Goal: Task Accomplishment & Management: Complete application form

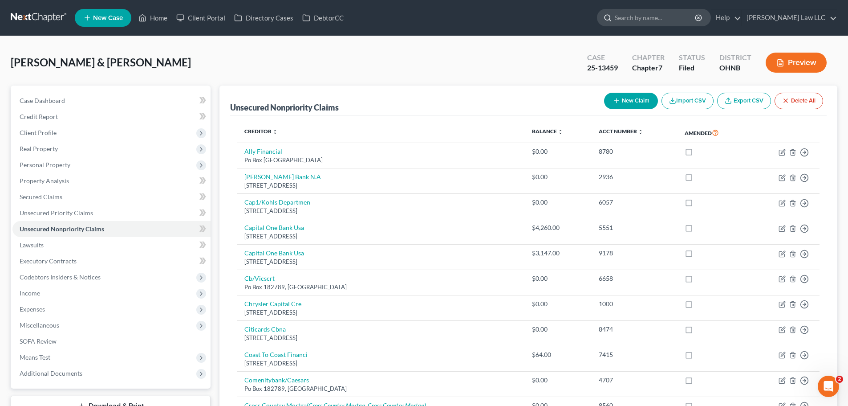
click at [672, 19] on input "search" at bounding box center [655, 17] width 81 height 16
type input "field"
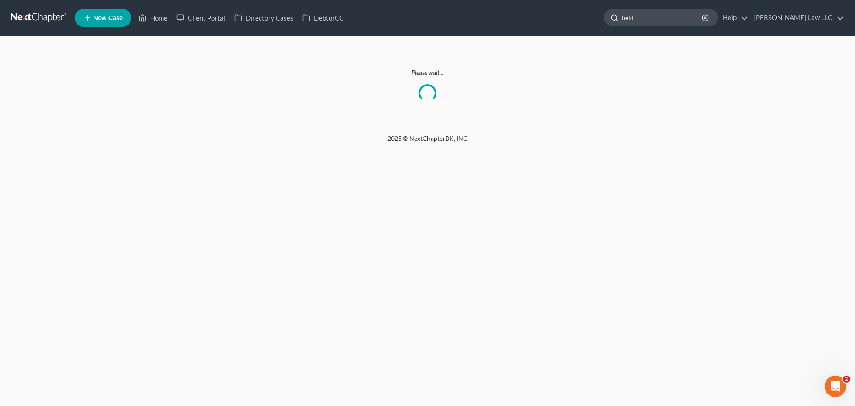
click at [703, 23] on input "field" at bounding box center [662, 17] width 81 height 16
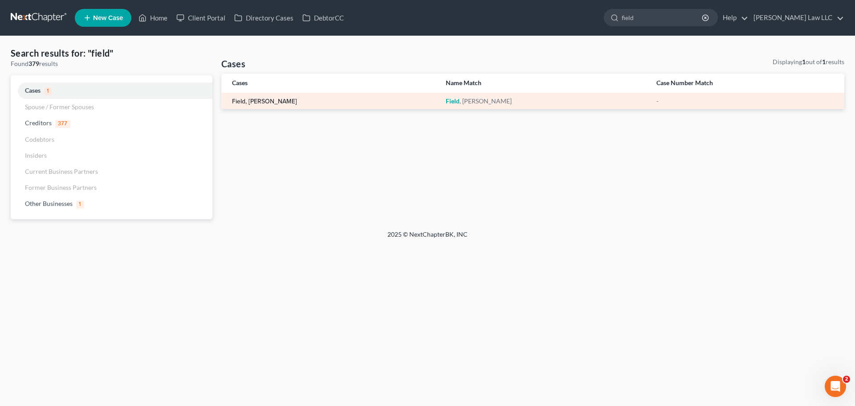
click at [248, 98] on link "Field, [PERSON_NAME]" at bounding box center [264, 101] width 65 height 6
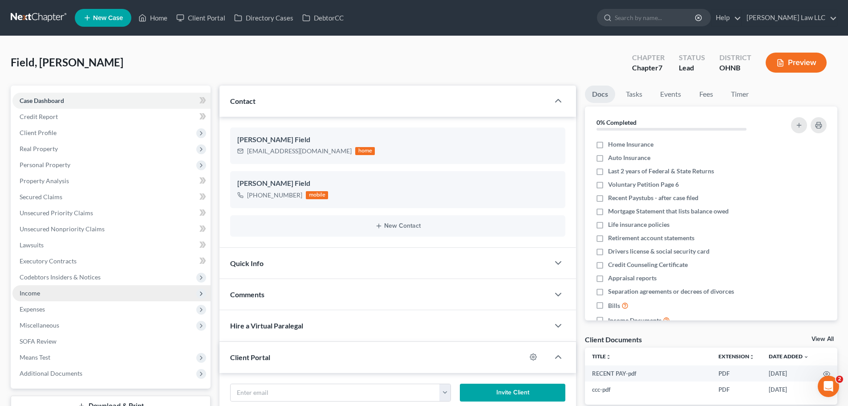
click at [50, 293] on span "Income" at bounding box center [111, 293] width 198 height 16
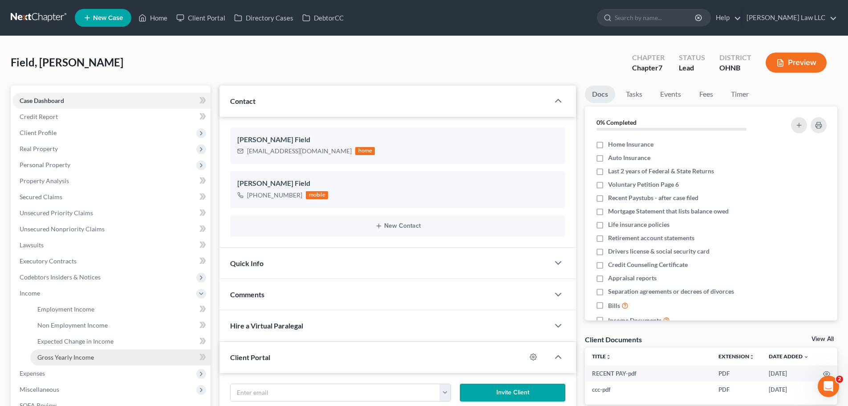
click at [76, 354] on span "Gross Yearly Income" at bounding box center [65, 357] width 57 height 8
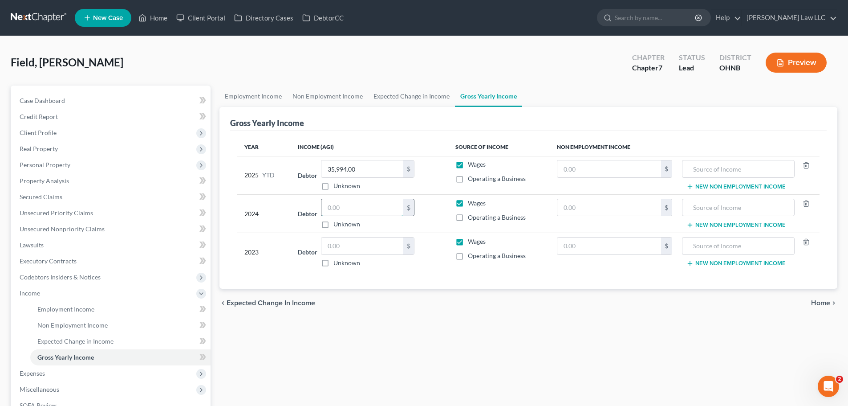
click at [349, 210] on input "text" at bounding box center [362, 207] width 82 height 17
type input "57,689"
click at [388, 320] on div "Employment Income Non Employment Income Expected Change in Income Gross Yearly …" at bounding box center [528, 282] width 627 height 395
click at [413, 100] on link "Expected Change in Income" at bounding box center [411, 95] width 87 height 21
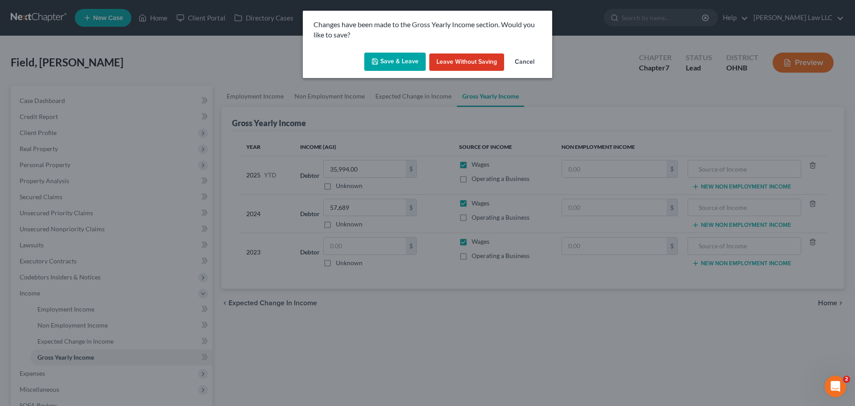
click at [409, 57] on button "Save & Leave" at bounding box center [394, 62] width 61 height 19
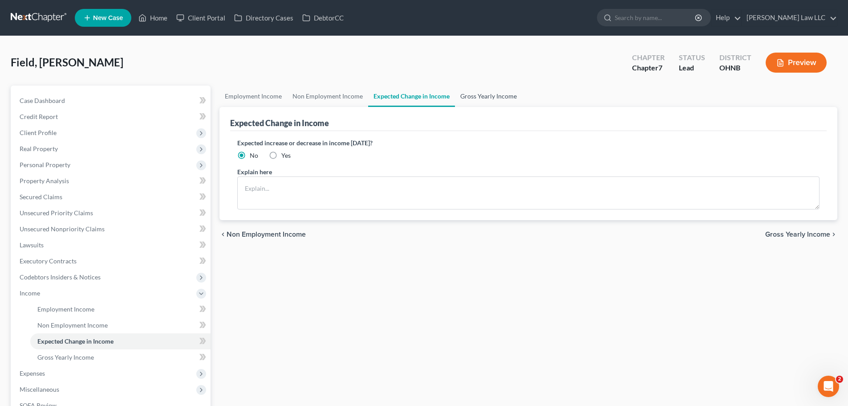
click at [477, 96] on link "Gross Yearly Income" at bounding box center [488, 95] width 67 height 21
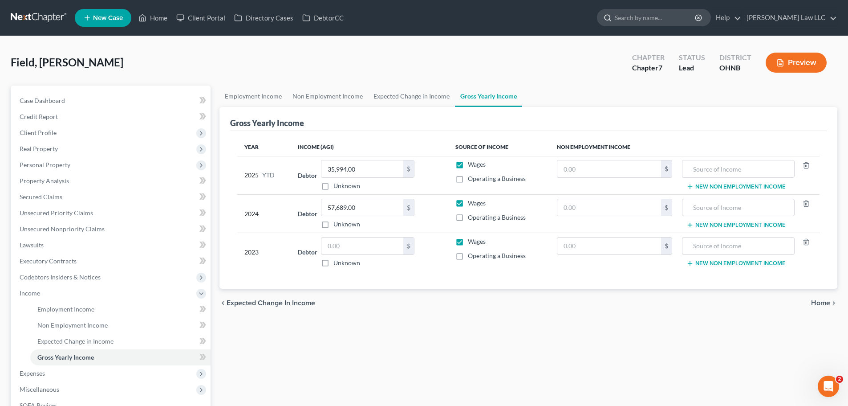
click at [696, 16] on input "search" at bounding box center [655, 17] width 81 height 16
type input "f"
type input "drake"
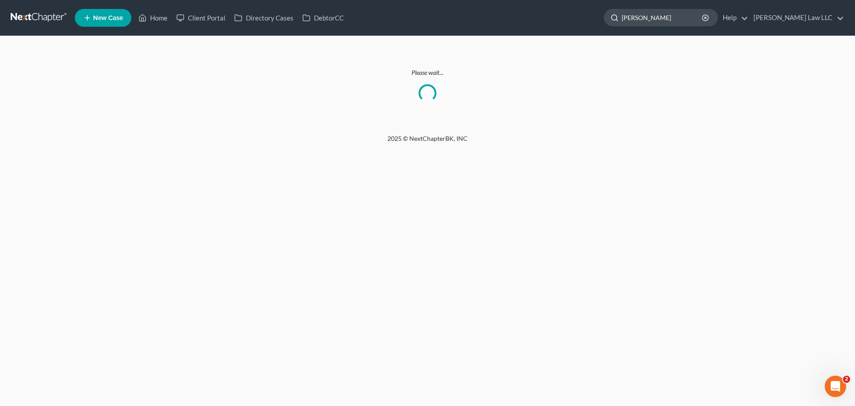
click at [688, 15] on input "drake" at bounding box center [662, 17] width 81 height 16
click at [688, 16] on input "drake" at bounding box center [662, 17] width 81 height 16
click at [35, 16] on link at bounding box center [39, 18] width 57 height 16
click at [679, 19] on input "drake" at bounding box center [662, 17] width 81 height 16
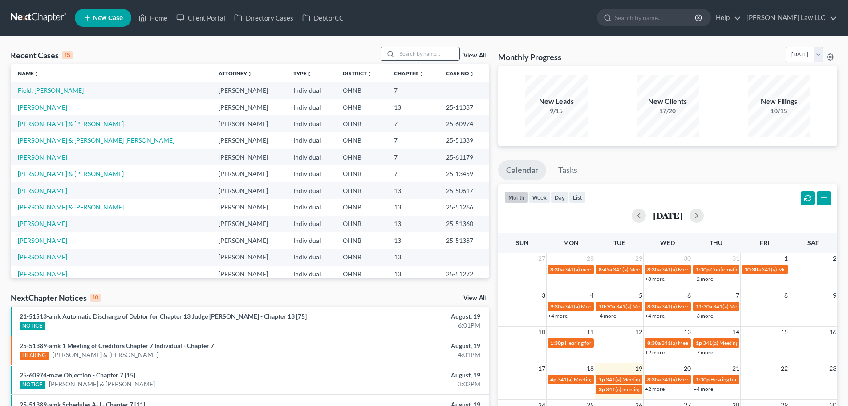
click at [426, 55] on input "search" at bounding box center [428, 53] width 62 height 13
drag, startPoint x: 459, startPoint y: 158, endPoint x: 432, endPoint y: 161, distance: 26.9
click at [439, 161] on td "25-61179" at bounding box center [464, 157] width 50 height 16
copy td "25-61179"
click at [43, 169] on td "[PERSON_NAME] & [PERSON_NAME]" at bounding box center [111, 173] width 201 height 16
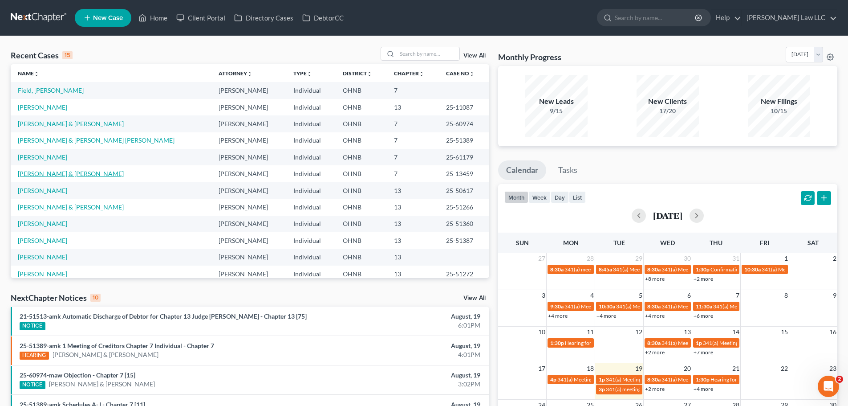
click at [45, 173] on link "[PERSON_NAME] & [PERSON_NAME]" at bounding box center [71, 174] width 106 height 8
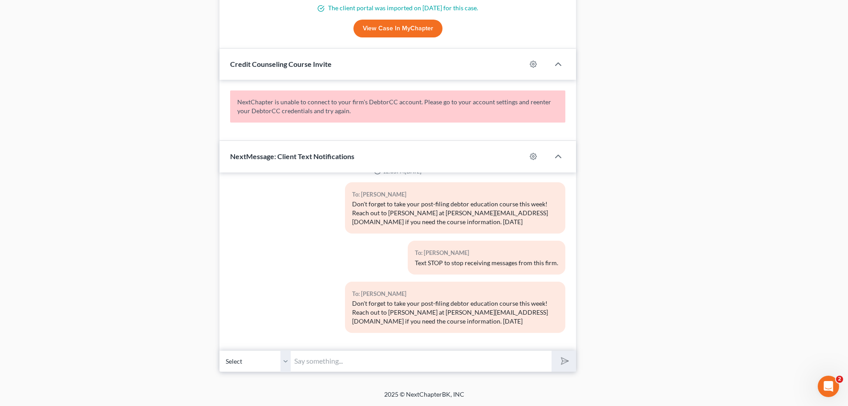
scroll to position [112, 0]
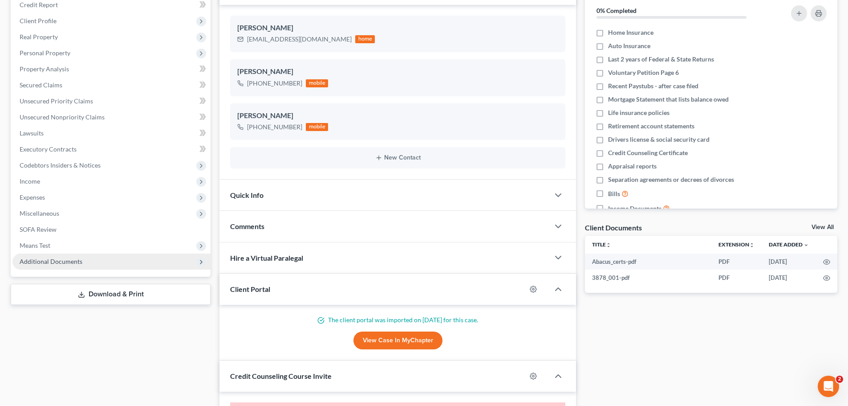
click at [76, 263] on span "Additional Documents" at bounding box center [51, 261] width 63 height 8
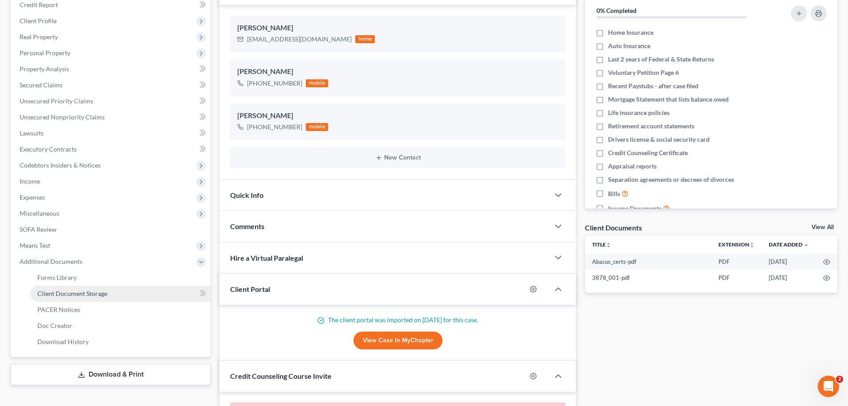
click at [79, 294] on span "Client Document Storage" at bounding box center [72, 293] width 70 height 8
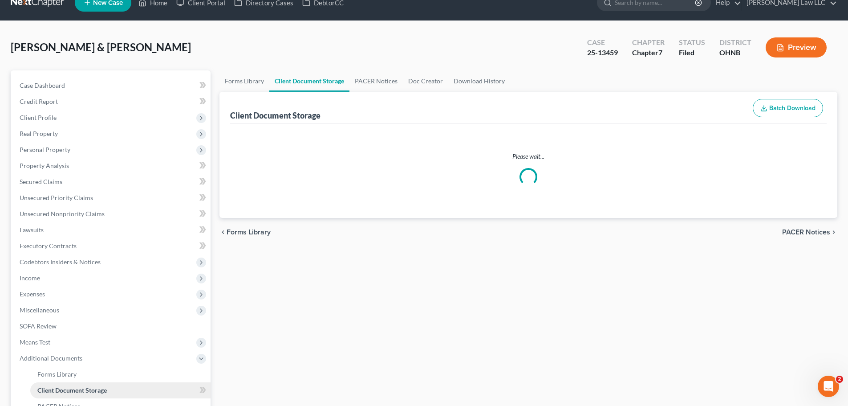
select select "16"
select select "5"
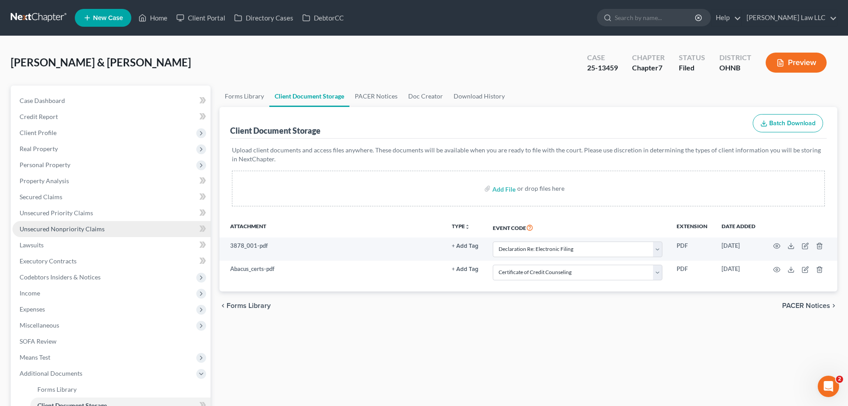
click at [89, 232] on span "Unsecured Nonpriority Claims" at bounding box center [62, 229] width 85 height 8
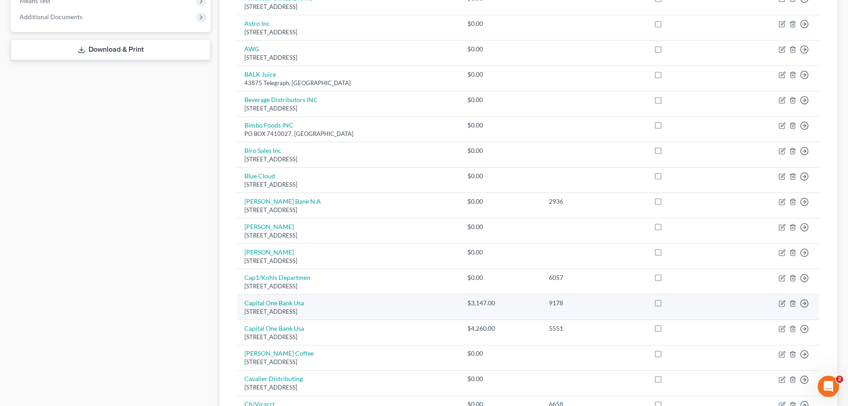
scroll to position [625, 0]
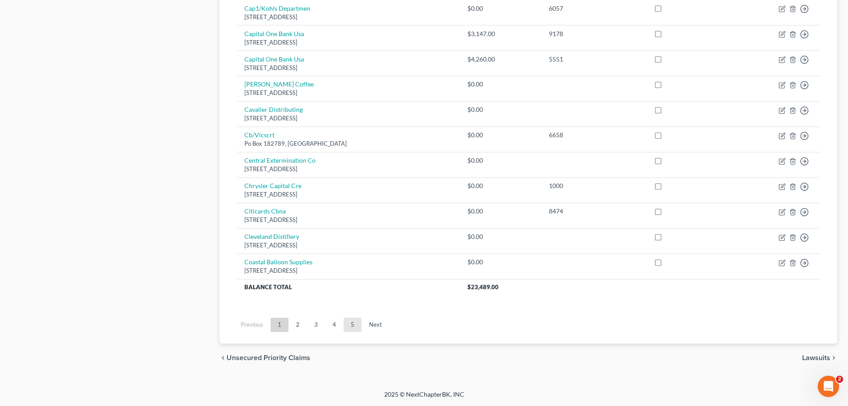
click at [356, 324] on link "5" at bounding box center [353, 324] width 18 height 14
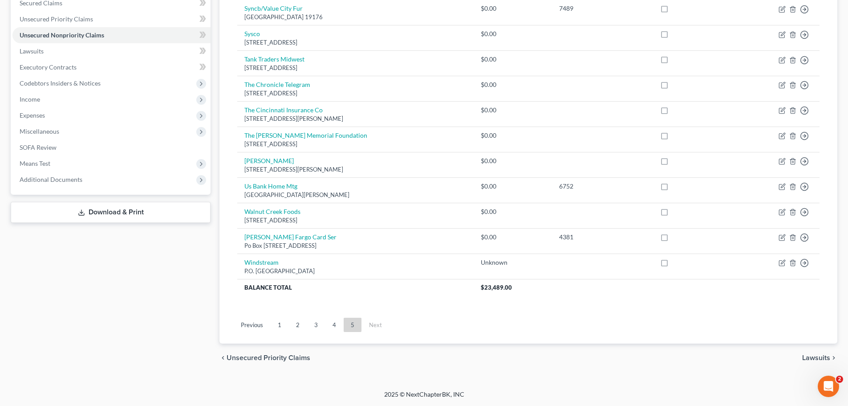
scroll to position [0, 0]
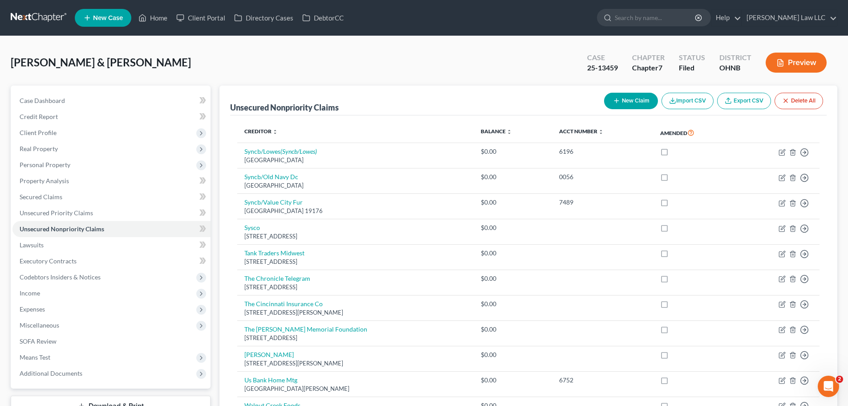
click at [627, 104] on button "New Claim" at bounding box center [631, 101] width 54 height 16
select select "2"
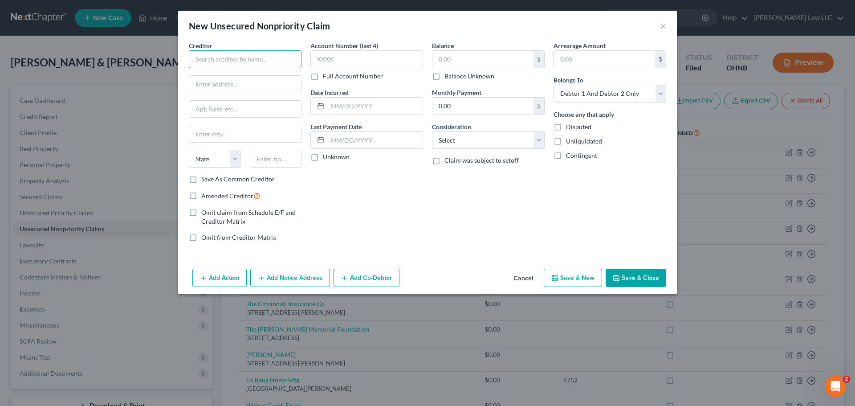
click at [231, 62] on input "text" at bounding box center [245, 59] width 113 height 18
type input "y"
type input "Ya Ya's dressings"
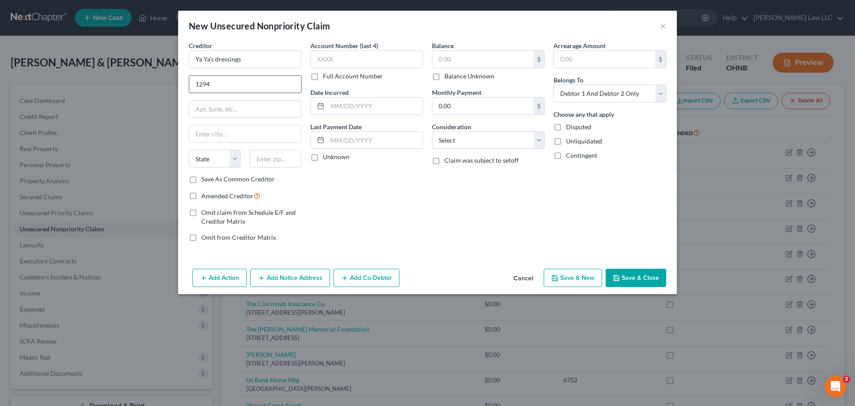
type input "[STREET_ADDRESS][PERSON_NAME]"
click at [360, 199] on div "Account Number (last 4) Full Account Number Date Incurred Last Payment Date Unk…" at bounding box center [367, 145] width 122 height 208
click at [242, 134] on input "text" at bounding box center [245, 133] width 112 height 17
click at [247, 135] on input "kent" at bounding box center [245, 133] width 112 height 17
click at [179, 130] on div "Creditor * Ya Ya's dressings 1294 [PERSON_NAME] [PERSON_NAME] State [US_STATE] …" at bounding box center [427, 153] width 499 height 224
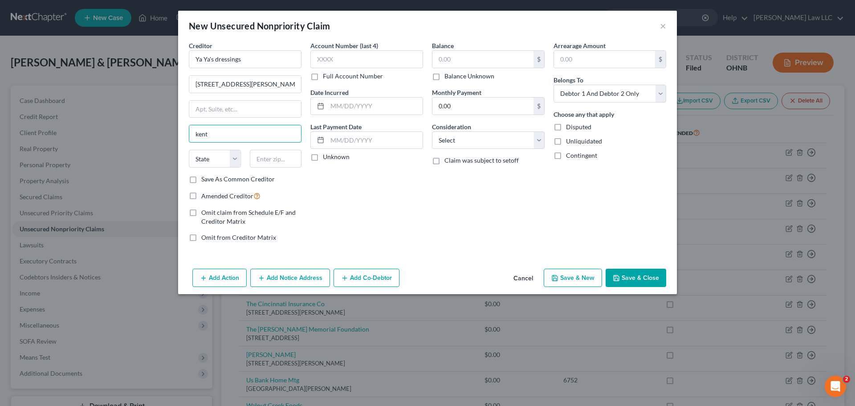
type input "kent"
click at [461, 225] on div "Balance $ Balance Unknown Balance Undetermined $ Balance Unknown Monthly Paymen…" at bounding box center [488, 145] width 122 height 208
click at [286, 162] on input "text" at bounding box center [276, 159] width 52 height 18
type input "44240"
click at [639, 275] on button "Save & Close" at bounding box center [636, 278] width 61 height 19
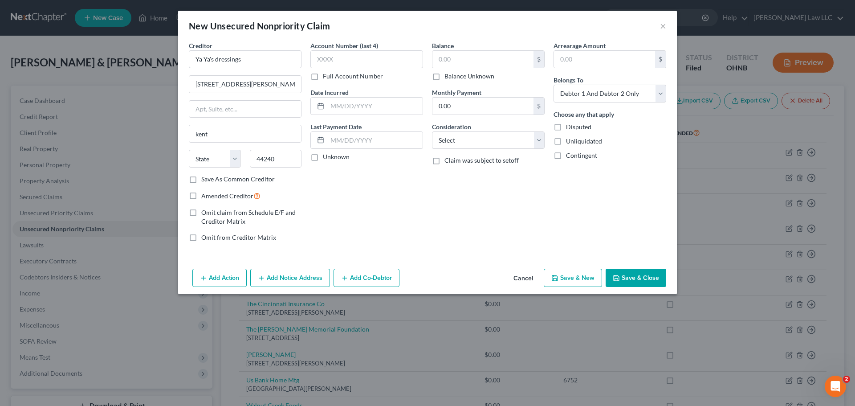
type input "Kent"
select select "36"
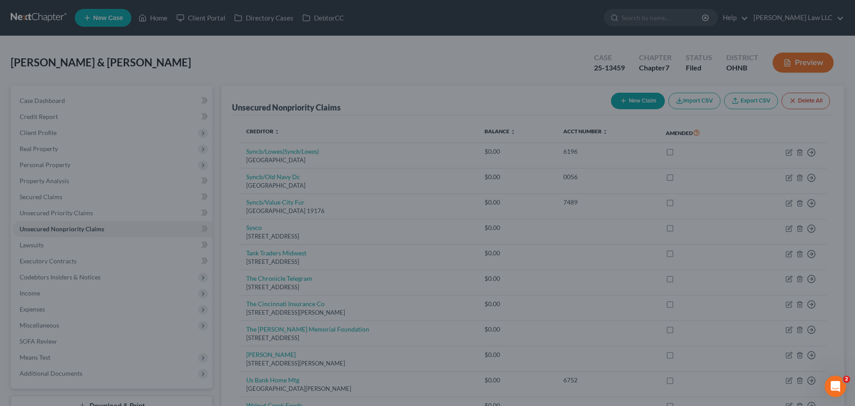
type input "kent"
select select
type input "0.00"
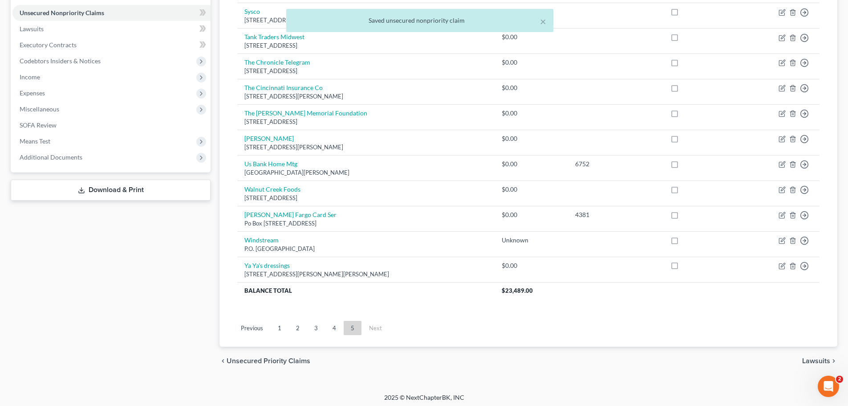
scroll to position [219, 0]
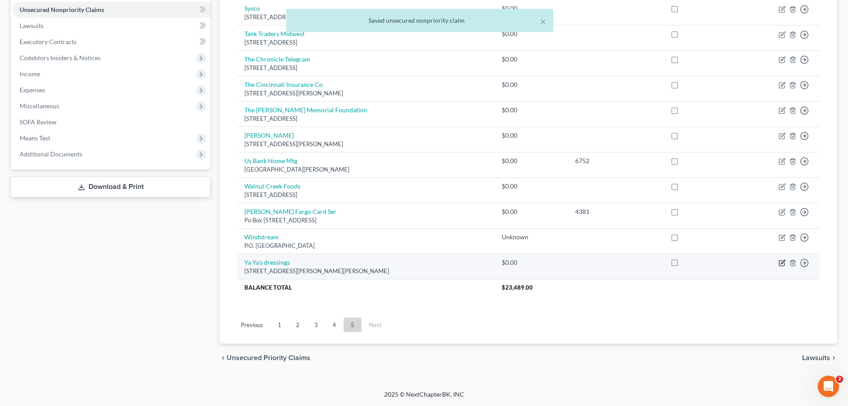
click at [780, 261] on icon "button" at bounding box center [782, 262] width 7 height 7
select select "2"
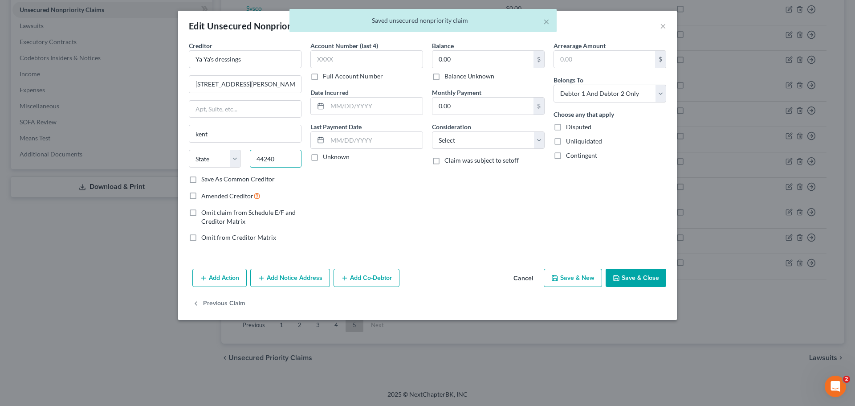
click at [277, 158] on input "44240" at bounding box center [276, 159] width 52 height 18
click at [285, 162] on input "44240" at bounding box center [276, 159] width 52 height 18
click at [232, 133] on input "kent" at bounding box center [245, 133] width 112 height 17
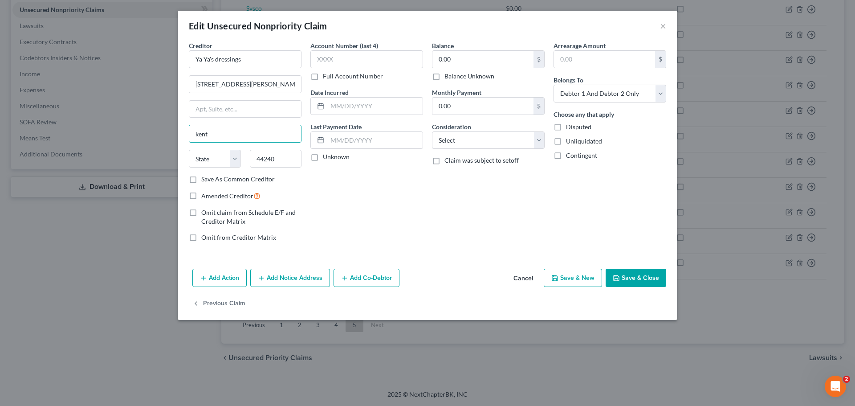
drag, startPoint x: 357, startPoint y: 200, endPoint x: 343, endPoint y: 192, distance: 15.6
click at [357, 200] on div "Account Number (last 4) Full Account Number Date Incurred Last Payment Date Unk…" at bounding box center [367, 145] width 122 height 208
drag, startPoint x: 216, startPoint y: 139, endPoint x: 145, endPoint y: 137, distance: 71.3
click at [148, 137] on div "Edit Unsecured Nonpriority Claim × Creditor * Ya Ya's dressings 1294 [PERSON_NA…" at bounding box center [427, 203] width 855 height 406
click at [329, 178] on div "Account Number (last 4) Full Account Number Date Incurred Last Payment Date Unk…" at bounding box center [367, 145] width 122 height 208
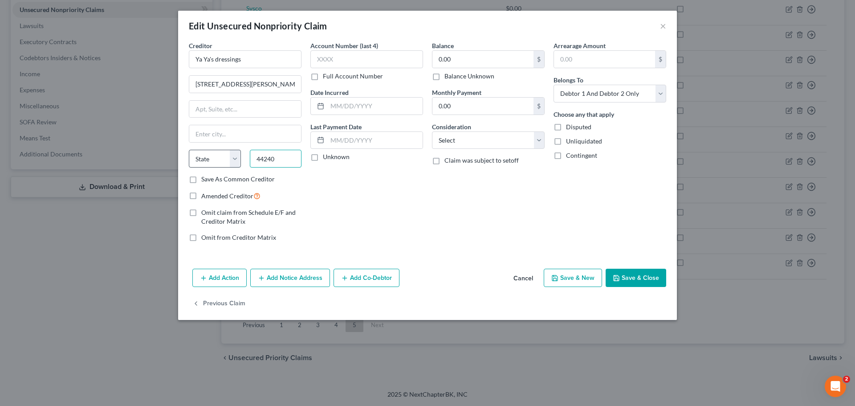
drag, startPoint x: 287, startPoint y: 163, endPoint x: 204, endPoint y: 159, distance: 82.9
click at [204, 159] on div "State [US_STATE] AK AR AZ CA CO CT DE DC [GEOGRAPHIC_DATA] [GEOGRAPHIC_DATA] GU…" at bounding box center [245, 162] width 122 height 25
type input "44240"
click at [388, 194] on div "Account Number (last 4) Full Account Number Date Incurred Last Payment Date Unk…" at bounding box center [367, 145] width 122 height 208
type input "Kent"
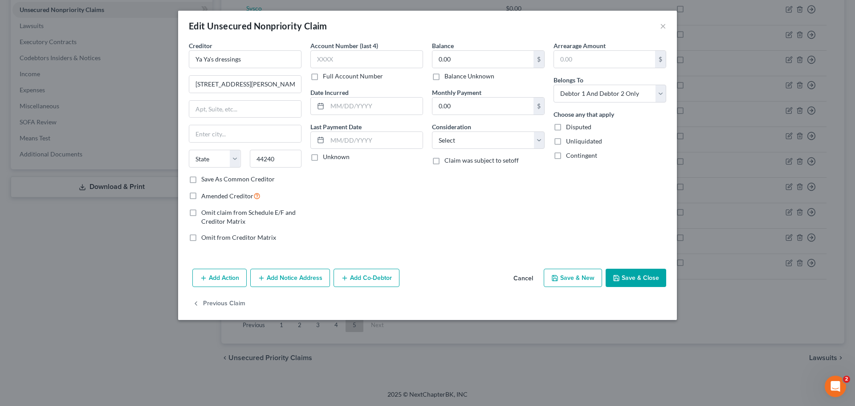
select select "36"
click at [640, 281] on button "Save & Close" at bounding box center [636, 278] width 61 height 19
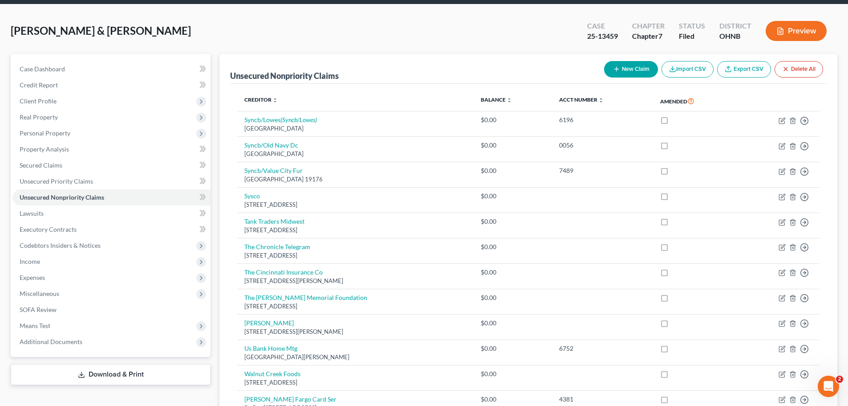
scroll to position [0, 0]
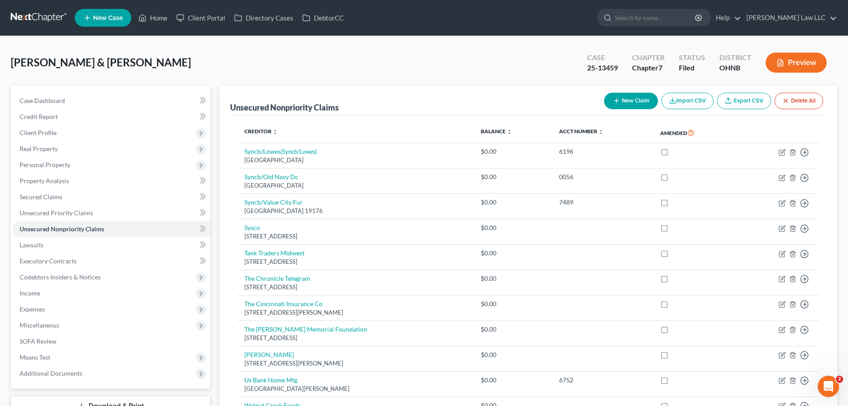
click at [622, 97] on button "New Claim" at bounding box center [631, 101] width 54 height 16
select select "2"
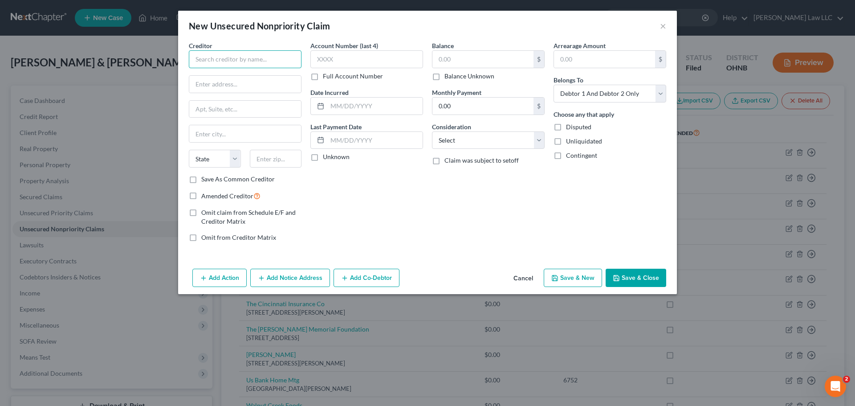
click at [259, 60] on input "text" at bounding box center [245, 59] width 113 height 18
type input "Your Deli"
paste input "[STREET_ADDRESS]"
type input "[STREET_ADDRESS]"
type input "44001"
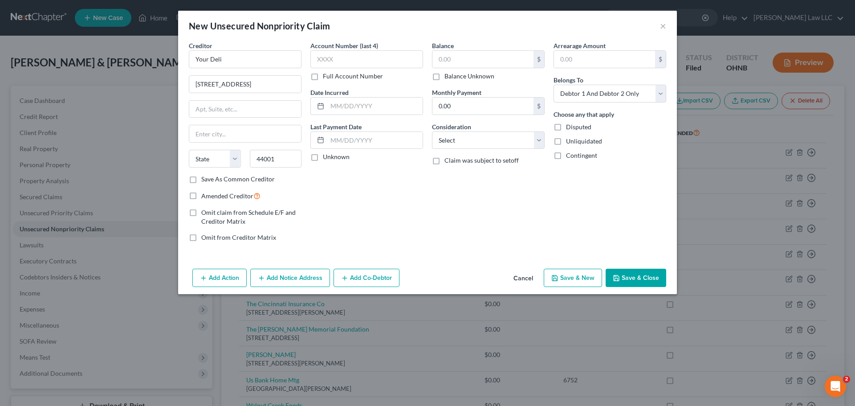
click at [401, 203] on div "Account Number (last 4) Full Account Number Date Incurred Last Payment Date Unk…" at bounding box center [367, 145] width 122 height 208
type input "Amherst"
select select "36"
click at [625, 276] on button "Save & Close" at bounding box center [636, 278] width 61 height 19
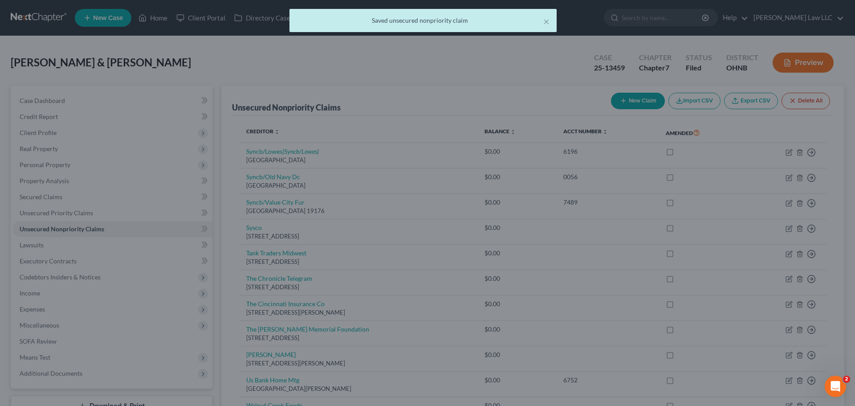
type input "0.00"
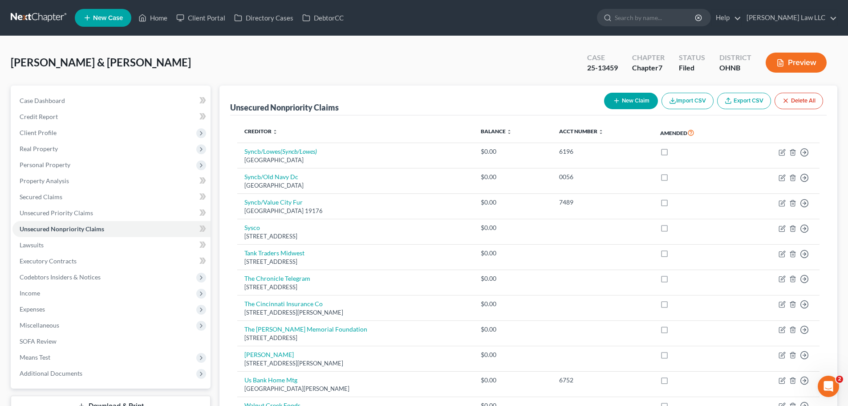
click at [620, 103] on button "New Claim" at bounding box center [631, 101] width 54 height 16
select select "2"
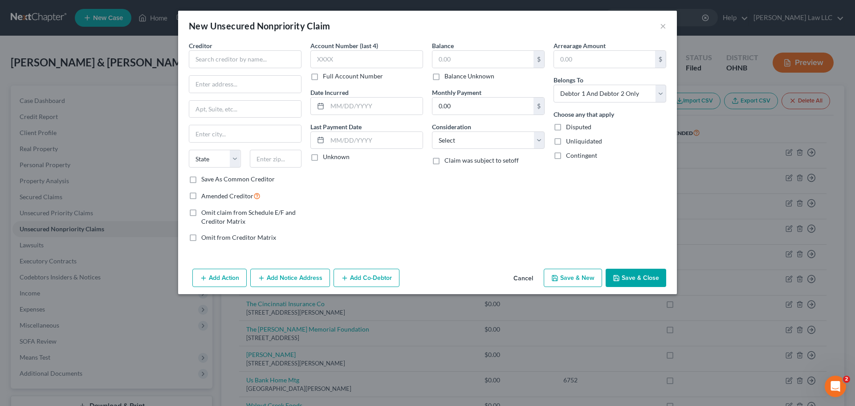
click at [235, 70] on div "Creditor * State [US_STATE] AK AR AZ CA CO [GEOGRAPHIC_DATA] DE DC [GEOGRAPHIC_…" at bounding box center [245, 108] width 113 height 134
click at [235, 60] on input "text" at bounding box center [245, 59] width 113 height 18
type input "Red Bull"
type input "PO BOX 204750"
click at [241, 137] on input "text" at bounding box center [245, 133] width 112 height 17
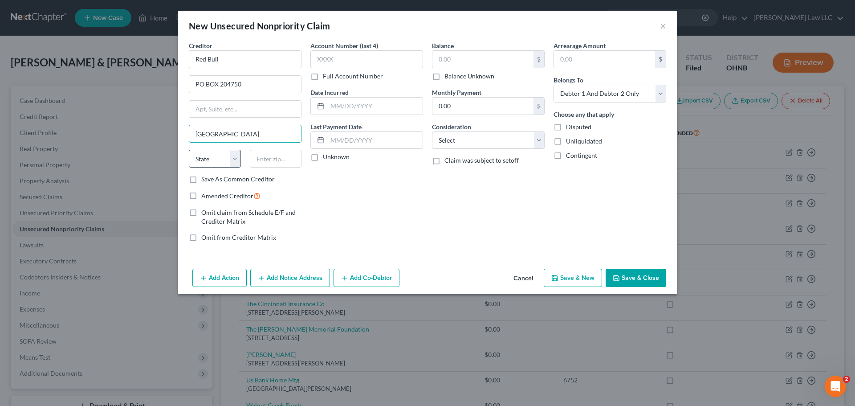
type input "[GEOGRAPHIC_DATA]"
click at [229, 158] on select "State [US_STATE] AK AR AZ CA CO CT DE DC [GEOGRAPHIC_DATA] [GEOGRAPHIC_DATA] GU…" at bounding box center [215, 159] width 52 height 18
select select "45"
click at [189, 150] on select "State [US_STATE] AK AR AZ CA CO CT DE DC [GEOGRAPHIC_DATA] [GEOGRAPHIC_DATA] GU…" at bounding box center [215, 159] width 52 height 18
click at [380, 216] on div "Account Number (last 4) Full Account Number Date Incurred Last Payment Date Unk…" at bounding box center [367, 145] width 122 height 208
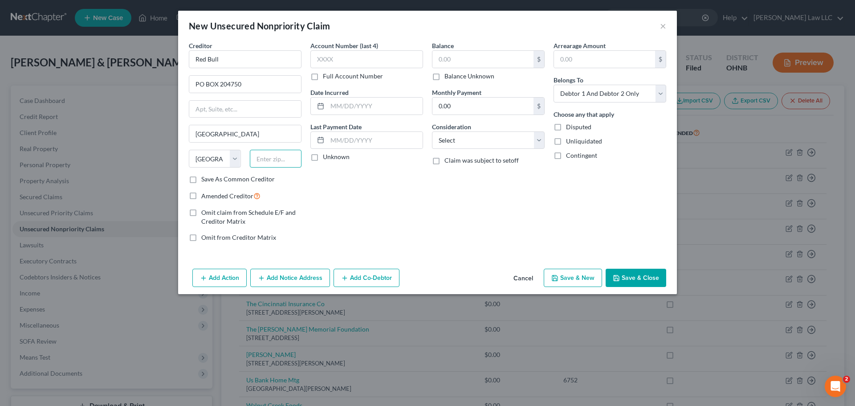
click at [278, 160] on input "text" at bounding box center [276, 159] width 52 height 18
type input "75001"
click at [426, 186] on div "Account Number (last 4) Full Account Number Date Incurred Last Payment Date Unk…" at bounding box center [367, 145] width 122 height 208
type input "[PERSON_NAME]"
drag, startPoint x: 249, startPoint y: 164, endPoint x: 236, endPoint y: 165, distance: 12.9
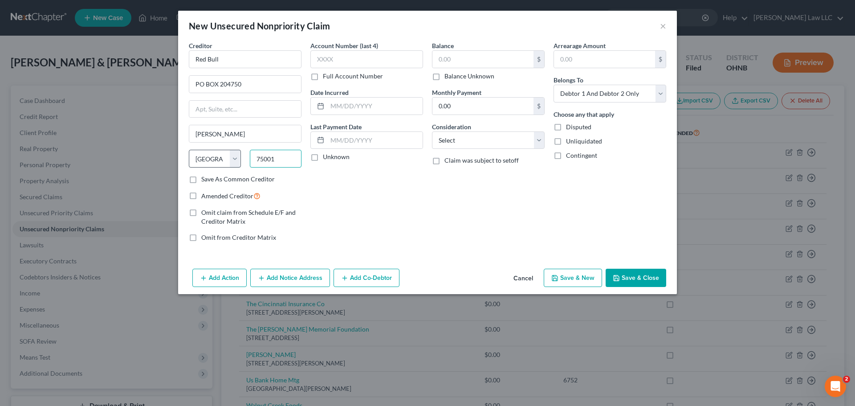
click at [238, 165] on div "State [US_STATE] AK AR AZ CA CO CT DE DC [GEOGRAPHIC_DATA] [GEOGRAPHIC_DATA] GU…" at bounding box center [245, 162] width 122 height 25
type input "75051"
click at [367, 201] on div "Account Number (last 4) Full Account Number Date Incurred Last Payment Date Unk…" at bounding box center [367, 145] width 122 height 208
type input "[GEOGRAPHIC_DATA]"
drag, startPoint x: 275, startPoint y: 158, endPoint x: 212, endPoint y: 152, distance: 63.5
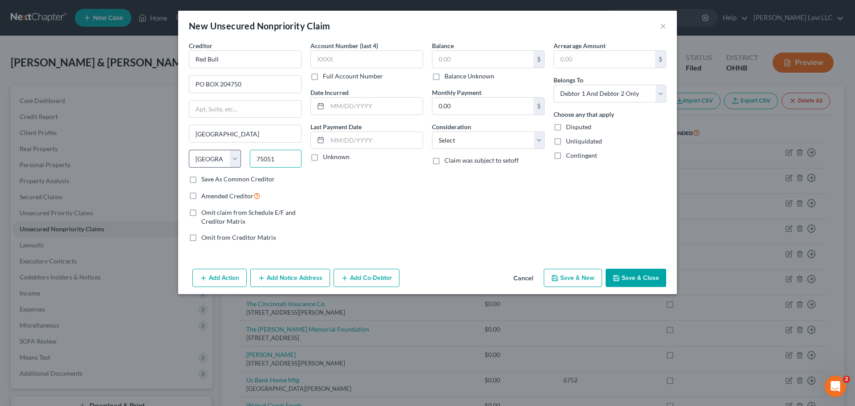
click at [214, 153] on div "State [US_STATE] AK AR AZ CA CO CT DE DC [GEOGRAPHIC_DATA] [GEOGRAPHIC_DATA] GU…" at bounding box center [245, 162] width 122 height 25
type input "75043"
click at [387, 210] on div "Account Number (last 4) Full Account Number Date Incurred Last Payment Date Unk…" at bounding box center [367, 145] width 122 height 208
type input "Garland"
drag, startPoint x: 249, startPoint y: 134, endPoint x: 163, endPoint y: 127, distance: 85.8
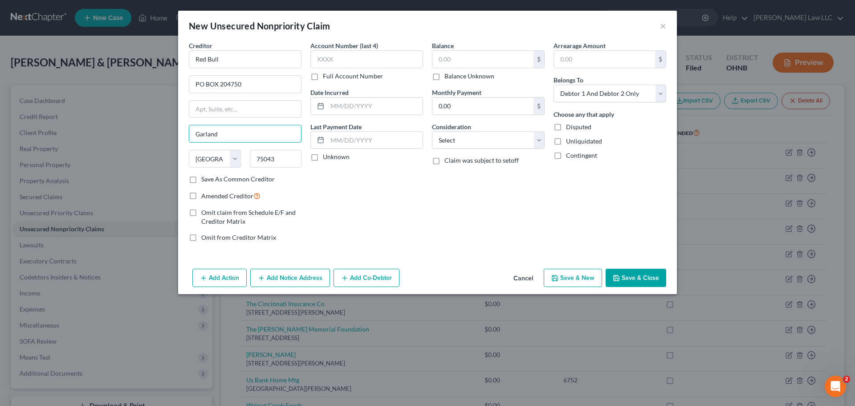
click at [163, 127] on div "New Unsecured Nonpriority Claim × Creditor * Red Bull PO BOX 204750 [GEOGRAPHIC…" at bounding box center [427, 203] width 855 height 406
click at [436, 196] on div "Balance $ Balance Unknown Balance Undetermined $ Balance Unknown Monthly Paymen…" at bounding box center [488, 145] width 122 height 208
drag, startPoint x: 283, startPoint y: 163, endPoint x: 207, endPoint y: 158, distance: 75.9
click at [219, 159] on div "State [US_STATE] AK AR AZ CA CO CT DE DC [GEOGRAPHIC_DATA] [GEOGRAPHIC_DATA] GU…" at bounding box center [245, 162] width 122 height 25
click at [352, 184] on div "Account Number (last 4) Full Account Number Date Incurred Last Payment Date Unk…" at bounding box center [367, 145] width 122 height 208
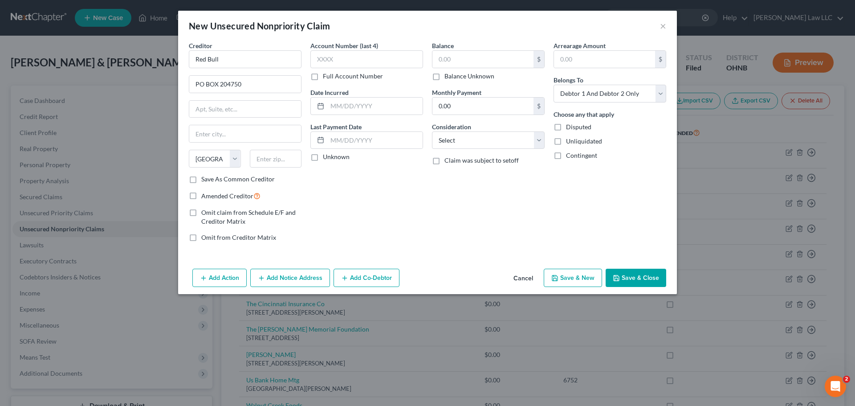
click at [627, 275] on button "Save & Close" at bounding box center [636, 278] width 61 height 19
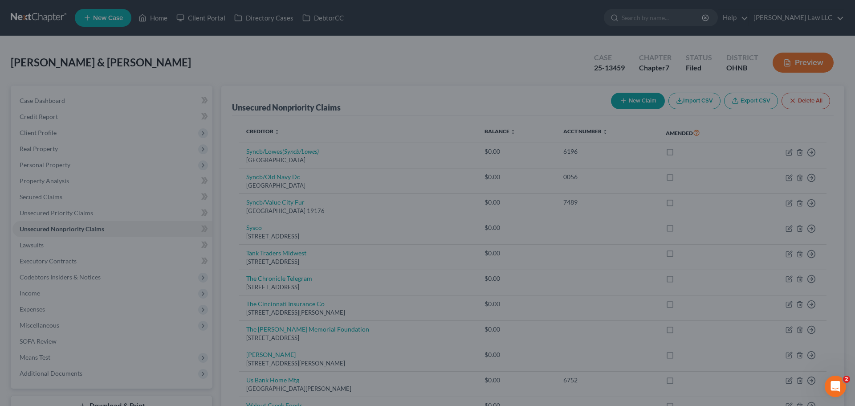
type input "0.00"
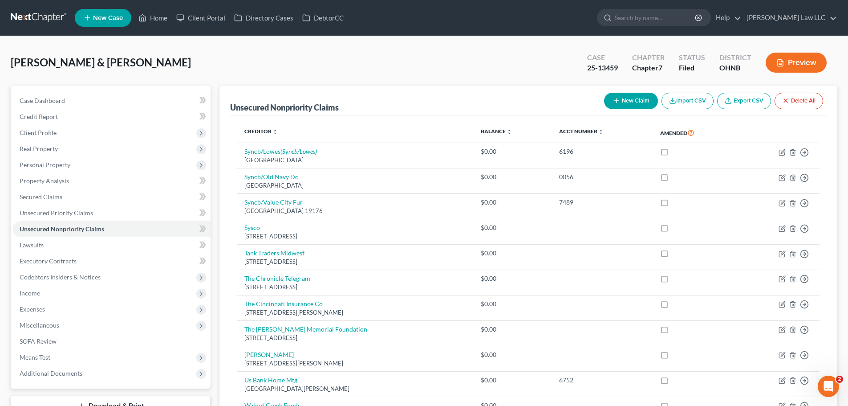
click at [620, 98] on button "New Claim" at bounding box center [631, 101] width 54 height 16
select select "2"
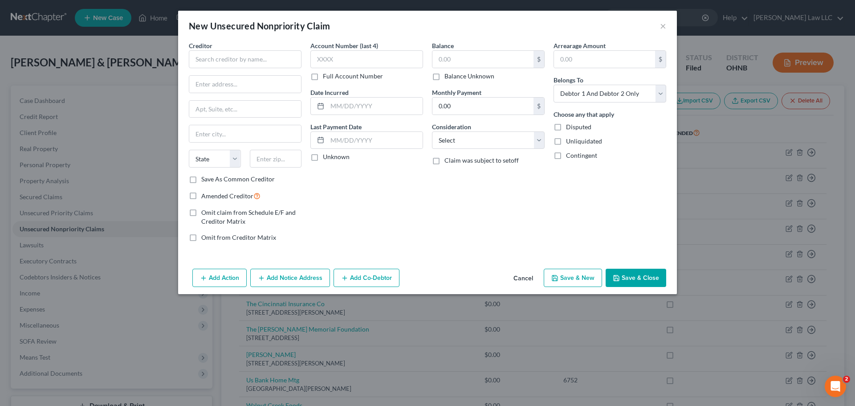
click at [257, 47] on div "Creditor *" at bounding box center [245, 54] width 113 height 27
click at [253, 55] on input "text" at bounding box center [245, 59] width 113 height 18
type input "Red's Repair"
click at [262, 81] on input "text" at bounding box center [245, 84] width 112 height 17
type input "19567 [GEOGRAPHIC_DATA]"
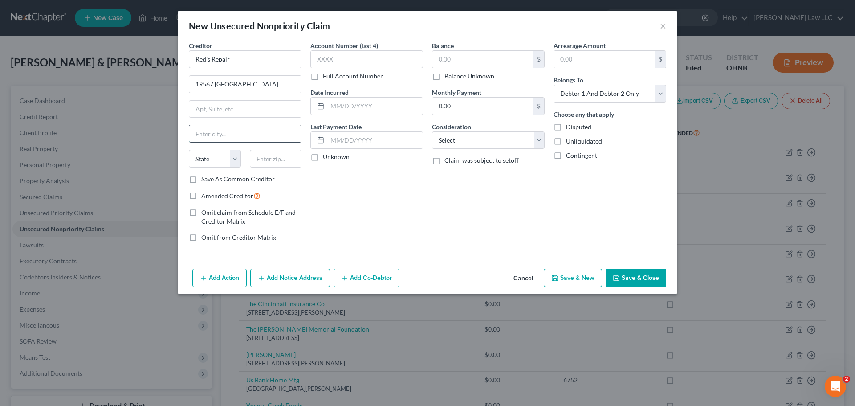
click at [242, 138] on input "text" at bounding box center [245, 133] width 112 height 17
type input "[GEOGRAPHIC_DATA]"
type input "44136"
select select "36"
click at [377, 199] on div "Account Number (last 4) Full Account Number Date Incurred Last Payment Date Unk…" at bounding box center [367, 145] width 122 height 208
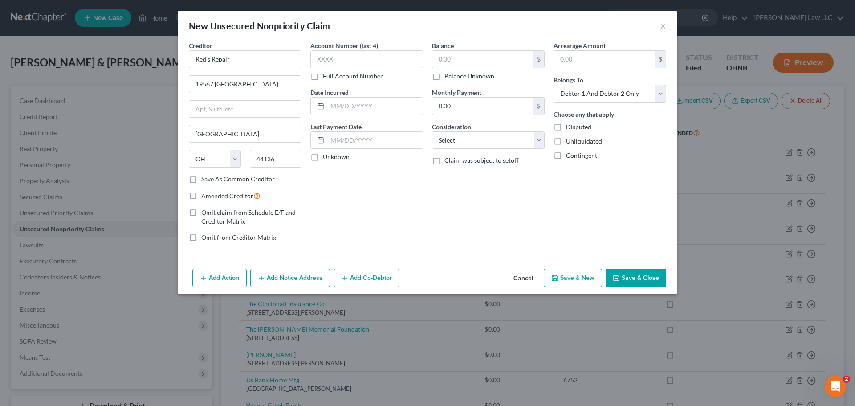
click at [626, 274] on button "Save & Close" at bounding box center [636, 278] width 61 height 19
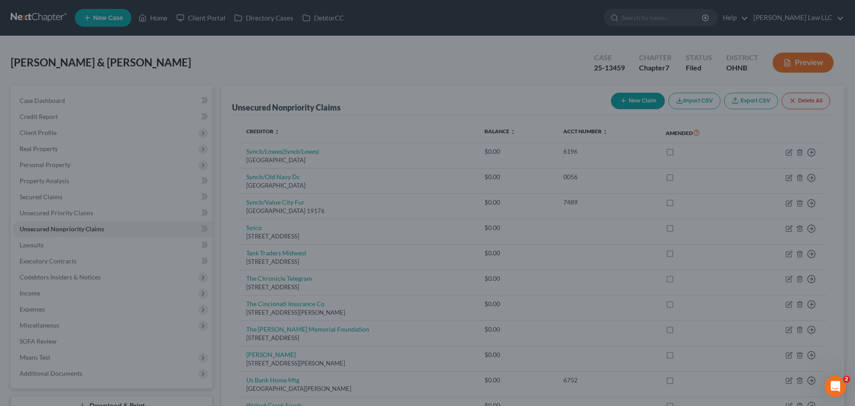
type input "0.00"
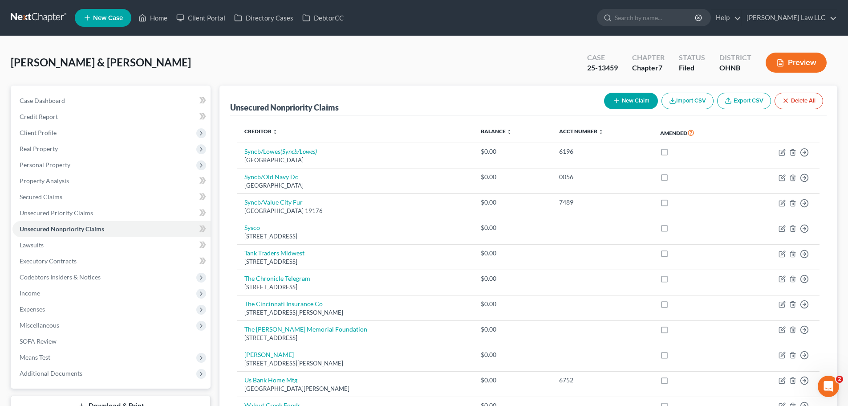
click at [628, 98] on button "New Claim" at bounding box center [631, 101] width 54 height 16
select select "2"
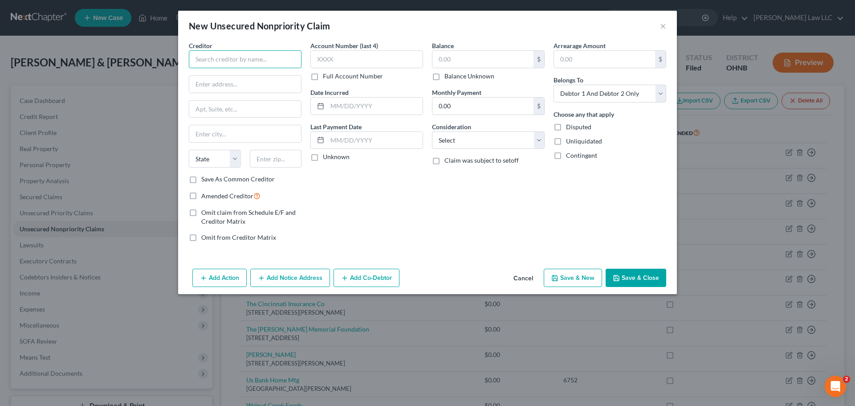
click at [260, 52] on input "text" at bounding box center [245, 59] width 113 height 18
type input "Red Zone Delivery"
paste input "[STREET_ADDRESS][PERSON_NAME]"
type input "[STREET_ADDRESS][PERSON_NAME]"
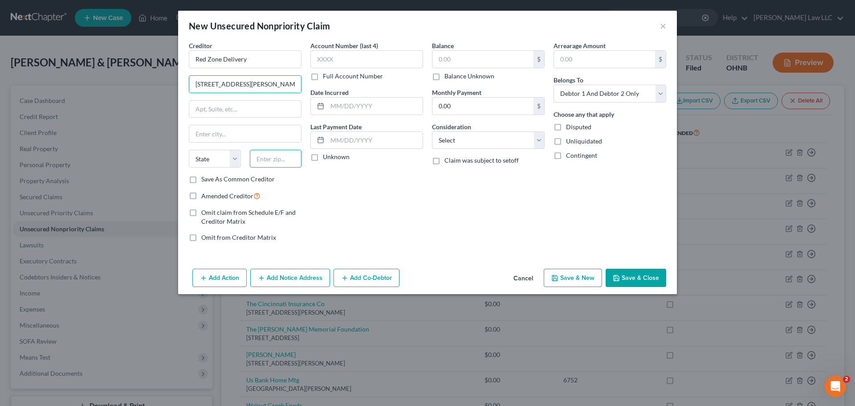
click at [281, 163] on input "text" at bounding box center [276, 159] width 52 height 18
type input "44053"
click at [422, 212] on div "Account Number (last 4) Full Account Number Date Incurred Last Payment Date Unk…" at bounding box center [367, 145] width 122 height 208
type input "Lorain"
select select "36"
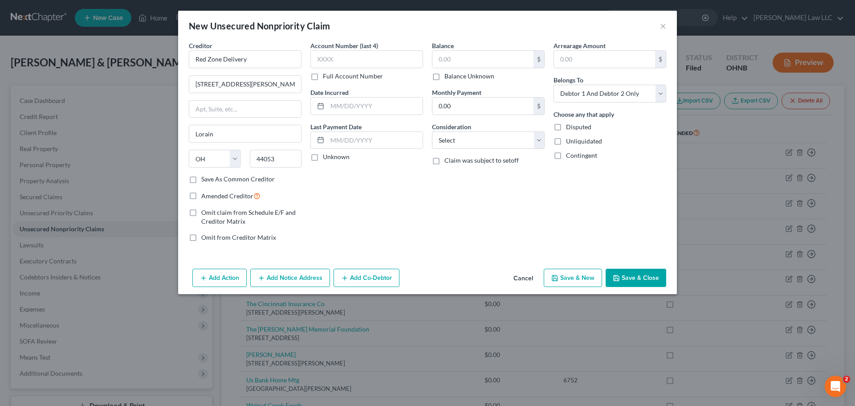
click at [631, 279] on button "Save & Close" at bounding box center [636, 278] width 61 height 19
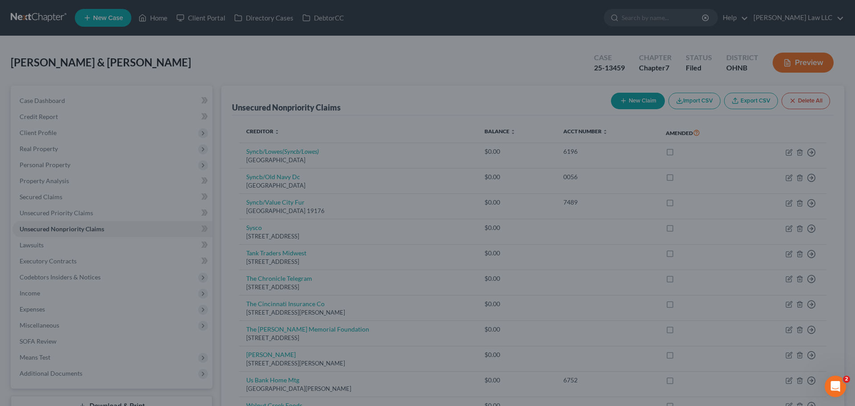
type input "0.00"
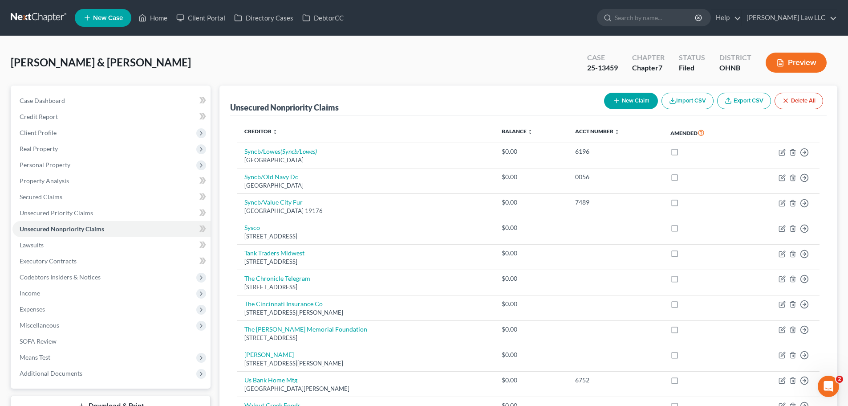
click at [622, 103] on button "New Claim" at bounding box center [631, 101] width 54 height 16
select select "2"
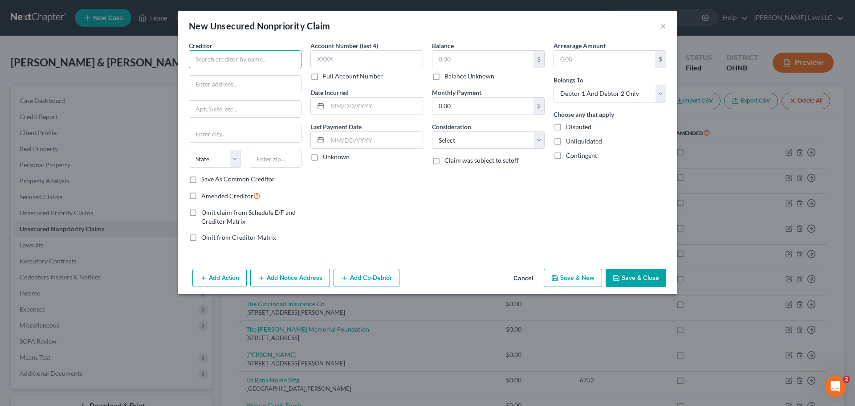
click at [248, 63] on input "text" at bounding box center [245, 59] width 113 height 18
click at [245, 80] on input "text" at bounding box center [245, 84] width 112 height 17
type input "Refrigeration Spec Comp"
paste input "[STREET_ADDRESS][PERSON_NAME]"
type input "[STREET_ADDRESS][PERSON_NAME]"
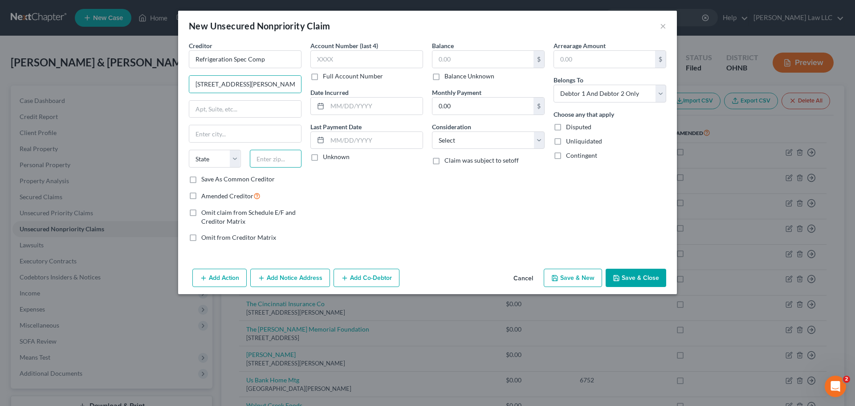
click at [265, 154] on input "text" at bounding box center [276, 159] width 52 height 18
type input "44035"
click at [419, 178] on div "Account Number (last 4) Full Account Number Date Incurred Last Payment Date Unk…" at bounding box center [367, 145] width 122 height 208
type input "Elyria"
select select "36"
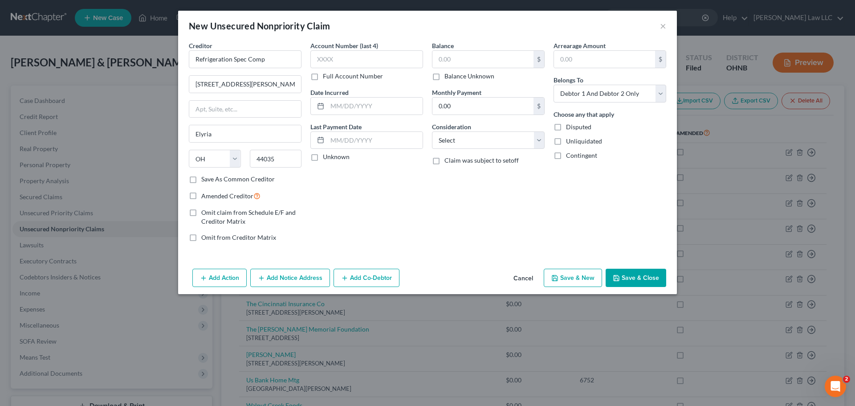
click at [639, 277] on button "Save & Close" at bounding box center [636, 278] width 61 height 19
type input "0.00"
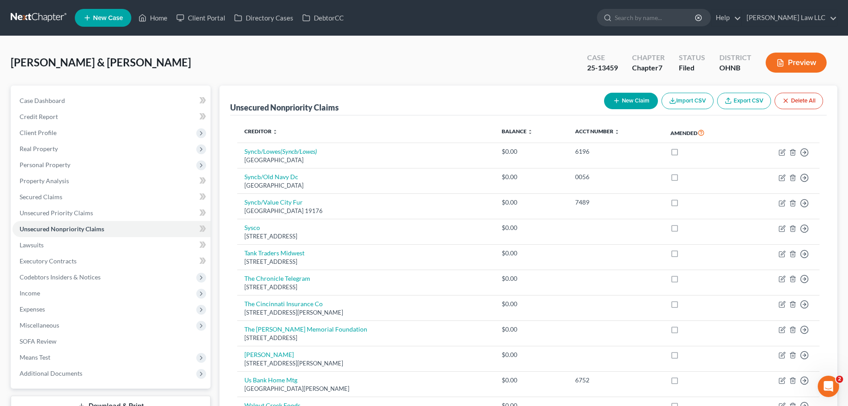
click at [634, 98] on button "New Claim" at bounding box center [631, 101] width 54 height 16
select select "2"
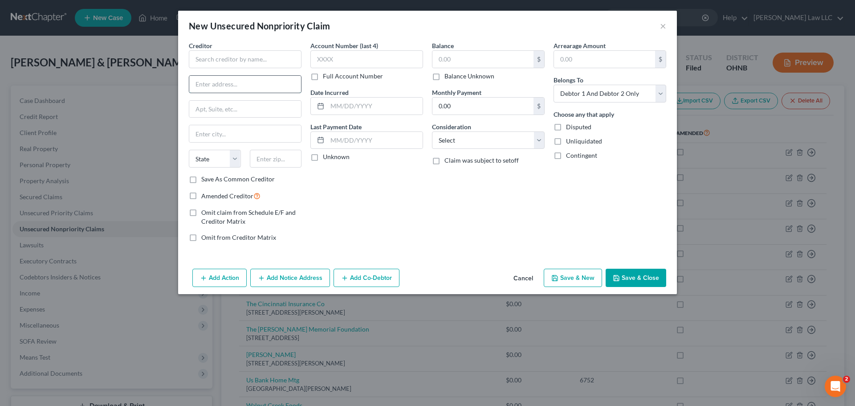
click at [249, 84] on input "text" at bounding box center [245, 84] width 112 height 17
paste input "[STREET_ADDRESS]"
type input "[STREET_ADDRESS]"
click at [283, 162] on input "text" at bounding box center [276, 159] width 52 height 18
type input "44055"
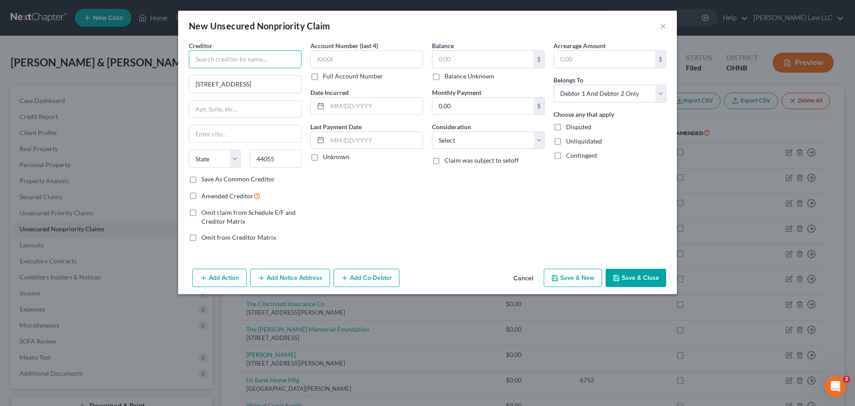
click at [255, 57] on input "text" at bounding box center [245, 59] width 113 height 18
type input "Lorain"
select select "36"
type input "RELIABLE BASEMENT AND DRAIN"
click at [635, 281] on button "Save & Close" at bounding box center [636, 278] width 61 height 19
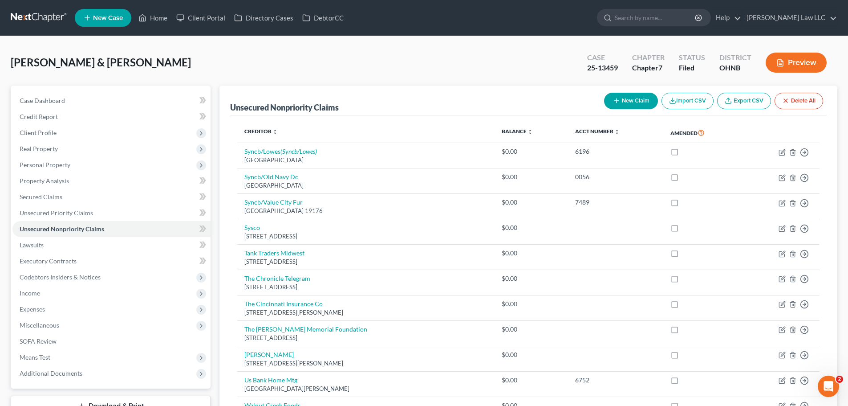
click at [622, 102] on button "New Claim" at bounding box center [631, 101] width 54 height 16
select select "2"
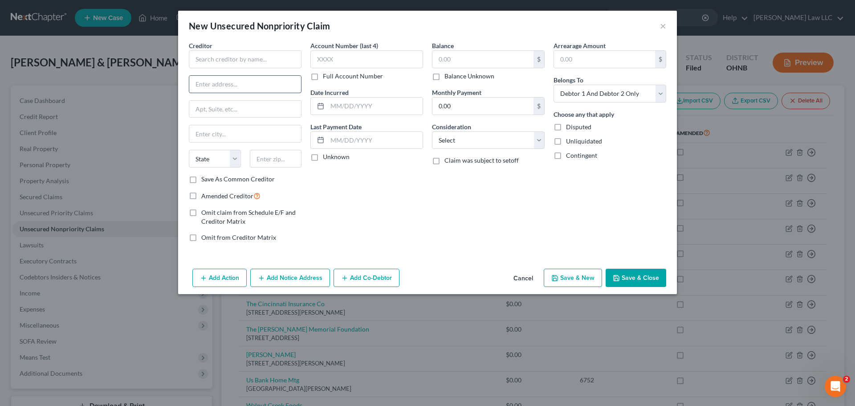
click at [252, 84] on input "text" at bounding box center [245, 84] width 112 height 17
paste input "[GEOGRAPHIC_DATA]"
type input "[GEOGRAPHIC_DATA]"
click at [286, 162] on input "text" at bounding box center [276, 159] width 52 height 18
type input "44125"
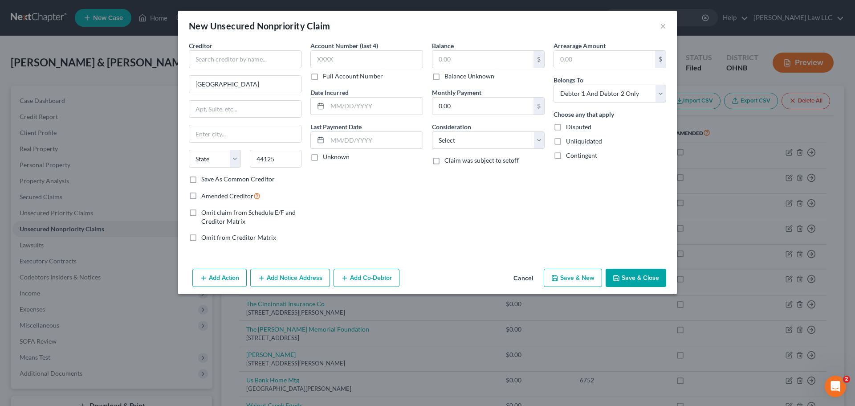
click at [358, 175] on div "Account Number (last 4) Full Account Number Date Incurred Last Payment Date Unk…" at bounding box center [367, 145] width 122 height 208
type input "[GEOGRAPHIC_DATA]"
select select "36"
click at [252, 57] on input "text" at bounding box center [245, 59] width 113 height 18
type input "r"
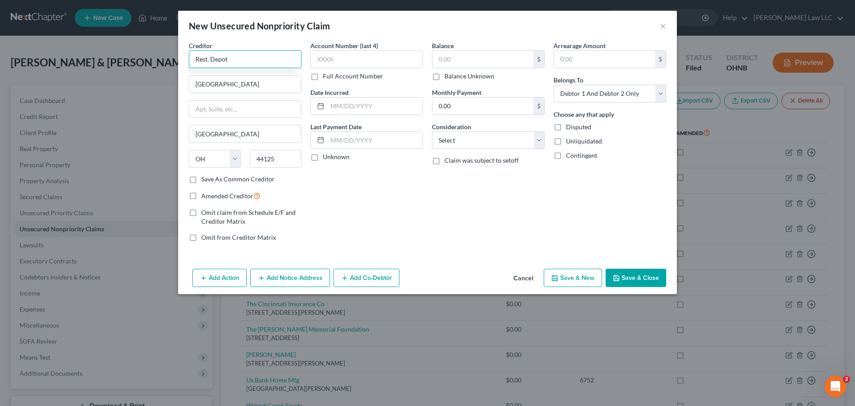
type input "Rest. Depot"
click at [627, 275] on button "Save & Close" at bounding box center [636, 278] width 61 height 19
type input "0.00"
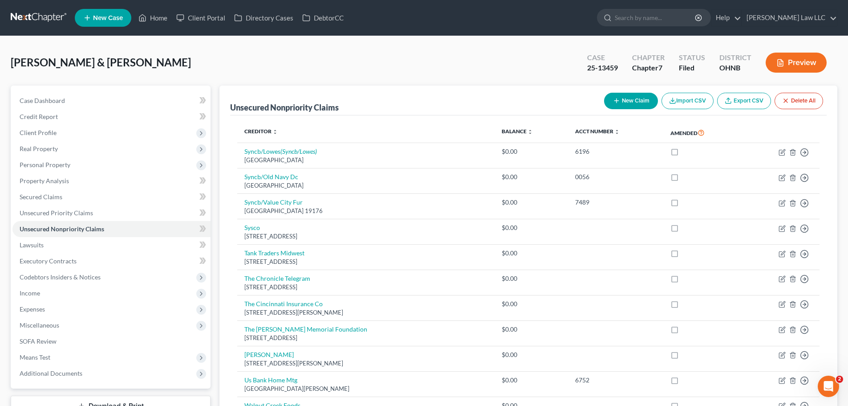
click at [637, 106] on button "New Claim" at bounding box center [631, 101] width 54 height 16
select select "2"
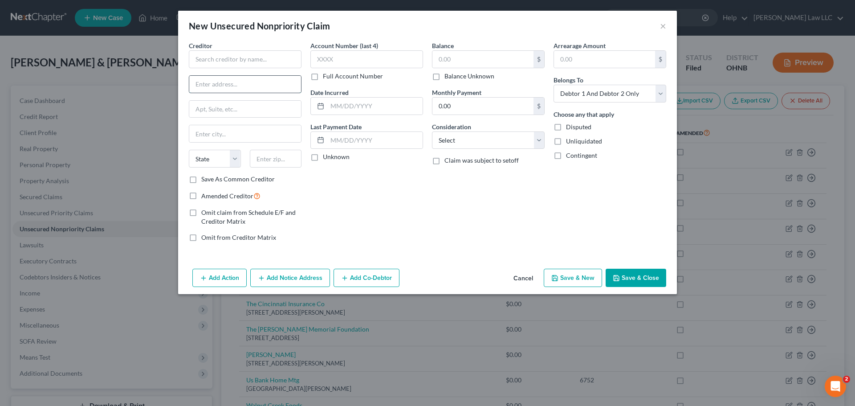
click at [248, 86] on input "text" at bounding box center [245, 84] width 112 height 17
paste input "116 [PERSON_NAME] Dr"
type input "116 [PERSON_NAME] Dr"
click at [278, 158] on input "text" at bounding box center [276, 159] width 52 height 18
type input "15086"
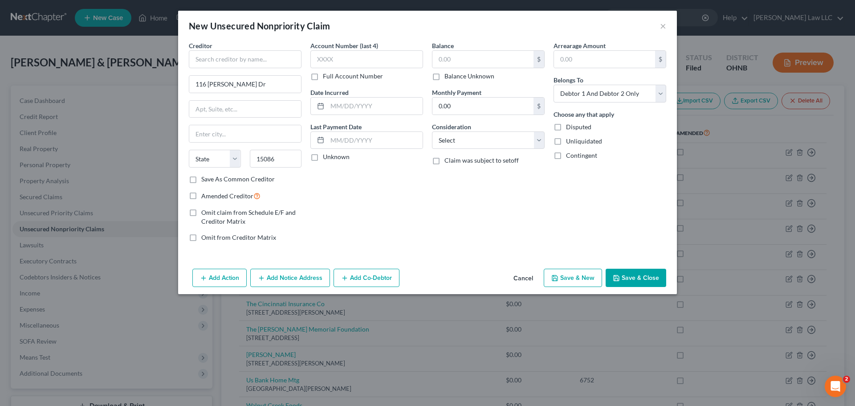
click at [364, 199] on div "Account Number (last 4) Full Account Number Date Incurred Last Payment Date Unk…" at bounding box center [367, 145] width 122 height 208
type input "[GEOGRAPHIC_DATA]"
select select "39"
click at [235, 54] on input "text" at bounding box center [245, 59] width 113 height 18
click at [639, 277] on button "Save & Close" at bounding box center [636, 278] width 61 height 19
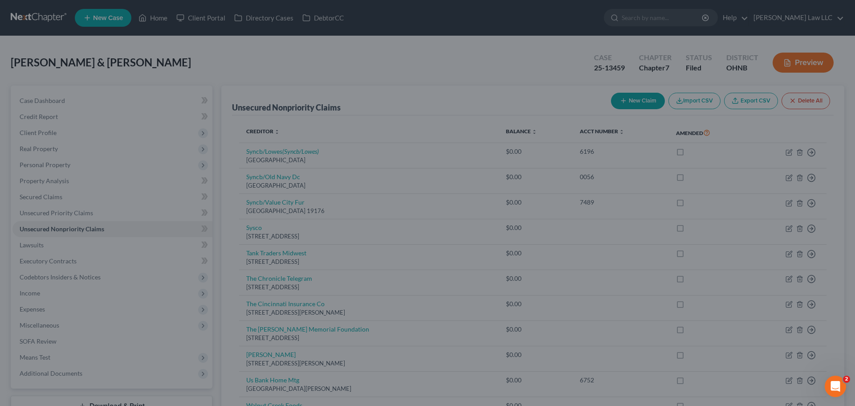
type input "Retail Data Systems"
type input "0.00"
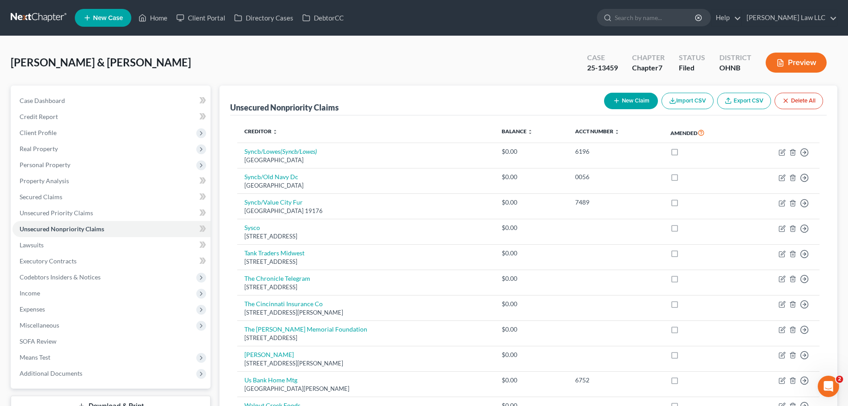
click at [610, 98] on button "New Claim" at bounding box center [631, 101] width 54 height 16
select select "2"
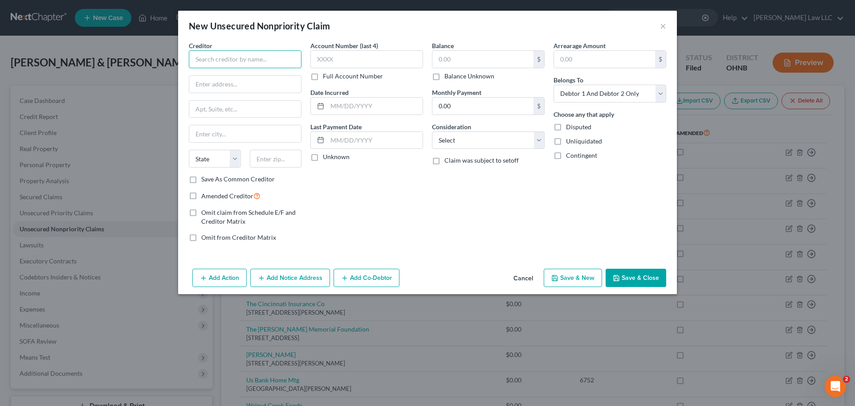
click at [265, 56] on input "text" at bounding box center [245, 59] width 113 height 18
type input "[PERSON_NAME]"
paste input "[STREET_ADDRESS]"
type input "[STREET_ADDRESS]"
click at [271, 154] on input "text" at bounding box center [276, 159] width 52 height 18
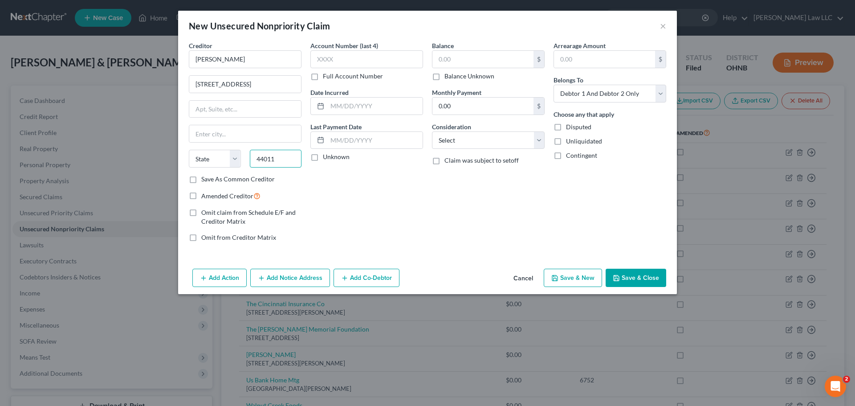
type input "44011"
click at [397, 201] on div "Account Number (last 4) Full Account Number Date Incurred Last Payment Date Unk…" at bounding box center [367, 145] width 122 height 208
type input "Avon"
select select "36"
click at [634, 275] on button "Save & Close" at bounding box center [636, 278] width 61 height 19
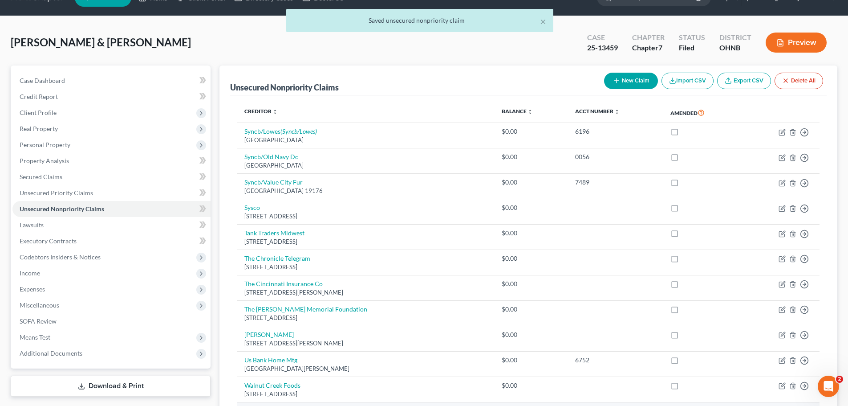
scroll to position [2, 0]
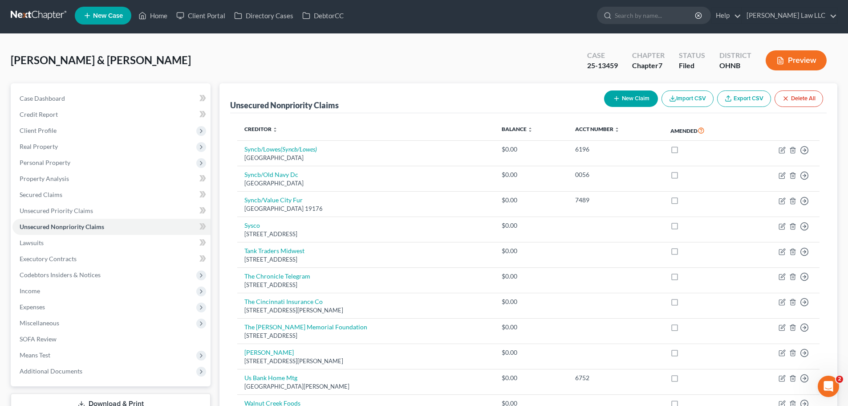
click at [619, 102] on button "New Claim" at bounding box center [631, 98] width 54 height 16
select select "2"
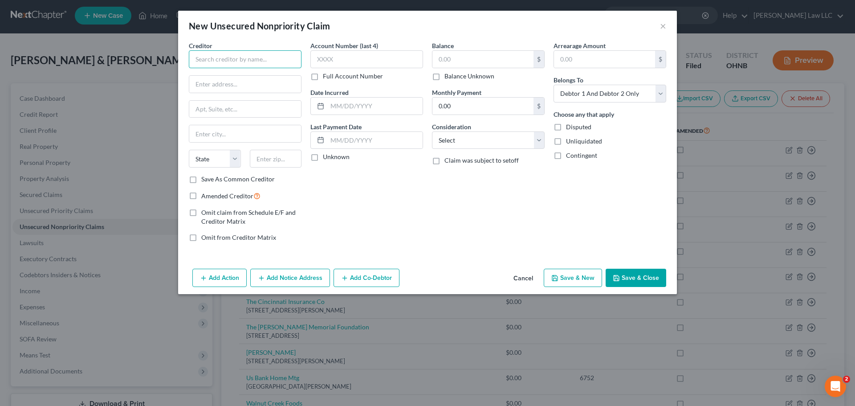
click at [277, 65] on input "text" at bounding box center [245, 59] width 113 height 18
type input "[PERSON_NAME]'s"
click at [269, 79] on input "text" at bounding box center [245, 84] width 112 height 17
paste input "[STREET_ADDRESS]"
type input "[STREET_ADDRESS]"
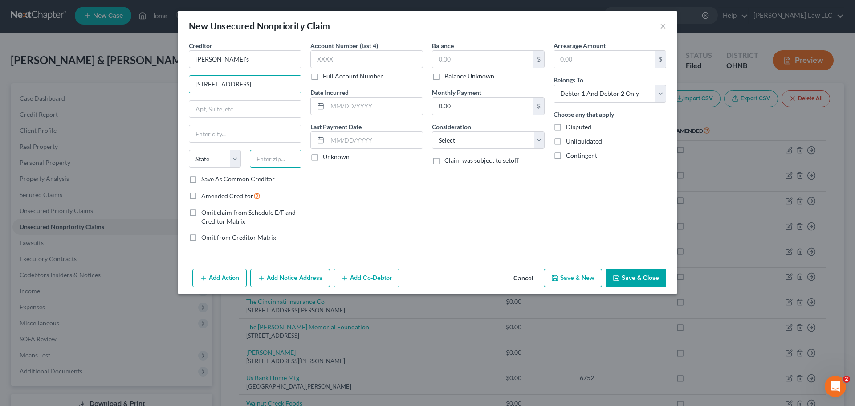
click at [286, 160] on input "text" at bounding box center [276, 159] width 52 height 18
type input "44103"
click at [468, 215] on div "Balance $ Balance Unknown Balance Undetermined $ Balance Unknown Monthly Paymen…" at bounding box center [488, 145] width 122 height 208
type input "[GEOGRAPHIC_DATA]"
select select "36"
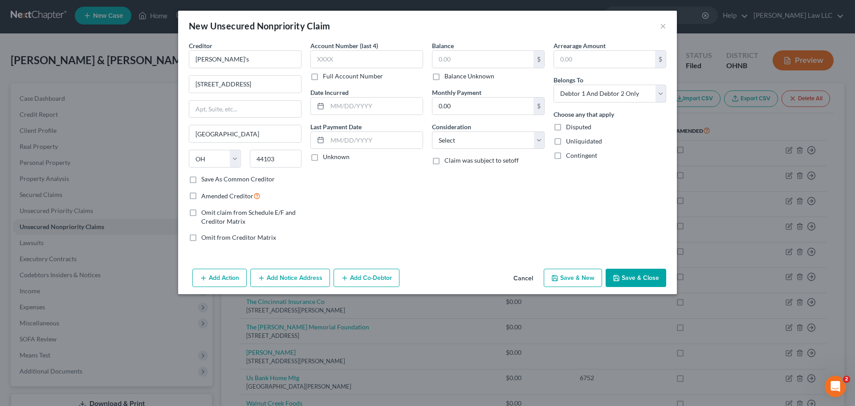
click at [635, 277] on button "Save & Close" at bounding box center [636, 278] width 61 height 19
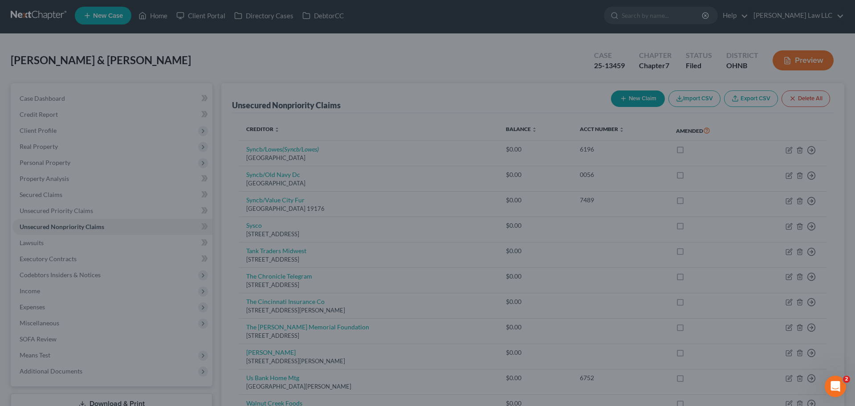
type input "0.00"
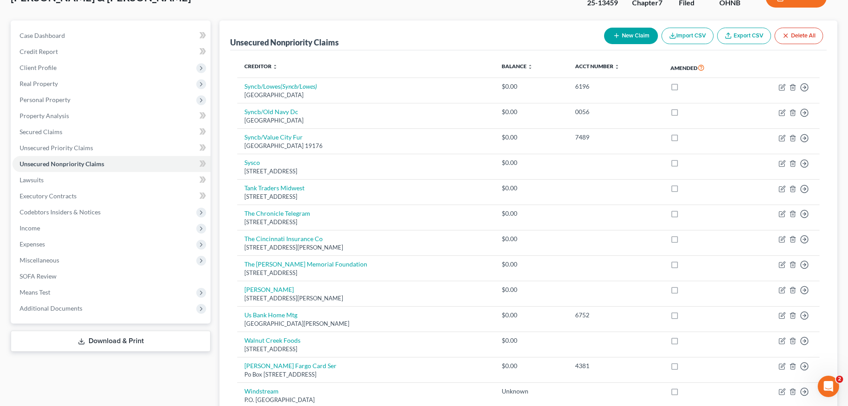
scroll to position [0, 0]
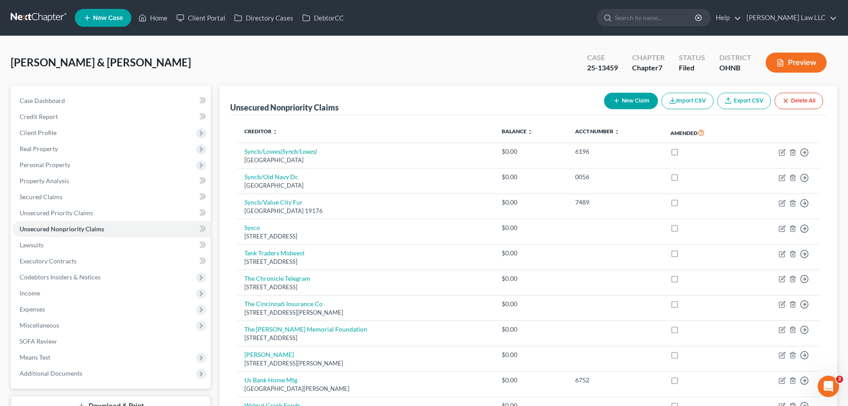
click at [616, 102] on icon "button" at bounding box center [616, 100] width 7 height 7
select select "2"
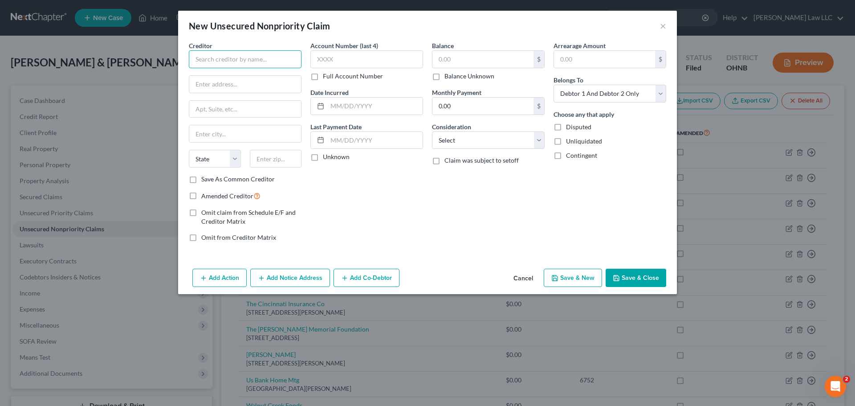
click at [208, 50] on input "text" at bounding box center [245, 59] width 113 height 18
type input "[PERSON_NAME]"
paste input "[STREET_ADDRESS]"
type input "[STREET_ADDRESS]"
click at [283, 162] on input "text" at bounding box center [276, 159] width 52 height 18
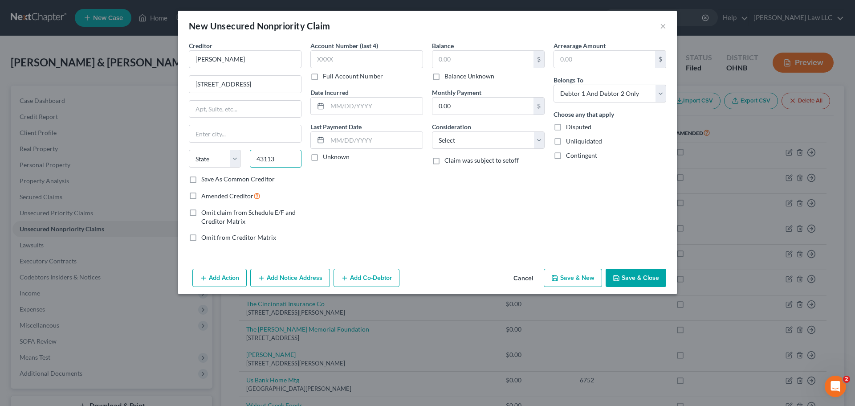
type input "43113"
type input "[GEOGRAPHIC_DATA]"
select select "36"
click at [387, 192] on div "Account Number (last 4) Full Account Number Date Incurred Last Payment Date Unk…" at bounding box center [367, 145] width 122 height 208
click at [631, 276] on button "Save & Close" at bounding box center [636, 278] width 61 height 19
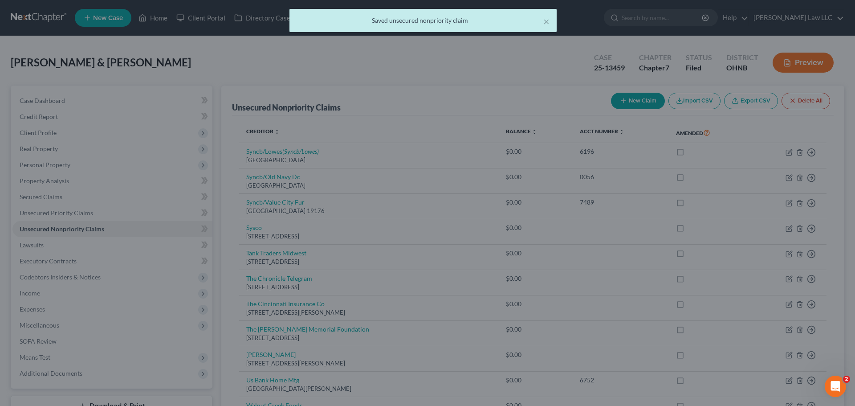
type input "0.00"
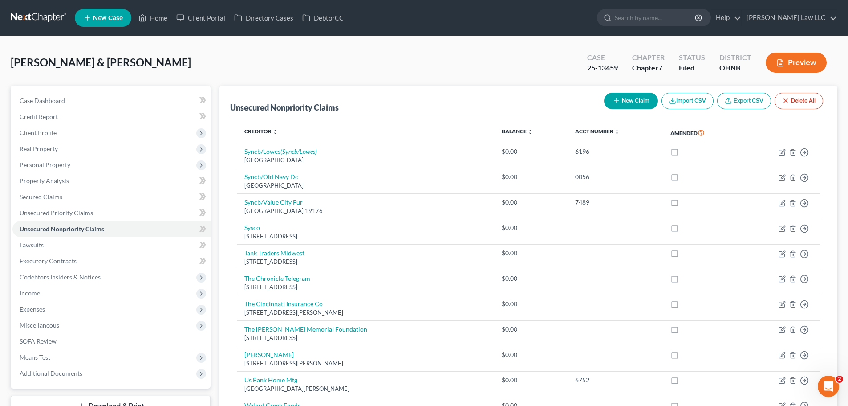
click at [610, 98] on button "New Claim" at bounding box center [631, 101] width 54 height 16
select select "2"
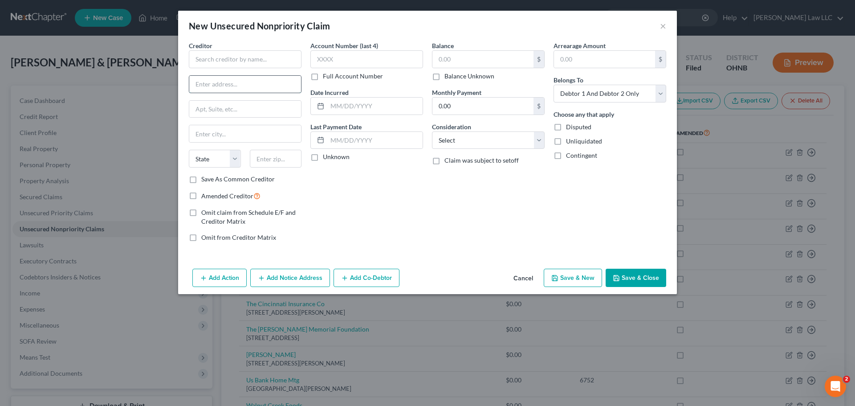
click at [246, 83] on input "text" at bounding box center [245, 84] width 112 height 17
paste input "[STREET_ADDRESS]"
type input "[STREET_ADDRESS]"
click at [282, 161] on input "text" at bounding box center [276, 159] width 52 height 18
type input "44028"
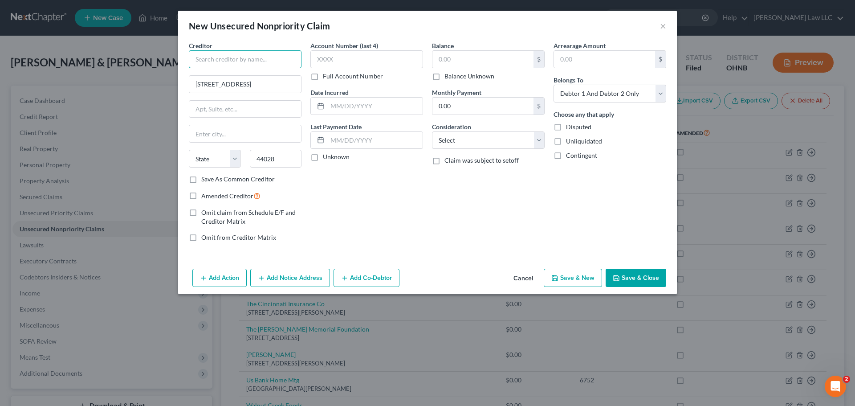
click at [269, 51] on input "text" at bounding box center [245, 59] width 113 height 18
type input "[GEOGRAPHIC_DATA]"
select select "36"
type input "Rural Urban"
click at [630, 277] on button "Save & Close" at bounding box center [636, 278] width 61 height 19
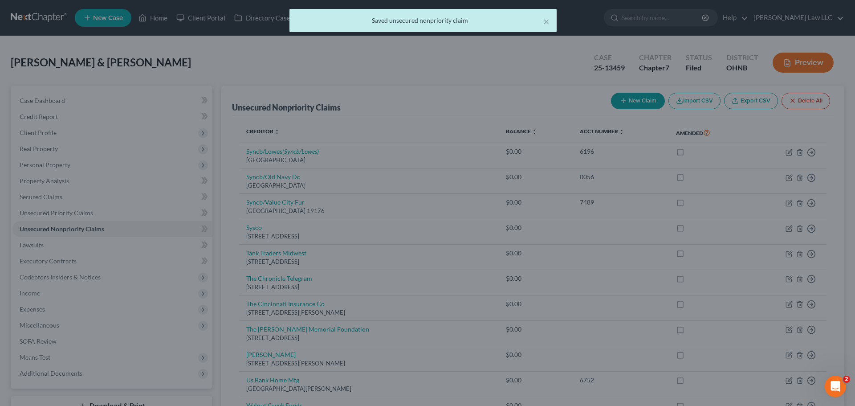
type input "0.00"
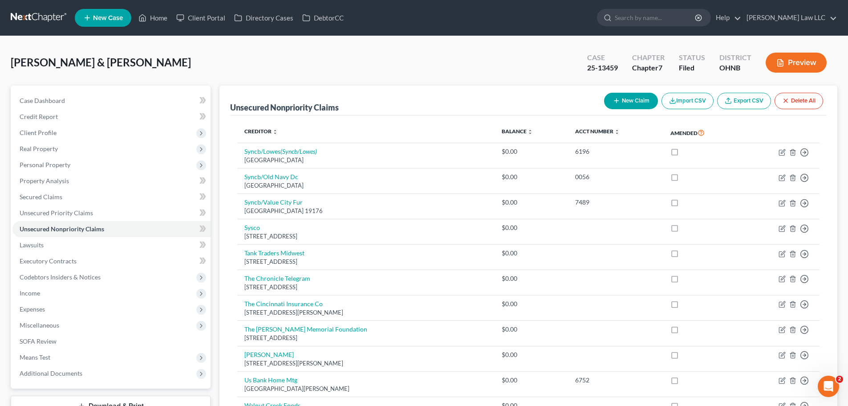
click at [619, 104] on button "New Claim" at bounding box center [631, 101] width 54 height 16
select select "2"
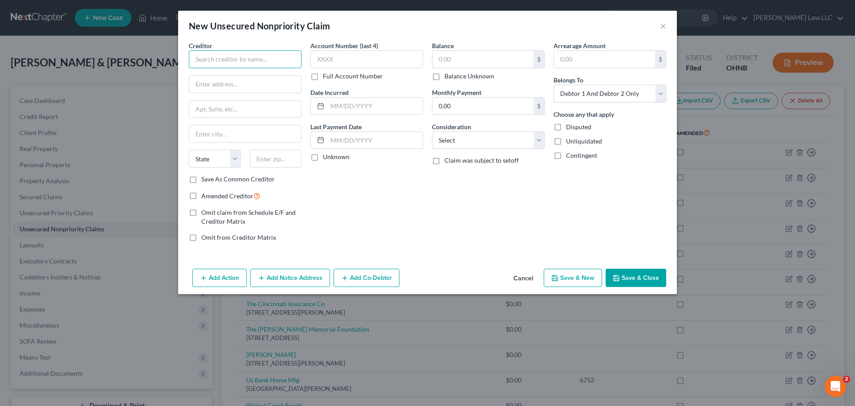
click at [242, 56] on input "text" at bounding box center [245, 59] width 113 height 18
type input "[PERSON_NAME]"
paste input "[STREET_ADDRESS]"
drag, startPoint x: 260, startPoint y: 79, endPoint x: 253, endPoint y: 84, distance: 8.6
click at [256, 82] on input "[STREET_ADDRESS]" at bounding box center [245, 84] width 112 height 17
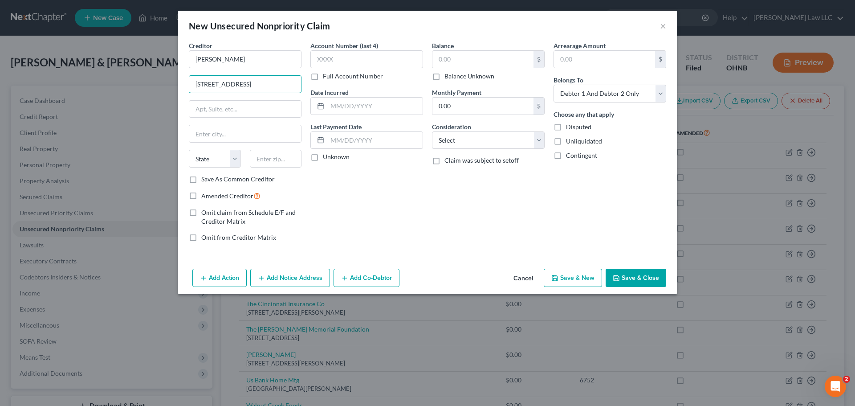
drag, startPoint x: 240, startPoint y: 85, endPoint x: 172, endPoint y: 80, distance: 67.9
click at [178, 81] on div "Creditor * [PERSON_NAME] 24487 Squire Rd State [US_STATE] AK AR AZ CA CO [GEOGR…" at bounding box center [427, 153] width 499 height 224
paste input "[STREET_ADDRESS]"
type input "[STREET_ADDRESS]"
click at [276, 162] on input "text" at bounding box center [276, 159] width 52 height 18
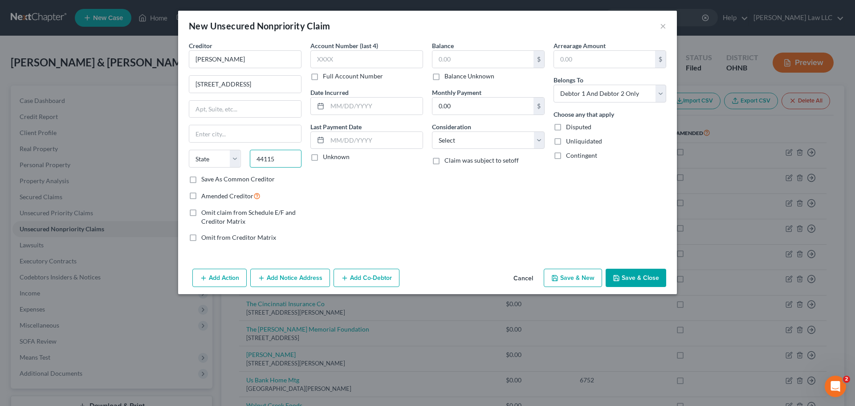
type input "44115"
click at [402, 204] on div "Account Number (last 4) Full Account Number Date Incurred Last Payment Date Unk…" at bounding box center [367, 145] width 122 height 208
type input "[GEOGRAPHIC_DATA]"
select select "36"
click at [625, 273] on button "Save & Close" at bounding box center [636, 278] width 61 height 19
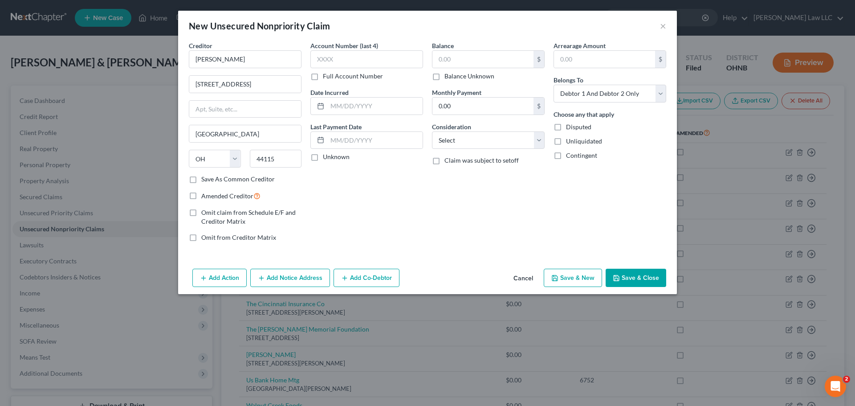
type input "0.00"
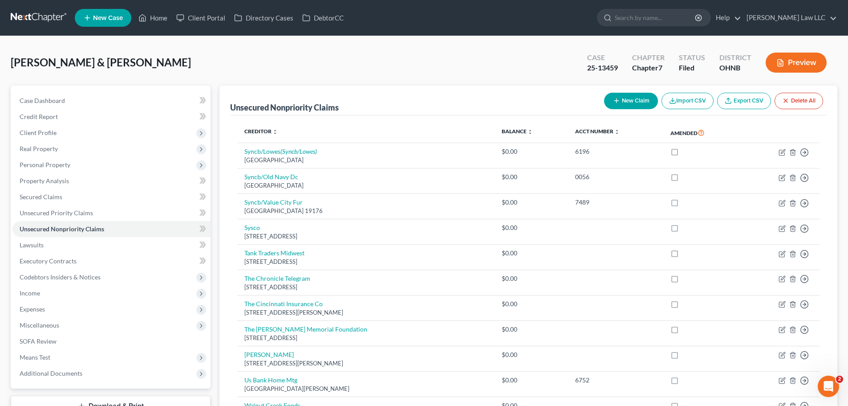
click at [628, 104] on button "New Claim" at bounding box center [631, 101] width 54 height 16
select select "2"
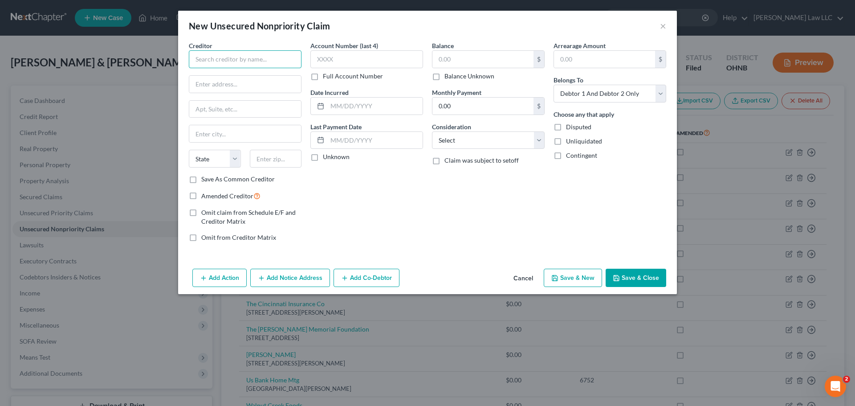
click at [240, 61] on input "text" at bounding box center [245, 59] width 113 height 18
type input "Schilds IGA"
paste input "[STREET_ADDRESS]"
type input "[STREET_ADDRESS]"
click at [268, 159] on input "text" at bounding box center [276, 159] width 52 height 18
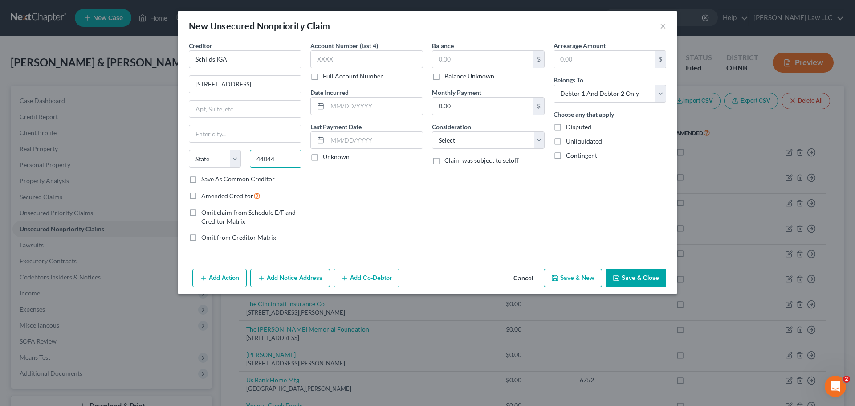
type input "44044"
click at [445, 199] on div "Balance $ Balance Unknown Balance Undetermined $ Balance Unknown Monthly Paymen…" at bounding box center [488, 145] width 122 height 208
type input "Grafton"
select select "36"
click at [621, 276] on button "Save & Close" at bounding box center [636, 278] width 61 height 19
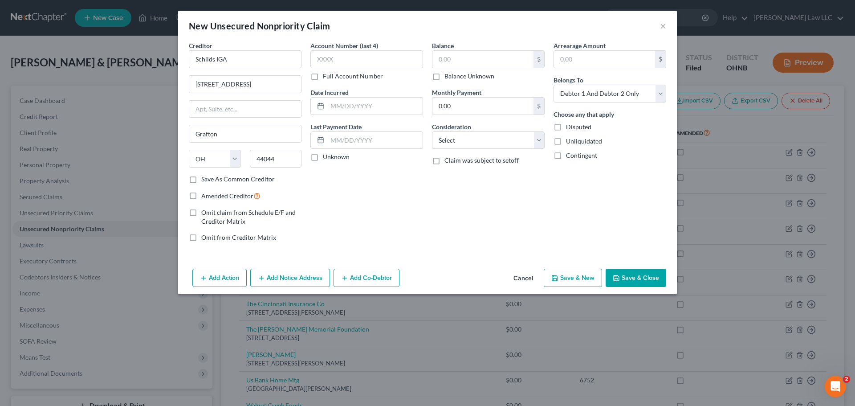
type input "0.00"
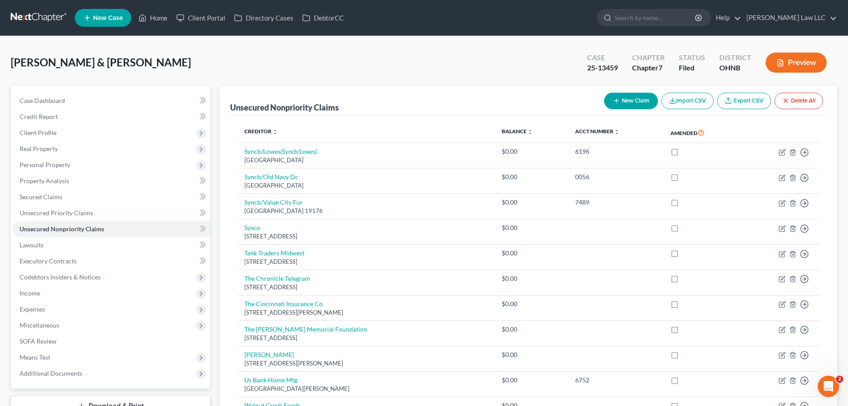
click at [623, 106] on button "New Claim" at bounding box center [631, 101] width 54 height 16
select select "2"
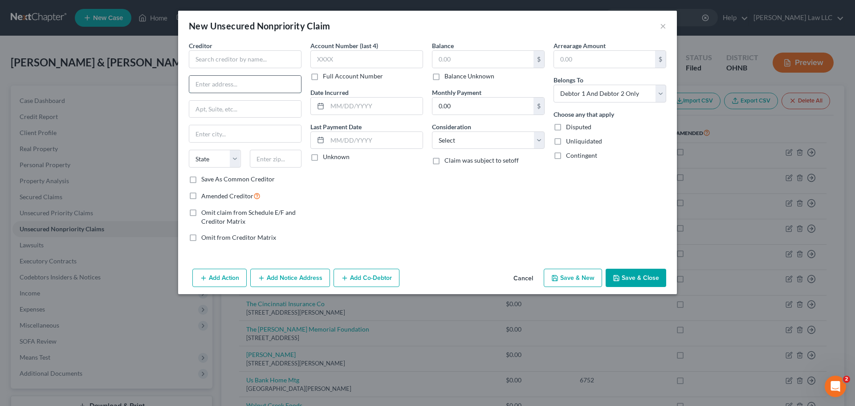
click at [249, 89] on input "text" at bounding box center [245, 84] width 112 height 17
paste input "20102 Progress Dr"
type input "20102 Progress Dr"
click at [276, 161] on input "text" at bounding box center [276, 159] width 52 height 18
type input "44149"
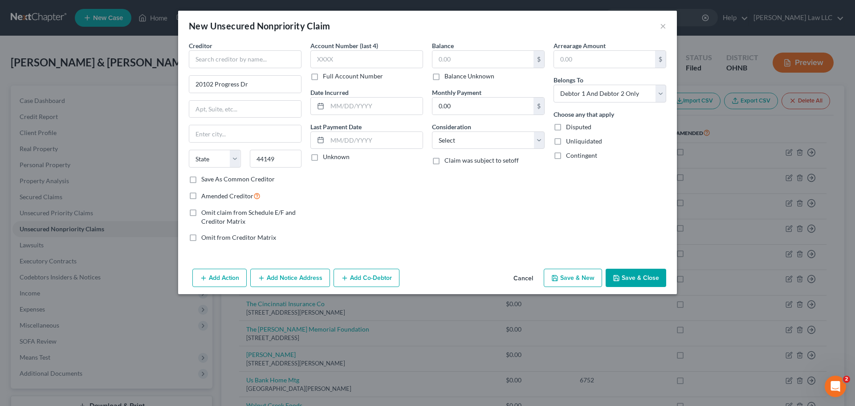
click at [422, 196] on div "Account Number (last 4) Full Account Number Date Incurred Last Payment Date Unk…" at bounding box center [367, 145] width 122 height 208
type input "[GEOGRAPHIC_DATA]"
select select "36"
click at [261, 60] on input "text" at bounding box center [245, 59] width 113 height 18
click at [629, 278] on button "Save & Close" at bounding box center [636, 278] width 61 height 19
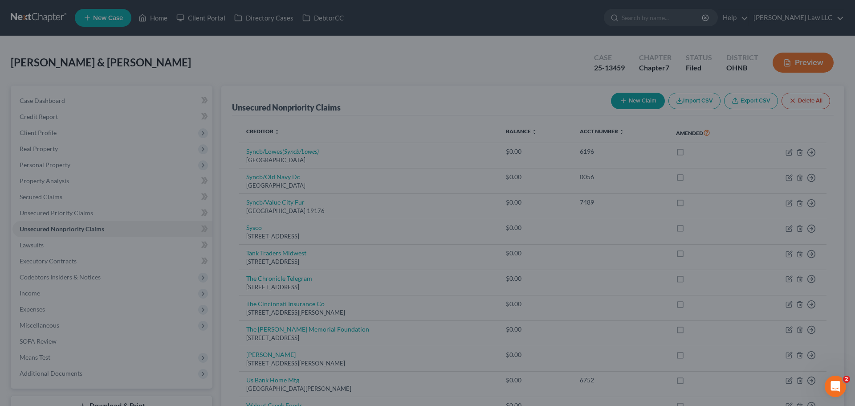
type input "[PERSON_NAME]"
type input "0.00"
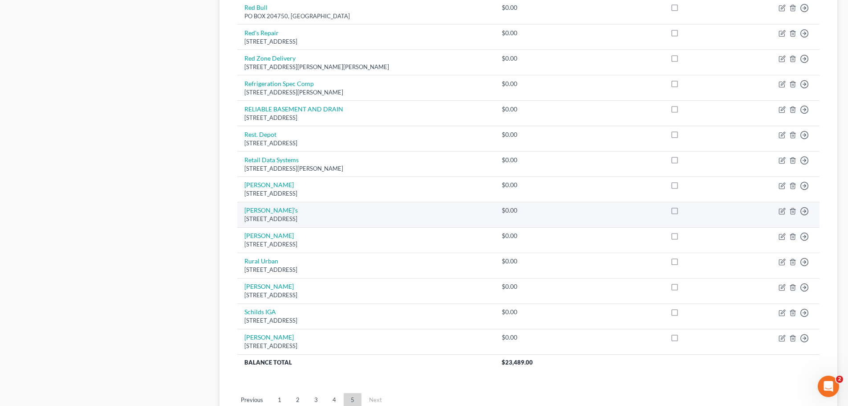
scroll to position [600, 0]
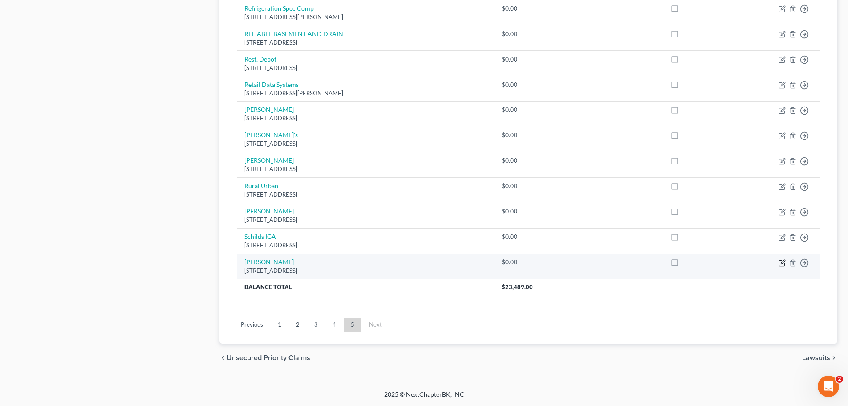
click at [781, 263] on icon "button" at bounding box center [783, 262] width 4 height 4
select select "36"
select select "2"
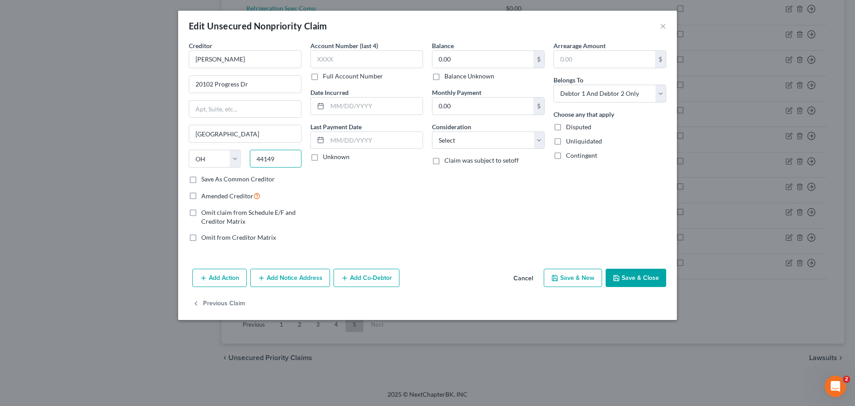
click at [289, 162] on input "44149" at bounding box center [276, 159] width 52 height 18
type input "44144"
click at [391, 192] on div "Account Number (last 4) Full Account Number Date Incurred Last Payment Date Unk…" at bounding box center [367, 145] width 122 height 208
type input "[GEOGRAPHIC_DATA]"
click at [288, 164] on input "44144" at bounding box center [276, 159] width 52 height 18
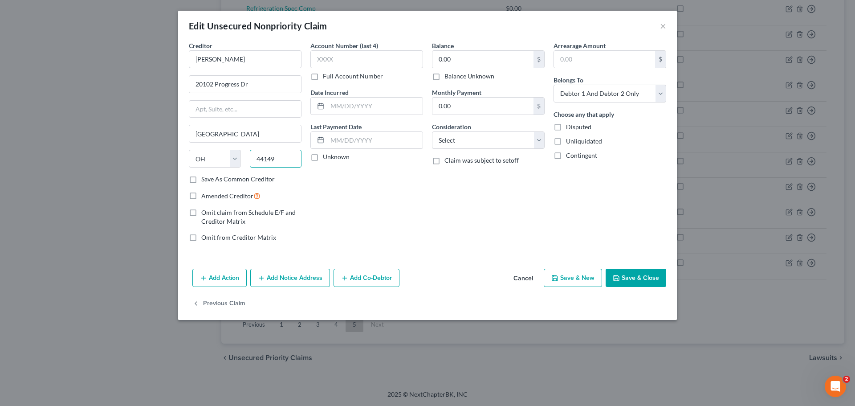
type input "44149"
click at [520, 223] on div "Balance 0.00 $ Balance Unknown Balance Undetermined 0.00 $ Balance Unknown Mont…" at bounding box center [488, 145] width 122 height 208
type input "[GEOGRAPHIC_DATA]"
click at [648, 281] on button "Save & Close" at bounding box center [636, 278] width 61 height 19
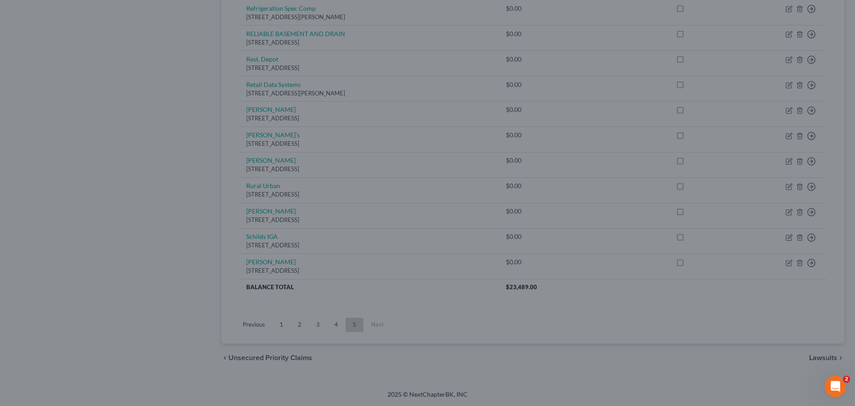
type input "0"
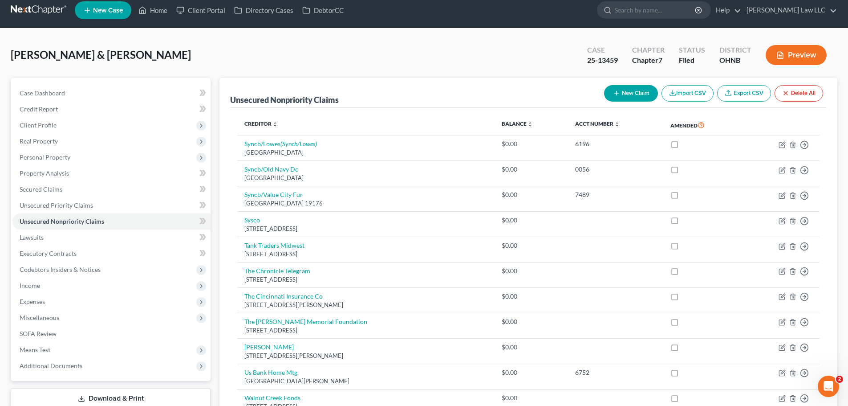
scroll to position [0, 0]
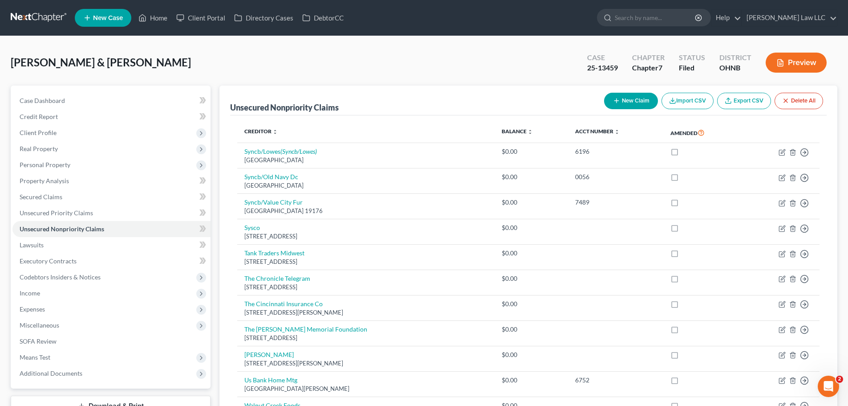
click at [616, 98] on icon "button" at bounding box center [616, 100] width 7 height 7
select select "2"
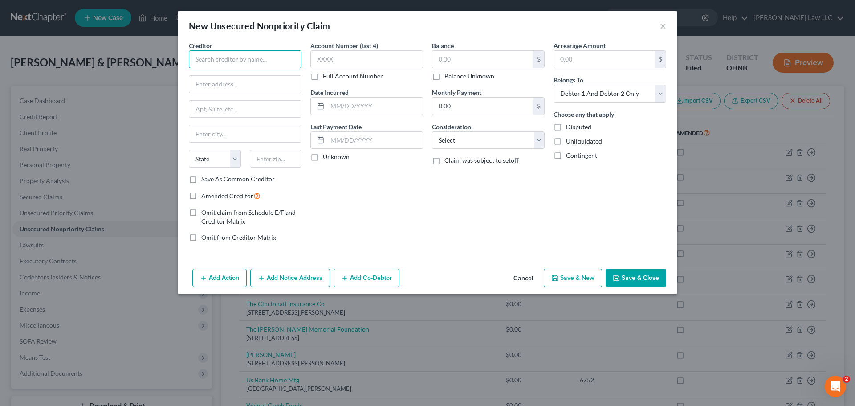
click at [227, 58] on input "text" at bounding box center [245, 59] width 113 height 18
type input "Schewebels"
paste input "[STREET_ADDRESS]"
type input "[STREET_ADDRESS]"
type input "44092"
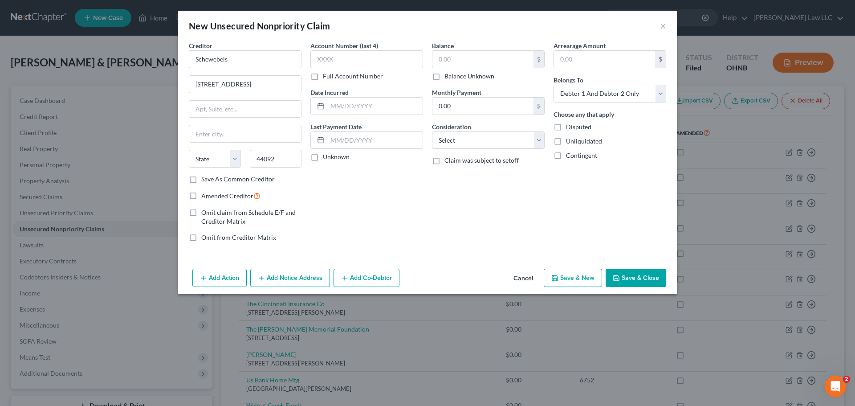
click at [445, 226] on div "Balance $ Balance Unknown Balance Undetermined $ Balance Unknown Monthly Paymen…" at bounding box center [488, 145] width 122 height 208
type input "Wickliffe"
select select "36"
click at [277, 160] on input "44092" at bounding box center [276, 159] width 52 height 18
type input "44502"
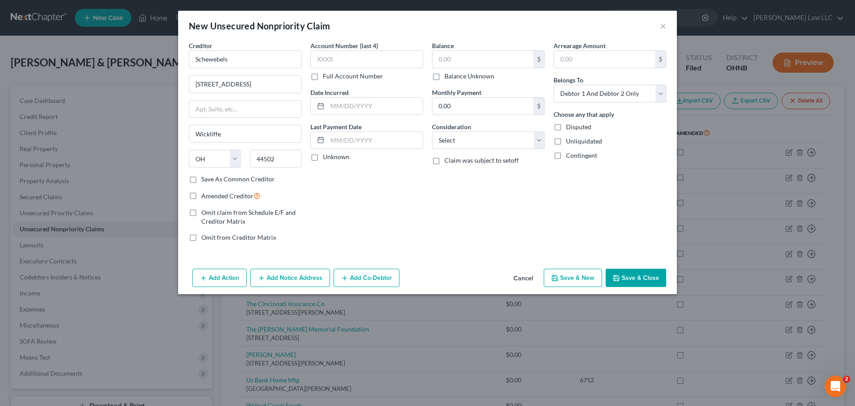
click at [423, 240] on div "Account Number (last 4) Full Account Number Date Incurred Last Payment Date Unk…" at bounding box center [367, 145] width 122 height 208
type input "[GEOGRAPHIC_DATA]"
click at [643, 274] on button "Save & Close" at bounding box center [636, 278] width 61 height 19
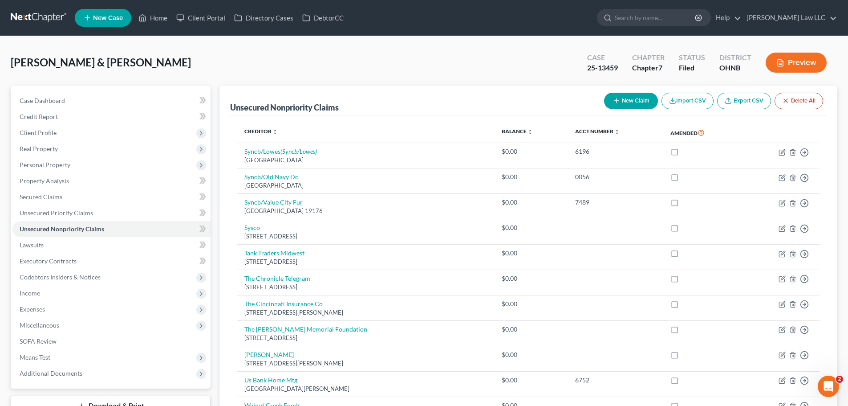
click at [613, 103] on icon "button" at bounding box center [616, 100] width 7 height 7
select select "2"
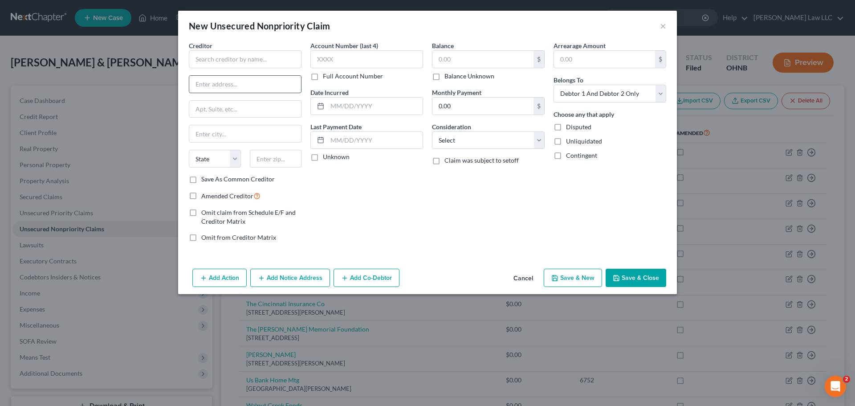
click at [229, 90] on input "text" at bounding box center [245, 84] width 112 height 17
paste input "[STREET_ADDRESS]"
type input "[STREET_ADDRESS]"
click at [281, 162] on input "text" at bounding box center [276, 159] width 52 height 18
type input "44115"
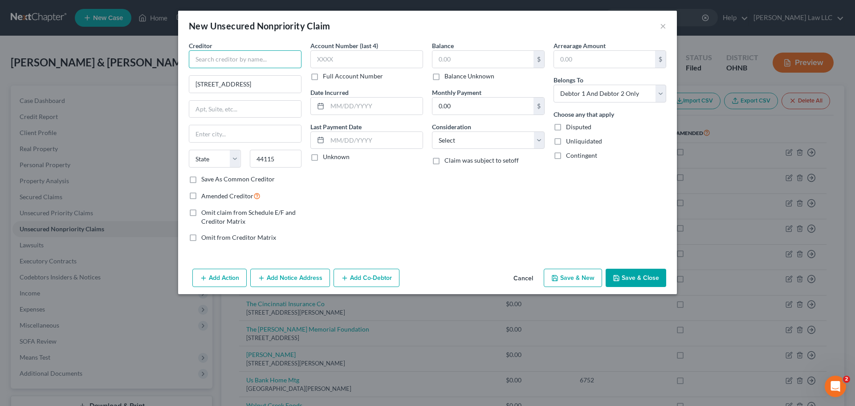
click at [250, 58] on input "text" at bounding box center [245, 59] width 113 height 18
type input "[GEOGRAPHIC_DATA]"
select select "36"
click at [250, 58] on input "text" at bounding box center [245, 59] width 113 height 18
type input "Service Wet Grinding"
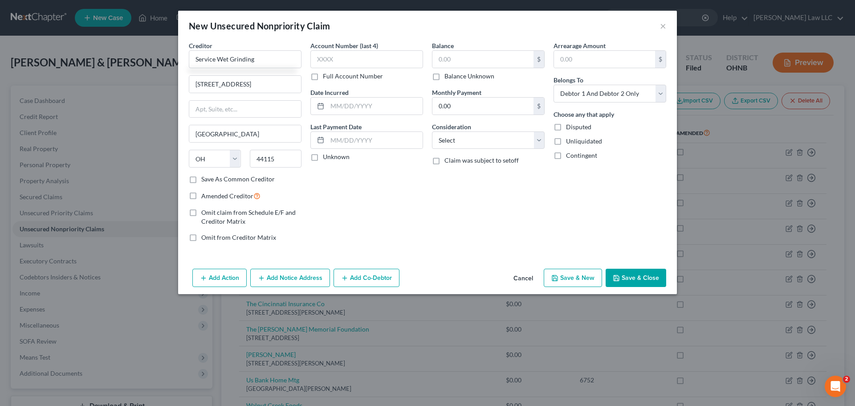
click at [405, 220] on div "Account Number (last 4) Full Account Number Date Incurred Last Payment Date Unk…" at bounding box center [367, 145] width 122 height 208
click at [627, 275] on button "Save & Close" at bounding box center [636, 278] width 61 height 19
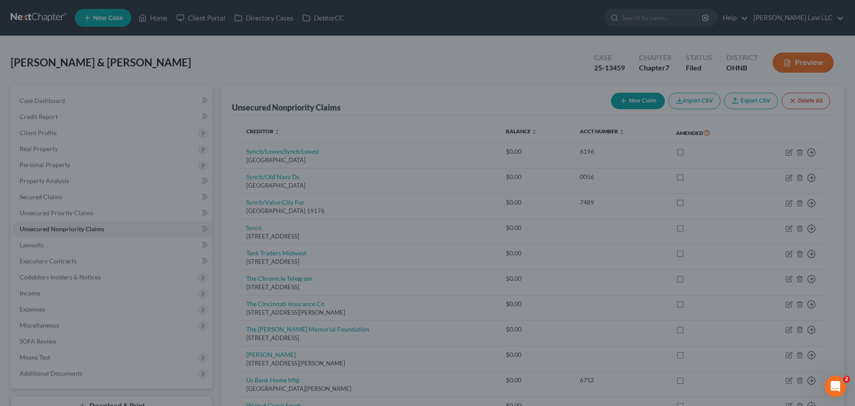
type input "0.00"
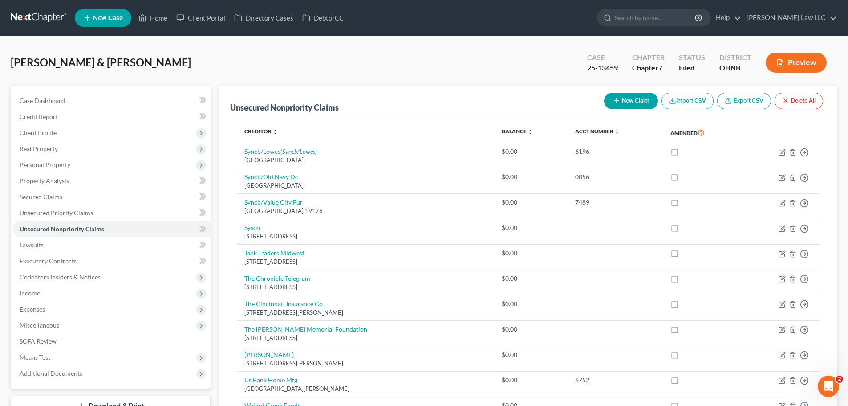
click at [616, 98] on icon "button" at bounding box center [616, 100] width 7 height 7
select select "2"
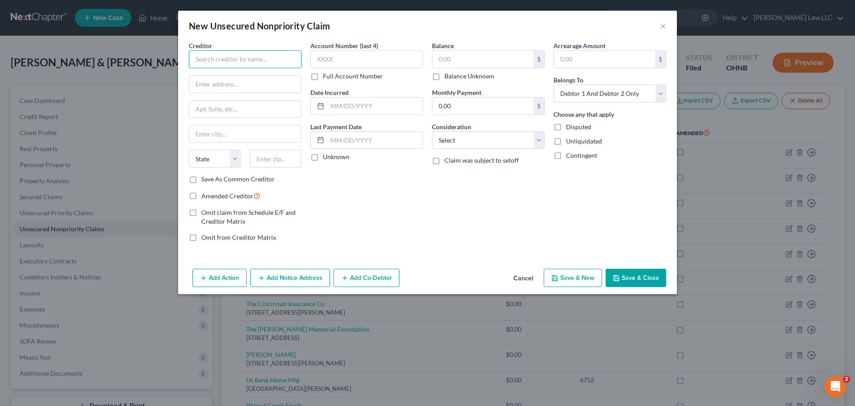
click at [247, 60] on input "text" at bounding box center [245, 59] width 113 height 18
type input "Smithfield"
paste input "[STREET_ADDRESS]"
type input "[STREET_ADDRESS]"
type input "44142"
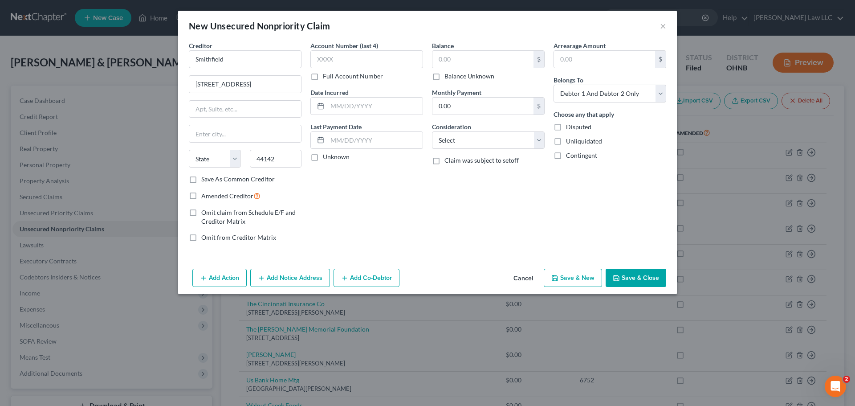
click at [408, 219] on div "Account Number (last 4) Full Account Number Date Incurred Last Payment Date Unk…" at bounding box center [367, 145] width 122 height 208
type input "Brookpark"
select select "36"
click at [631, 277] on button "Save & Close" at bounding box center [636, 278] width 61 height 19
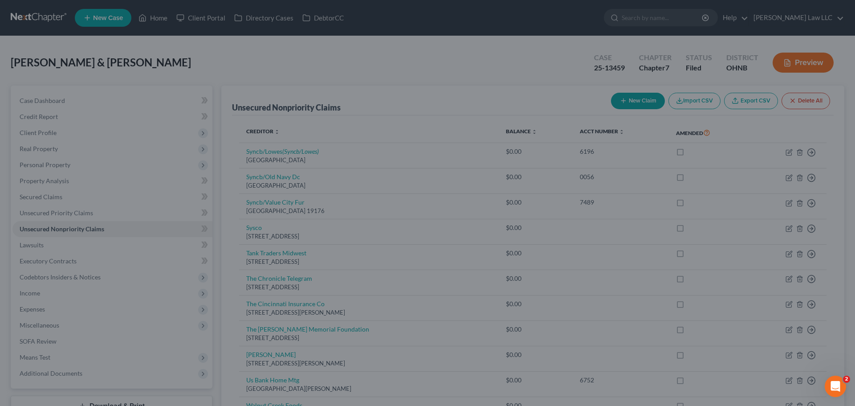
type input "0.00"
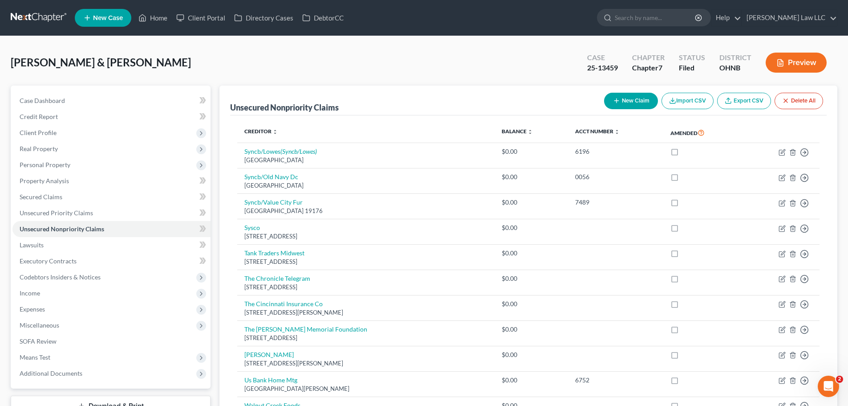
click at [620, 108] on button "New Claim" at bounding box center [631, 101] width 54 height 16
select select "2"
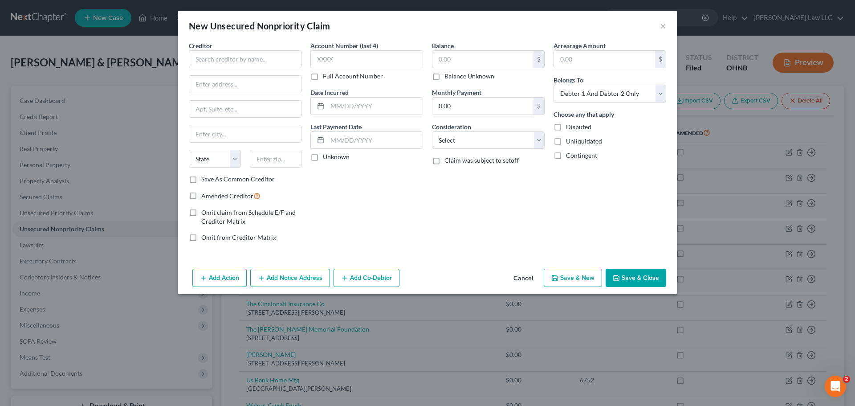
click at [183, 53] on div "Creditor * State [US_STATE] AK AR AZ CA CO [GEOGRAPHIC_DATA] DE DC [GEOGRAPHIC_…" at bounding box center [427, 153] width 499 height 224
click at [248, 62] on input "text" at bounding box center [245, 59] width 113 height 18
type input "[PERSON_NAME]"
click at [649, 281] on button "Save & Close" at bounding box center [636, 278] width 61 height 19
type input "0.00"
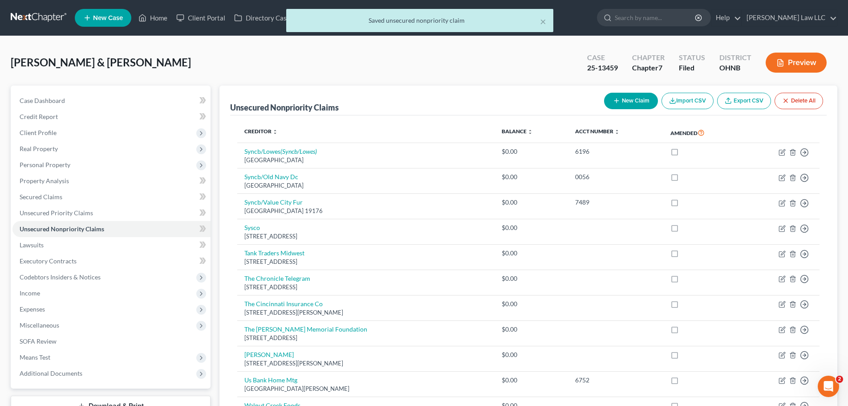
click at [610, 95] on button "New Claim" at bounding box center [631, 101] width 54 height 16
select select "2"
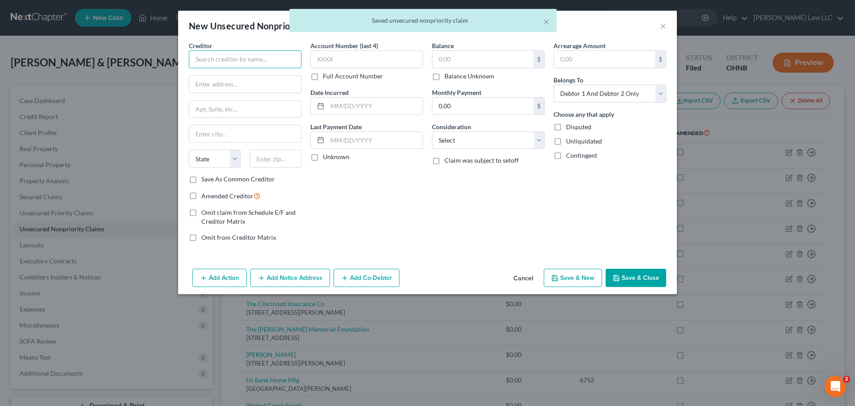
click at [251, 65] on input "text" at bounding box center [245, 59] width 113 height 18
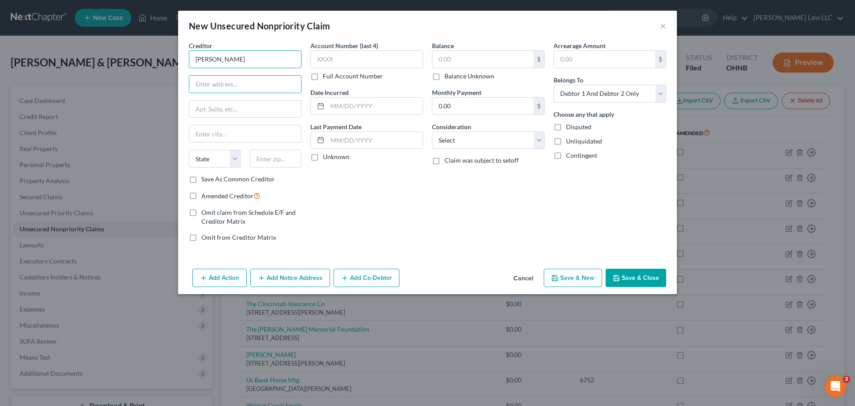
click at [214, 62] on input "[PERSON_NAME]" at bounding box center [245, 59] width 113 height 18
click at [207, 60] on input "[PERSON_NAME]" at bounding box center [245, 59] width 113 height 18
type input "[PERSON_NAME]"
click at [222, 85] on input "text" at bounding box center [245, 84] width 112 height 17
click at [216, 89] on input "text" at bounding box center [245, 84] width 112 height 17
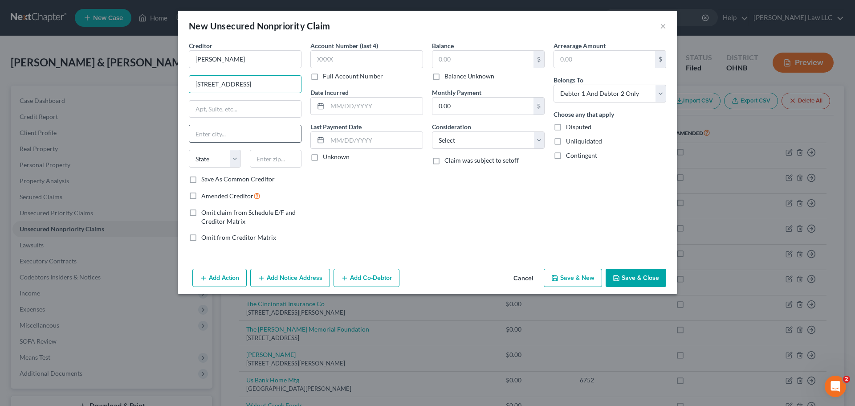
type input "[STREET_ADDRESS]"
click at [235, 133] on input "text" at bounding box center [245, 133] width 112 height 17
type input "Lagrange"
type input "44050"
select select "36"
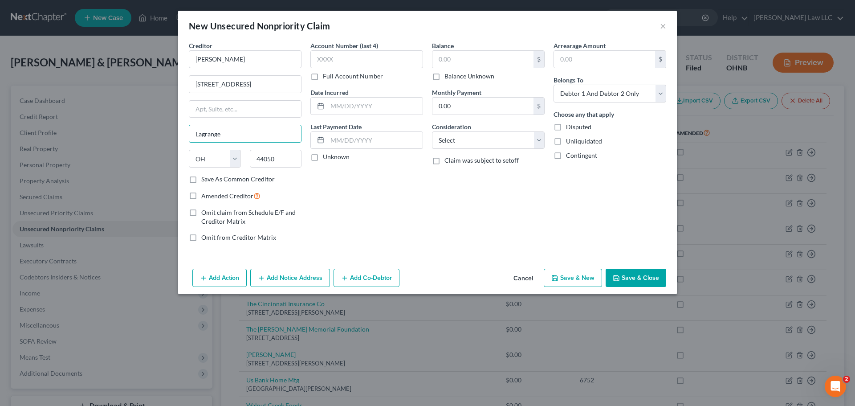
click at [627, 275] on button "Save & Close" at bounding box center [636, 278] width 61 height 19
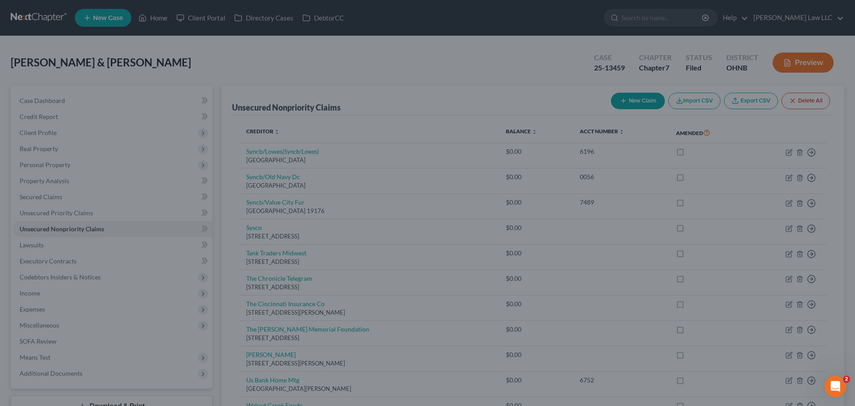
type input "0.00"
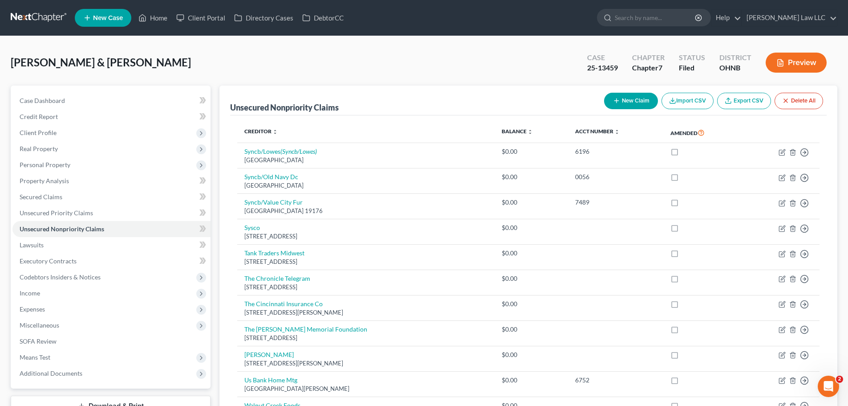
click at [621, 99] on button "New Claim" at bounding box center [631, 101] width 54 height 16
select select "2"
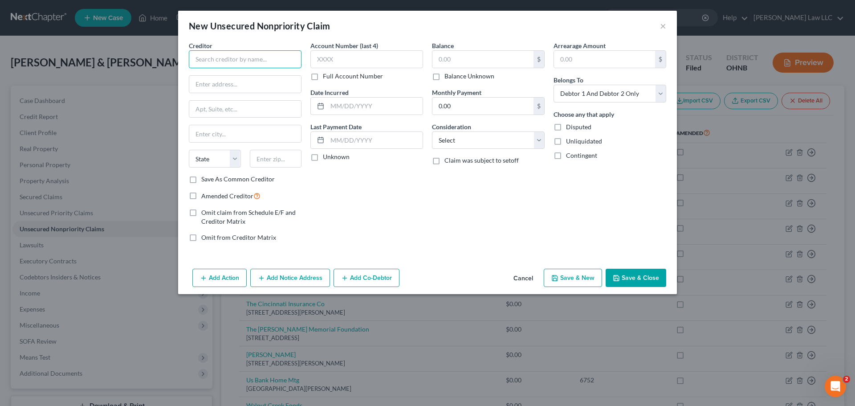
click at [258, 63] on input "text" at bounding box center [245, 59] width 113 height 18
type input "Sherwood"
paste input "[STREET_ADDRESS]"
type input "[STREET_ADDRESS]"
type input "44137"
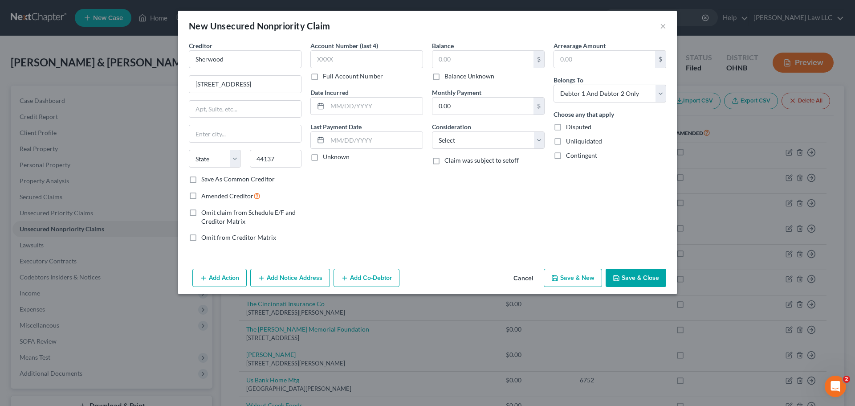
type input "[GEOGRAPHIC_DATA]"
select select "36"
click at [397, 198] on div "Account Number (last 4) Full Account Number Date Incurred Last Payment Date Unk…" at bounding box center [367, 145] width 122 height 208
click at [631, 276] on button "Save & Close" at bounding box center [636, 278] width 61 height 19
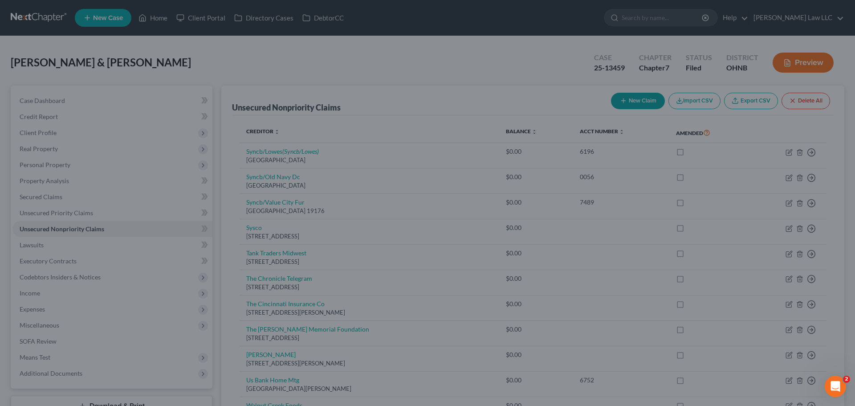
type input "0.00"
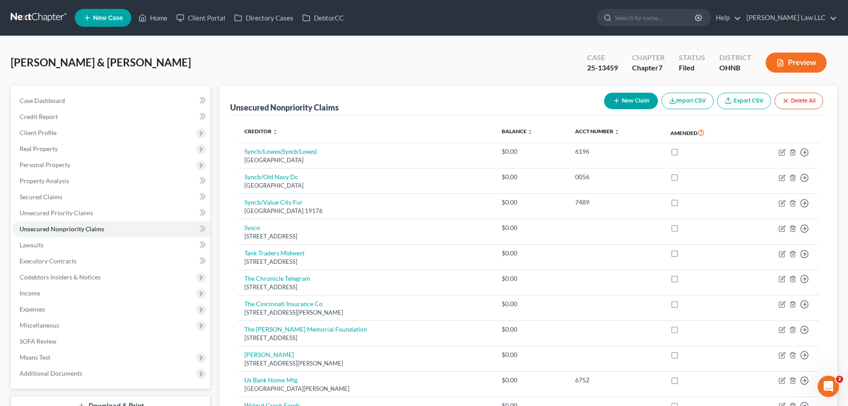
click at [620, 101] on button "New Claim" at bounding box center [631, 101] width 54 height 16
select select "2"
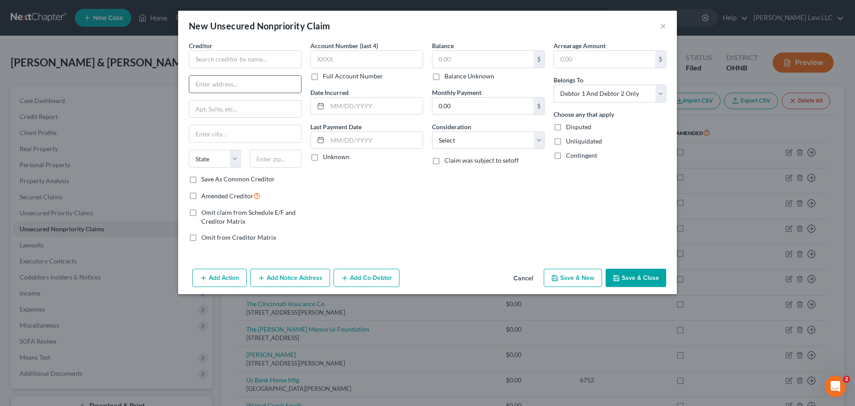
click at [232, 78] on input "text" at bounding box center [245, 84] width 112 height 17
paste input "[STREET_ADDRESS][PERSON_NAME]"
type input "[STREET_ADDRESS][PERSON_NAME]"
click at [272, 159] on input "text" at bounding box center [276, 159] width 52 height 18
type input "44145"
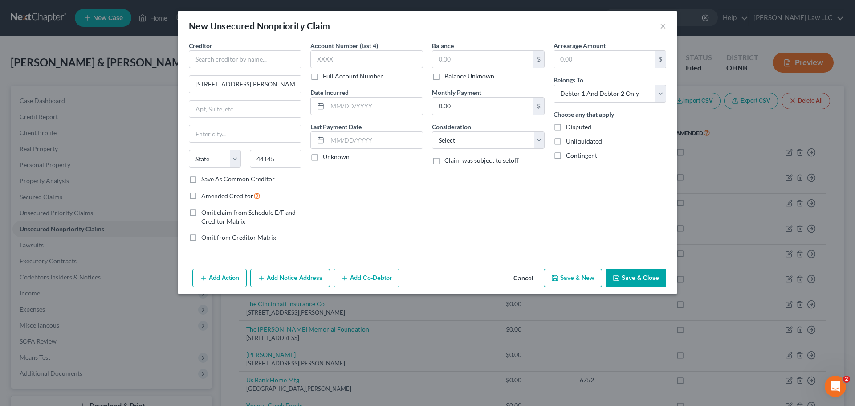
click at [430, 202] on div "Balance $ Balance Unknown Balance Undetermined $ Balance Unknown Monthly Paymen…" at bounding box center [488, 145] width 122 height 208
type input "Westlake"
select select "36"
click at [228, 60] on input "text" at bounding box center [245, 59] width 113 height 18
click at [441, 211] on div "Balance $ Balance Unknown Balance Undetermined $ Balance Unknown Monthly Paymen…" at bounding box center [488, 145] width 122 height 208
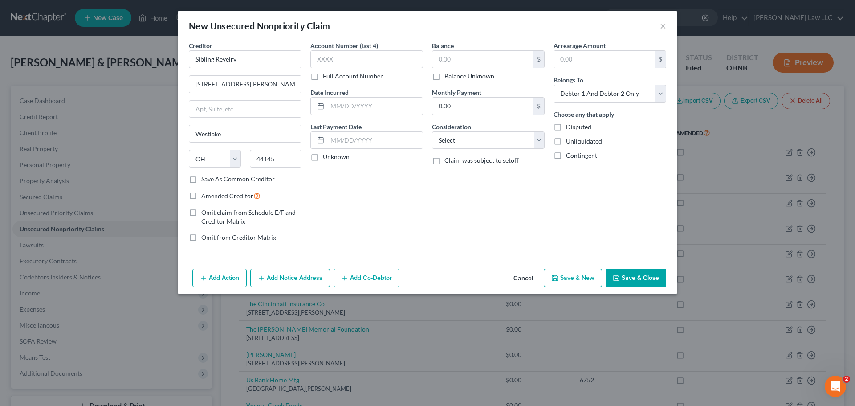
type input "Sibling Revelry"
click at [632, 278] on button "Save & Close" at bounding box center [636, 278] width 61 height 19
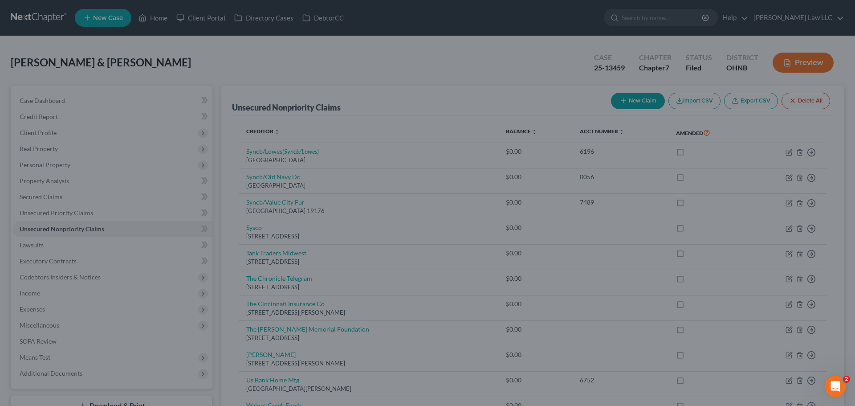
type input "0.00"
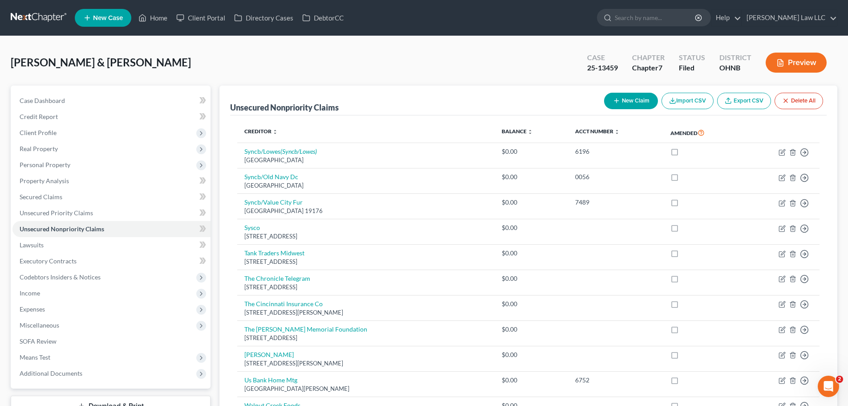
click at [622, 106] on button "New Claim" at bounding box center [631, 101] width 54 height 16
select select "2"
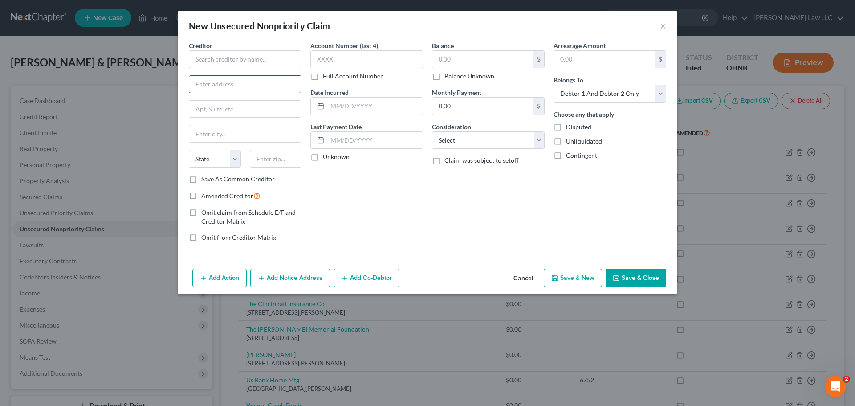
click at [273, 85] on input "text" at bounding box center [245, 84] width 112 height 17
paste input "[STREET_ADDRESS]"
type input "[STREET_ADDRESS]"
type input "44622"
click at [328, 194] on div "Account Number (last 4) Full Account Number Date Incurred Last Payment Date Unk…" at bounding box center [367, 145] width 122 height 208
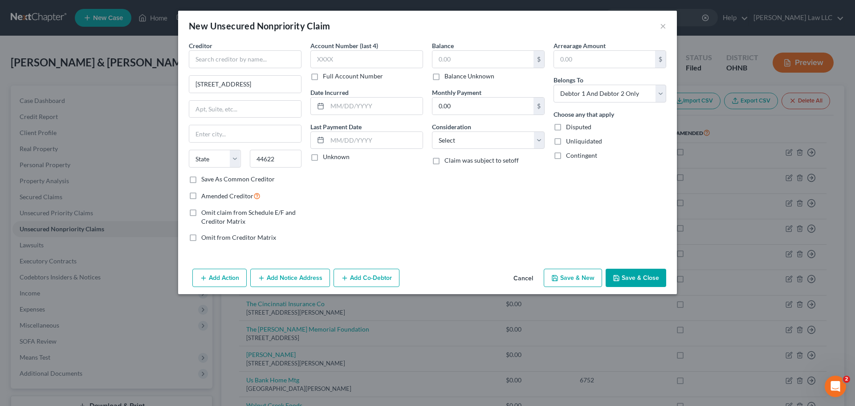
type input "[GEOGRAPHIC_DATA]"
select select "36"
click at [242, 60] on input "text" at bounding box center [245, 59] width 113 height 18
type input "Silver MOON"
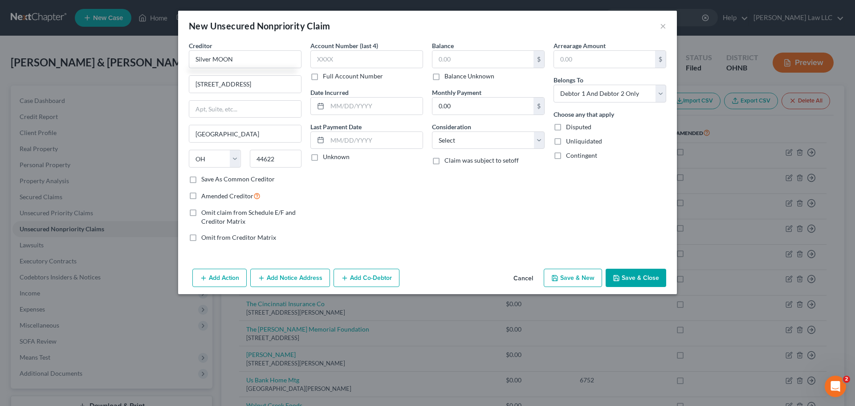
click at [626, 269] on button "Save & Close" at bounding box center [636, 278] width 61 height 19
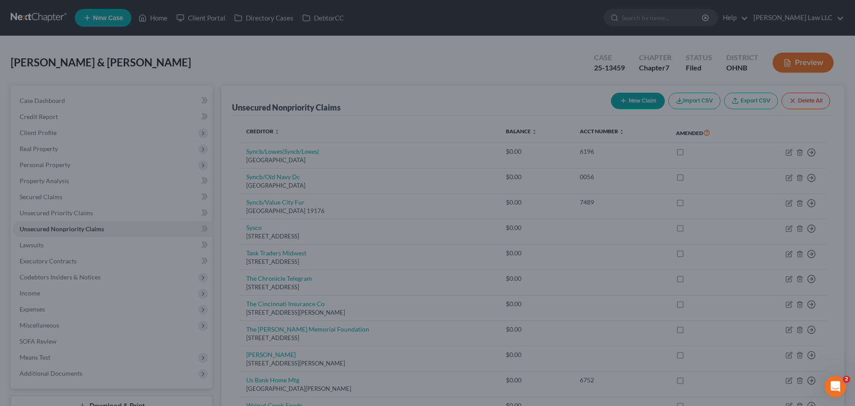
type input "0.00"
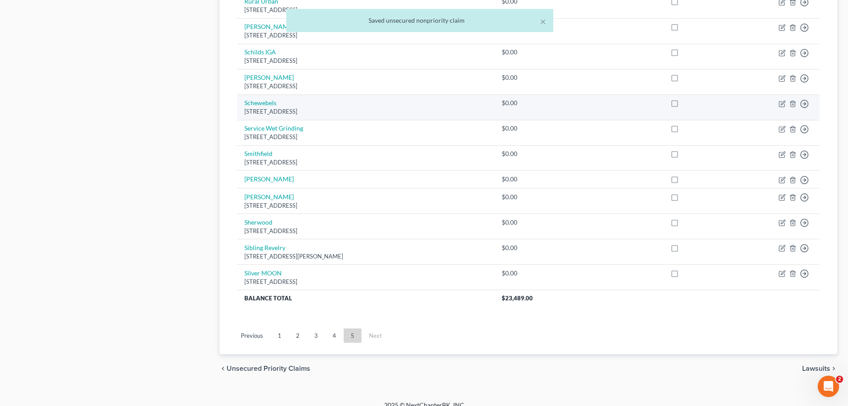
scroll to position [795, 0]
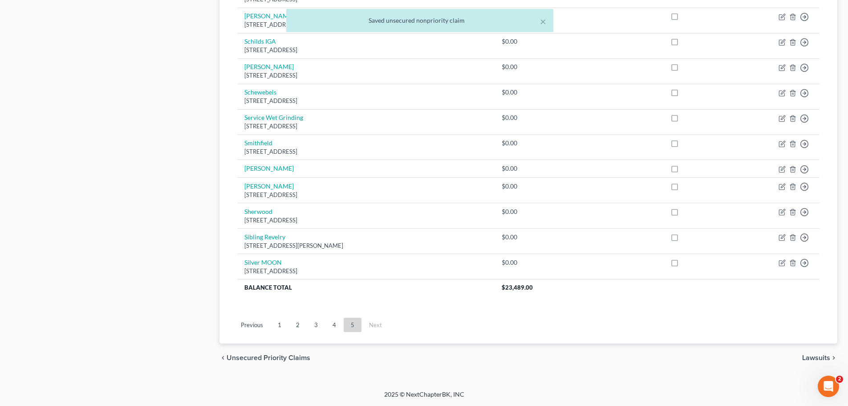
click at [260, 329] on link "Previous" at bounding box center [252, 324] width 37 height 14
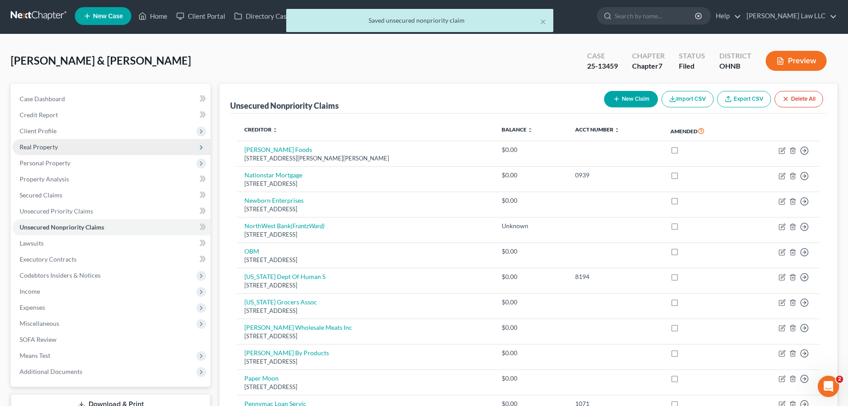
scroll to position [0, 0]
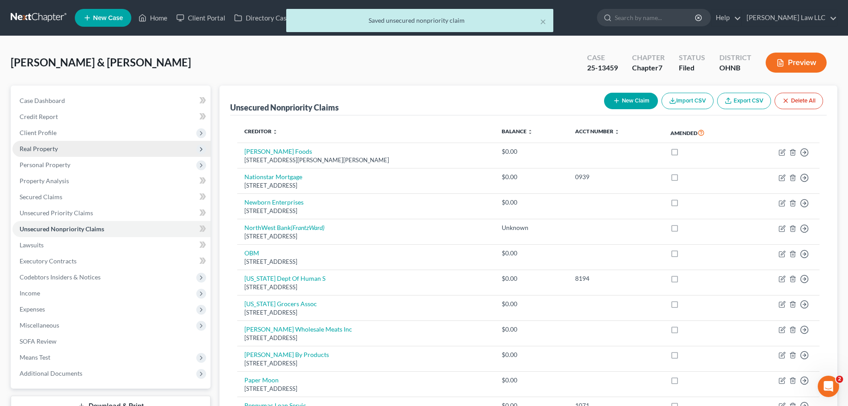
click at [49, 148] on span "Real Property" at bounding box center [39, 149] width 38 height 8
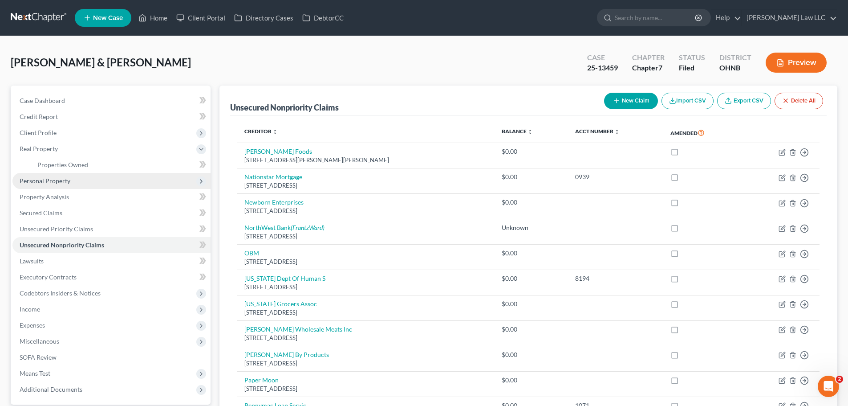
click at [53, 173] on span "Personal Property" at bounding box center [111, 181] width 198 height 16
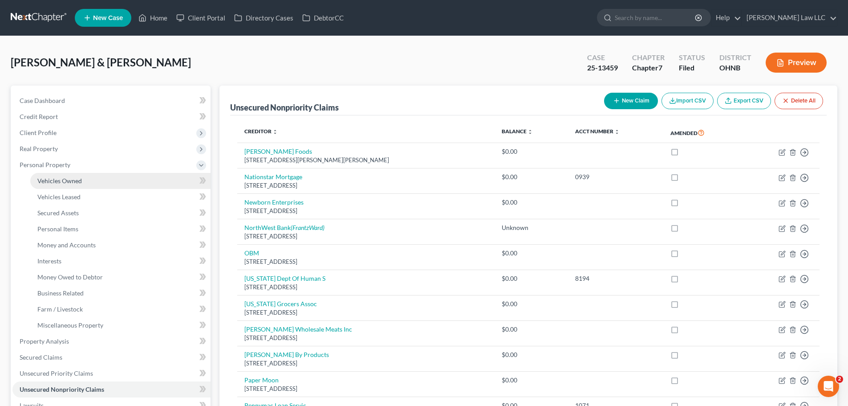
click at [53, 183] on span "Vehicles Owned" at bounding box center [59, 181] width 45 height 8
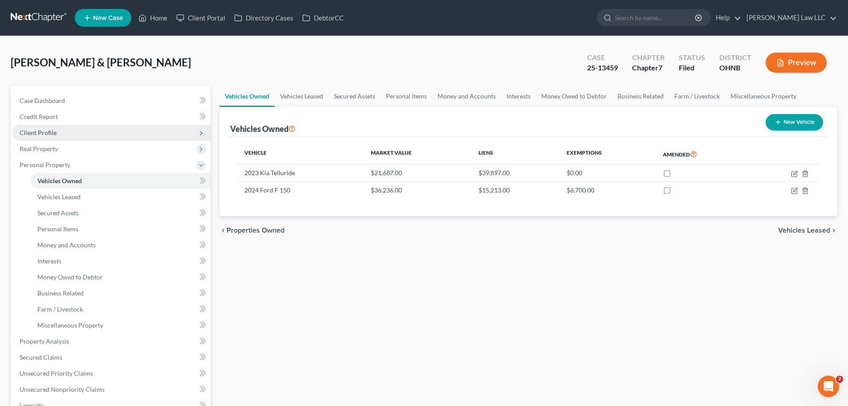
click at [59, 129] on span "Client Profile" at bounding box center [111, 133] width 198 height 16
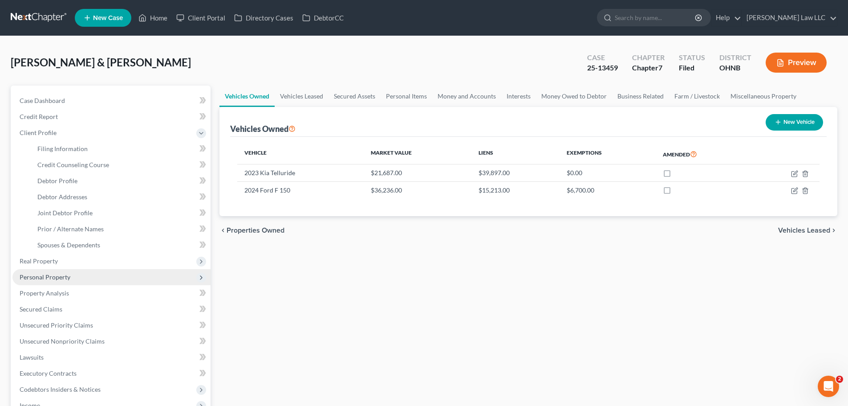
scroll to position [89, 0]
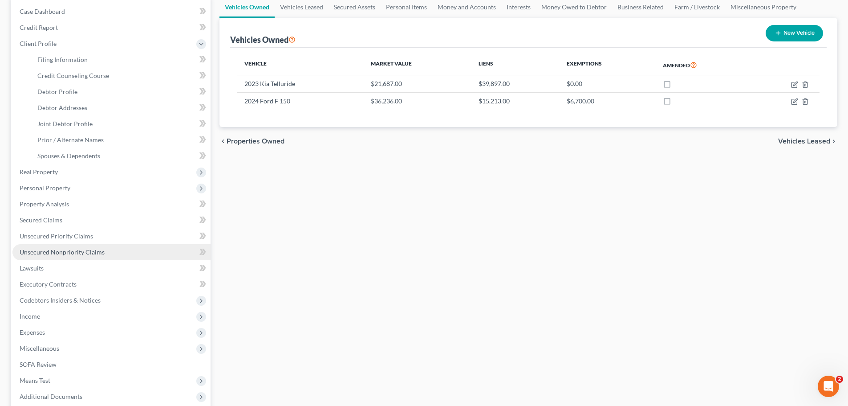
click at [71, 250] on span "Unsecured Nonpriority Claims" at bounding box center [62, 252] width 85 height 8
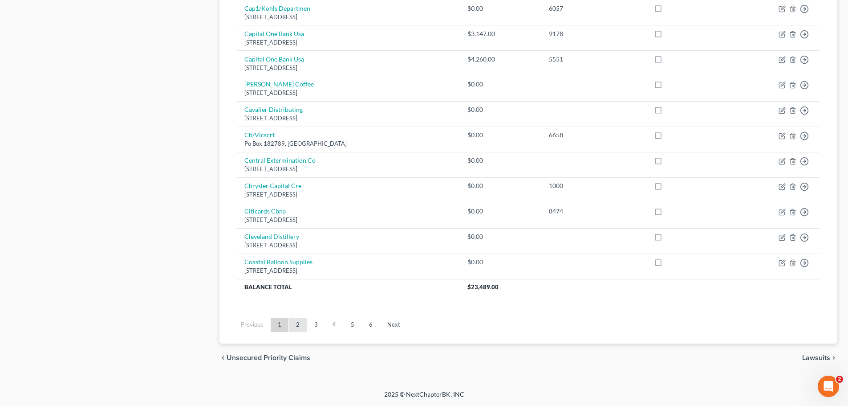
click at [298, 323] on link "2" at bounding box center [298, 324] width 18 height 14
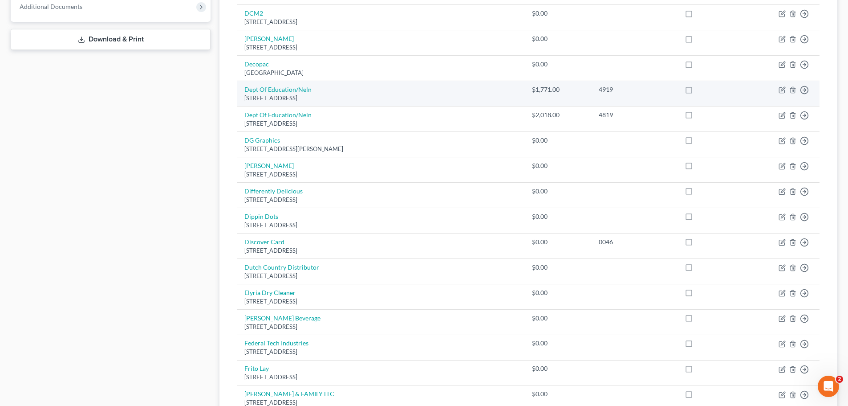
scroll to position [625, 0]
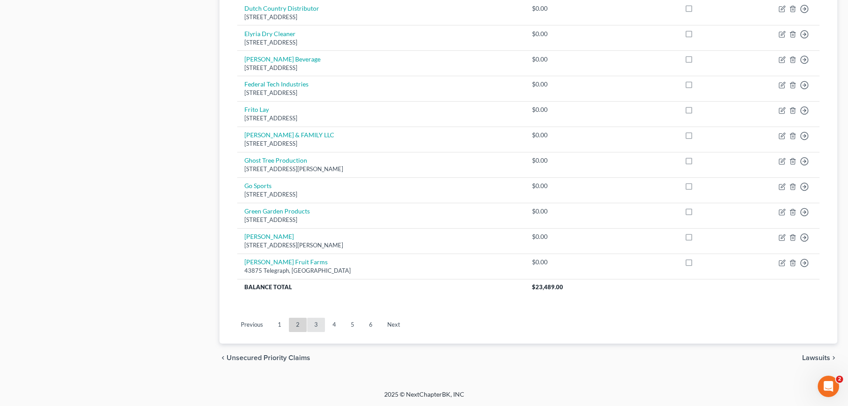
click at [322, 329] on link "3" at bounding box center [316, 324] width 18 height 14
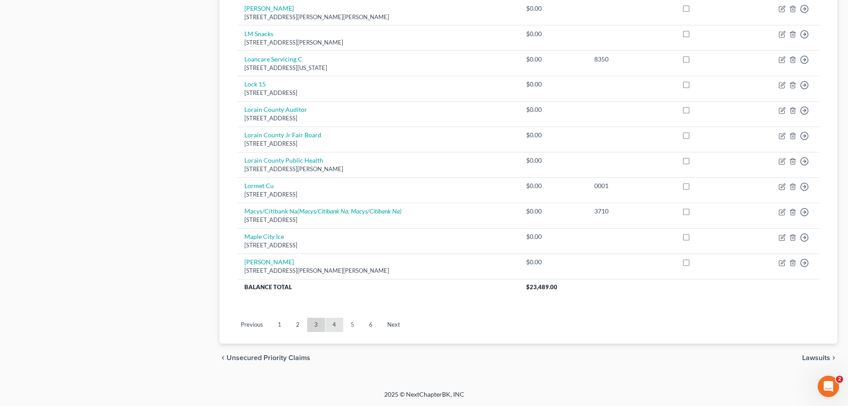
click at [333, 327] on link "4" at bounding box center [334, 324] width 18 height 14
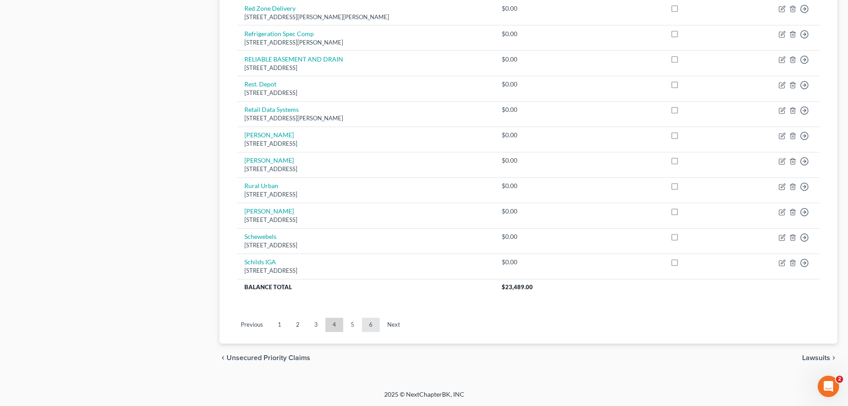
click at [362, 326] on link "6" at bounding box center [371, 324] width 18 height 14
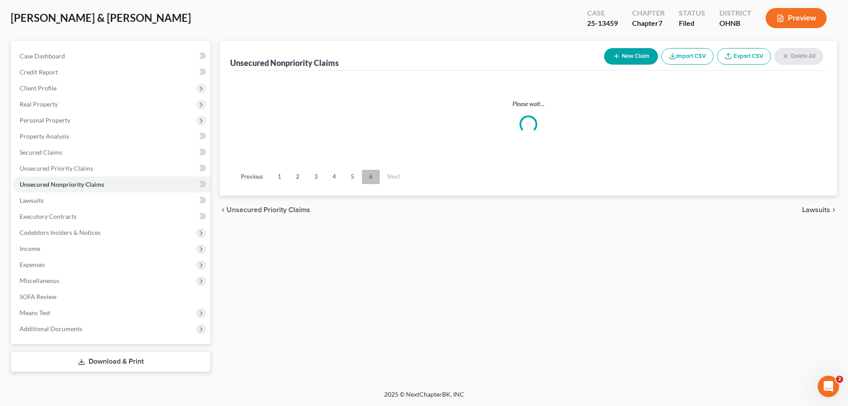
scroll to position [45, 0]
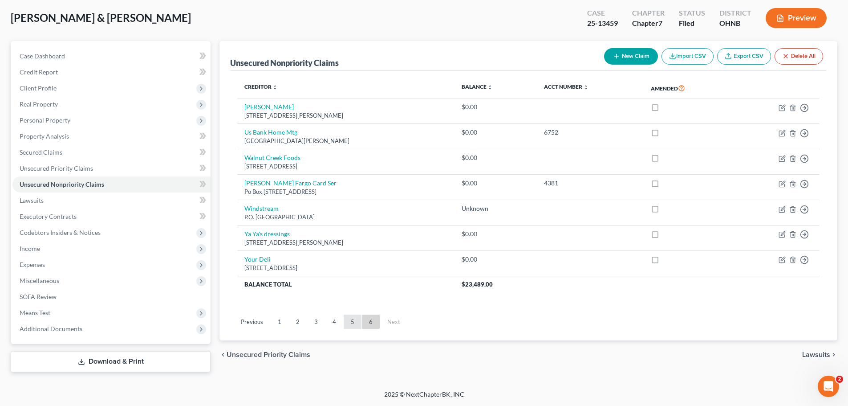
click at [350, 326] on link "5" at bounding box center [353, 321] width 18 height 14
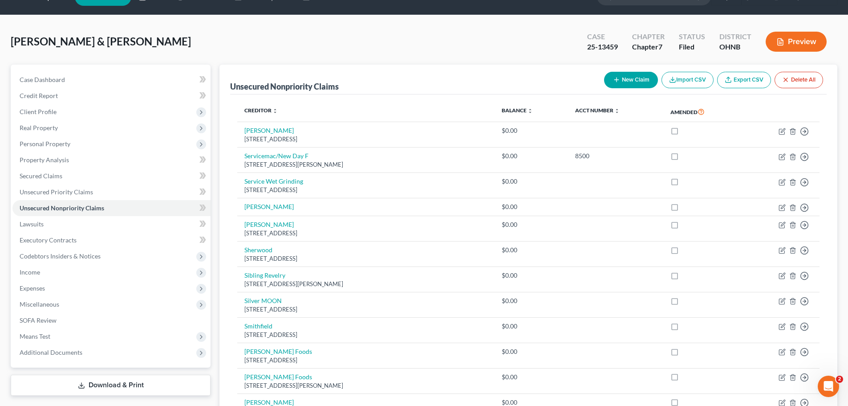
scroll to position [0, 0]
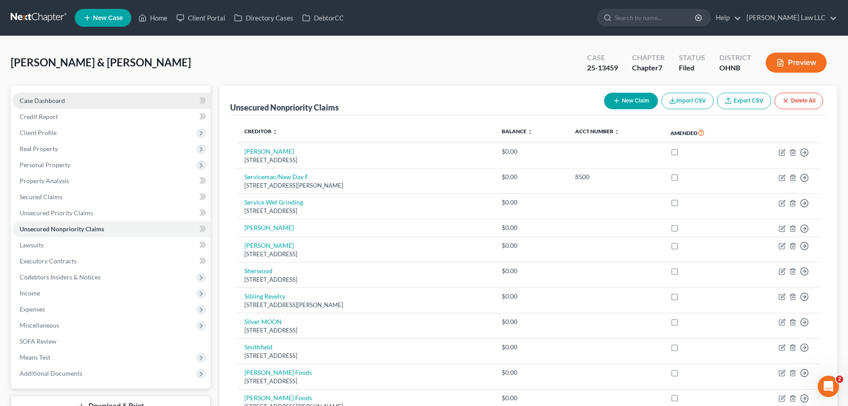
click at [81, 104] on link "Case Dashboard" at bounding box center [111, 101] width 198 height 16
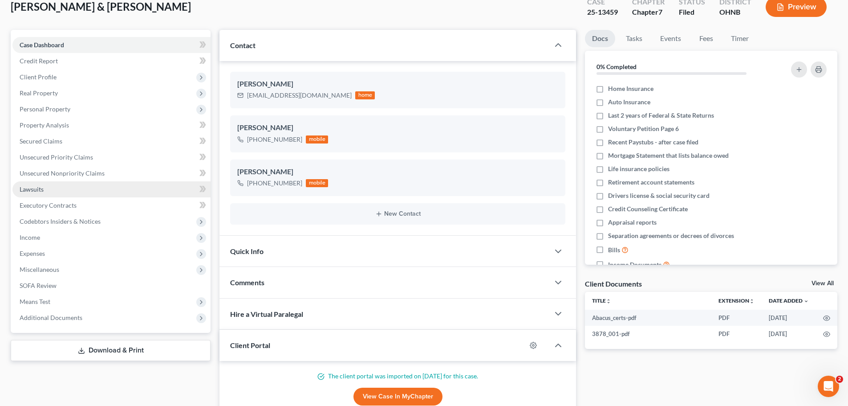
scroll to position [23, 0]
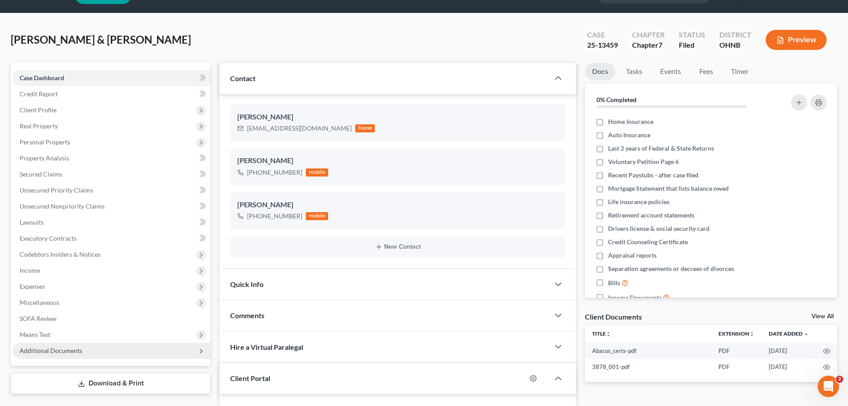
click at [65, 352] on span "Additional Documents" at bounding box center [51, 350] width 63 height 8
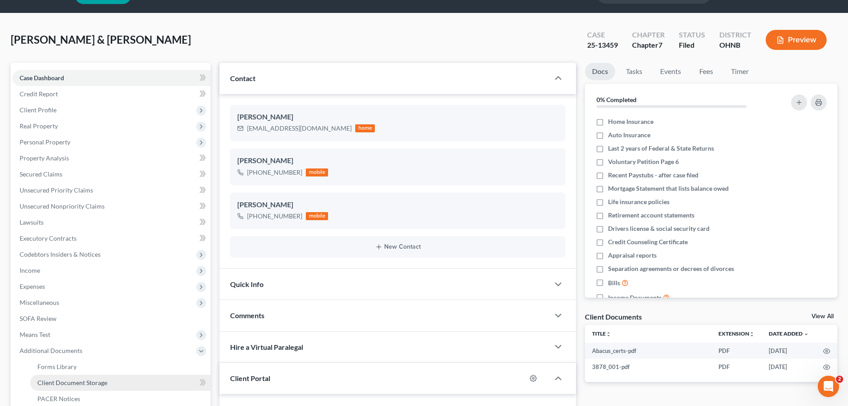
click at [78, 382] on span "Client Document Storage" at bounding box center [72, 382] width 70 height 8
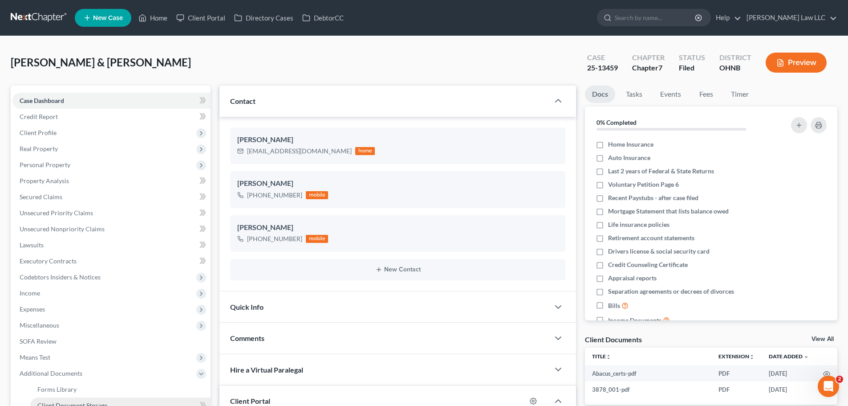
select select "16"
select select "5"
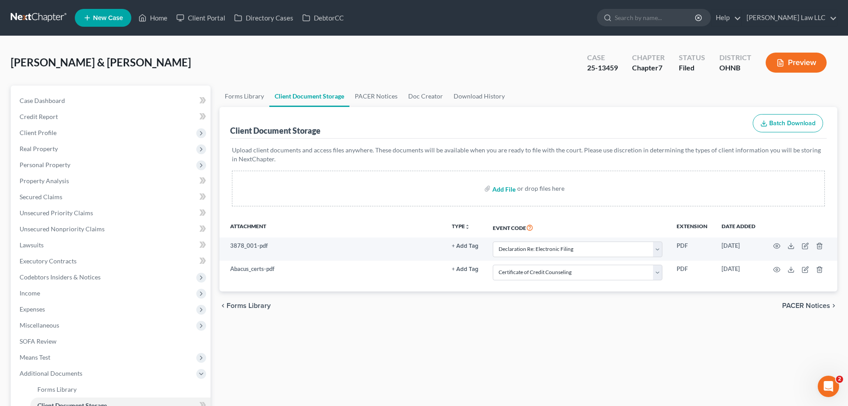
click at [499, 191] on input "file" at bounding box center [502, 188] width 21 height 16
type input "C:\fakepath\RECENT PAY.pdf"
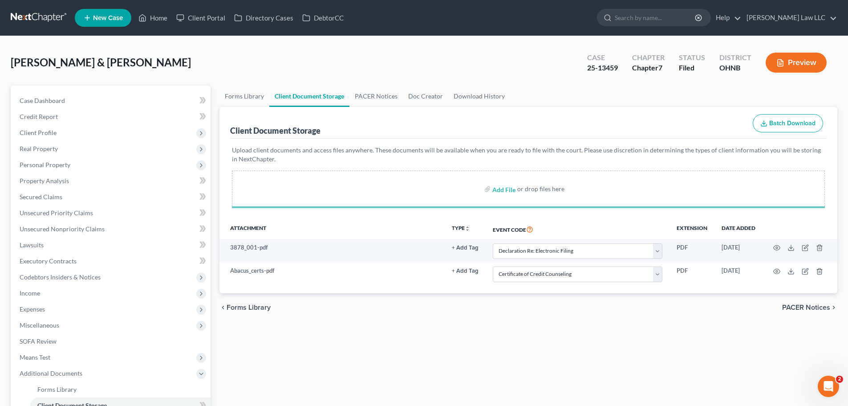
select select "16"
select select "5"
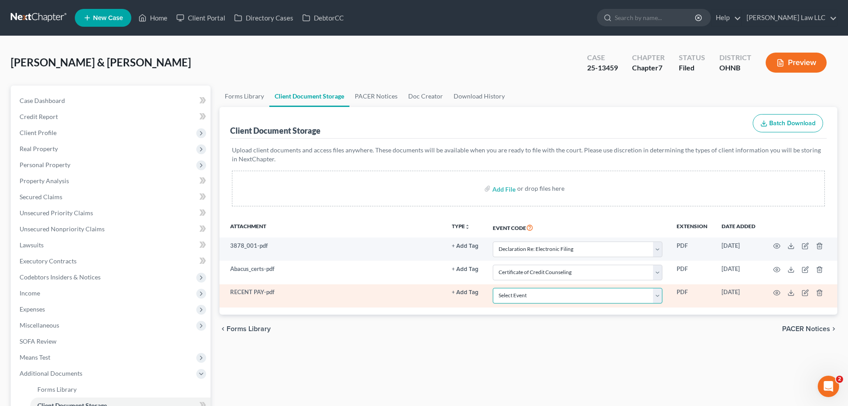
click at [516, 292] on select "Select Event 20 Largest Unsecured Creditors Amended List of Creditors (Fee) Ame…" at bounding box center [578, 296] width 170 height 16
select select "20"
click at [493, 288] on select "Select Event 20 Largest Unsecured Creditors Amended List of Creditors (Fee) Ame…" at bounding box center [578, 296] width 170 height 16
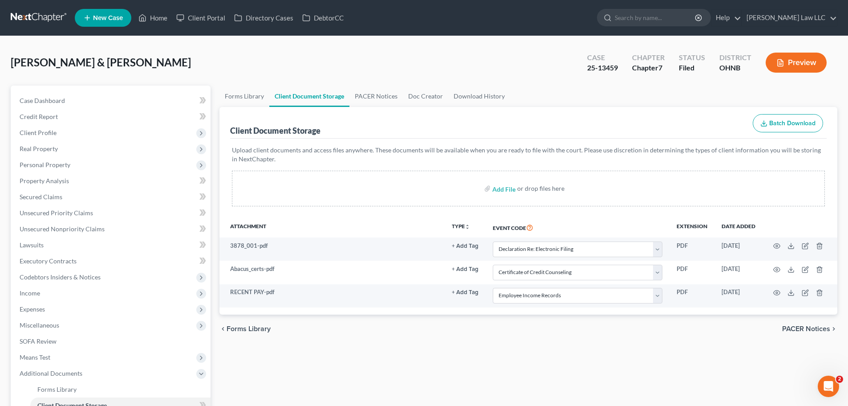
click at [546, 311] on div "Attachment TYPE unfold_more NONE AMENDED Hearing Notice Proof of Claim Event Co…" at bounding box center [529, 265] width 618 height 97
click at [383, 100] on link "PACER Notices" at bounding box center [376, 95] width 53 height 21
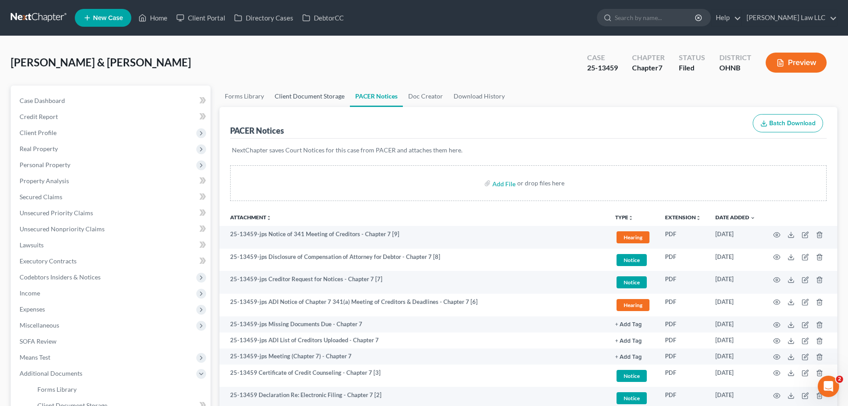
click at [323, 99] on link "Client Document Storage" at bounding box center [309, 95] width 81 height 21
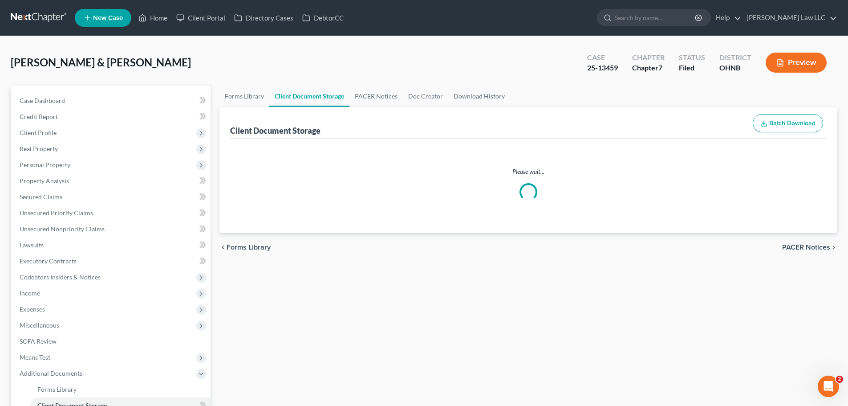
select select "16"
select select "5"
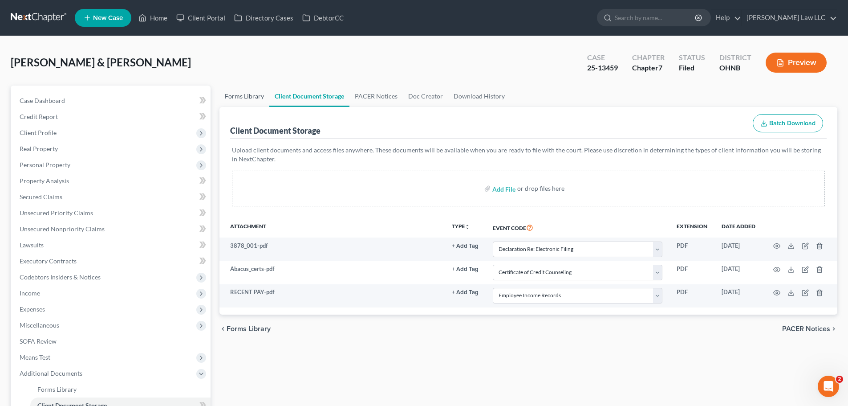
click at [248, 101] on link "Forms Library" at bounding box center [245, 95] width 50 height 21
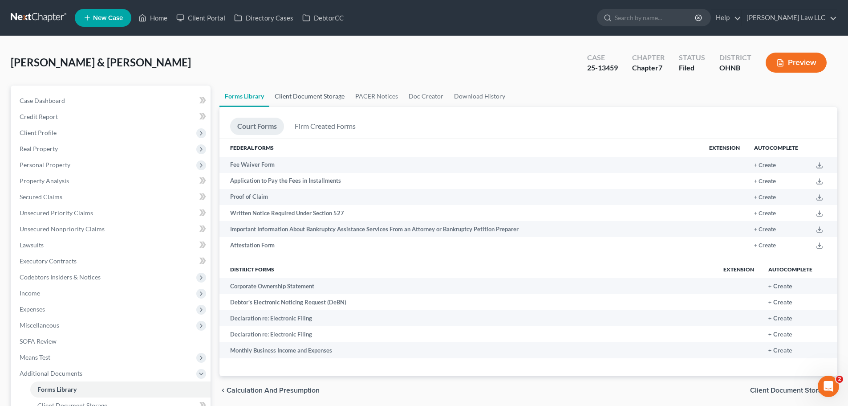
click at [300, 94] on link "Client Document Storage" at bounding box center [309, 95] width 81 height 21
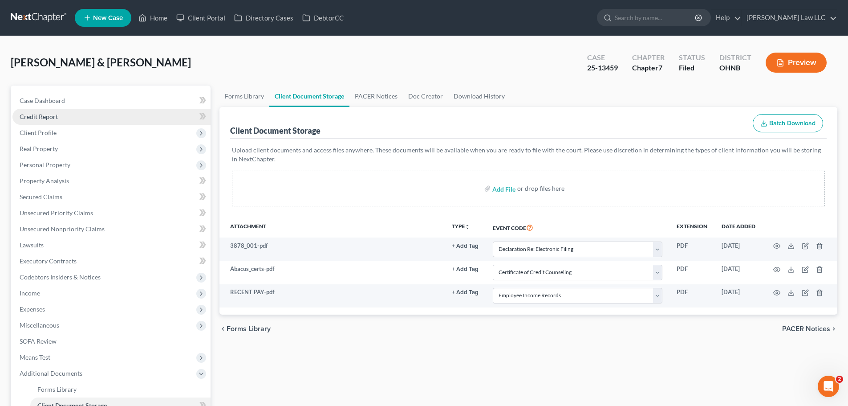
click at [83, 122] on link "Credit Report" at bounding box center [111, 117] width 198 height 16
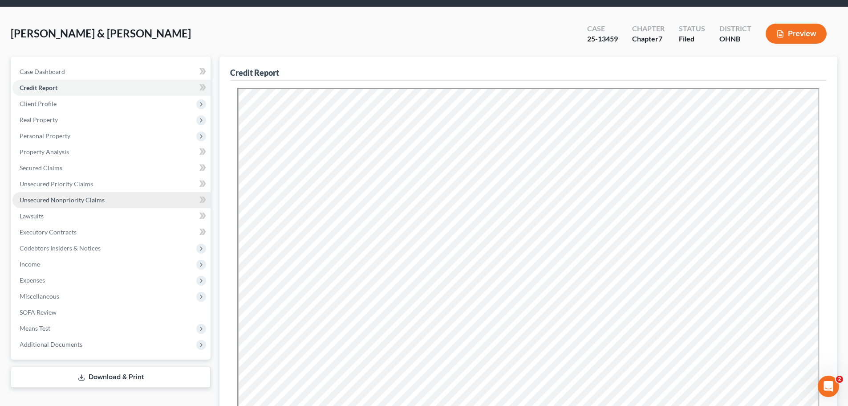
scroll to position [45, 0]
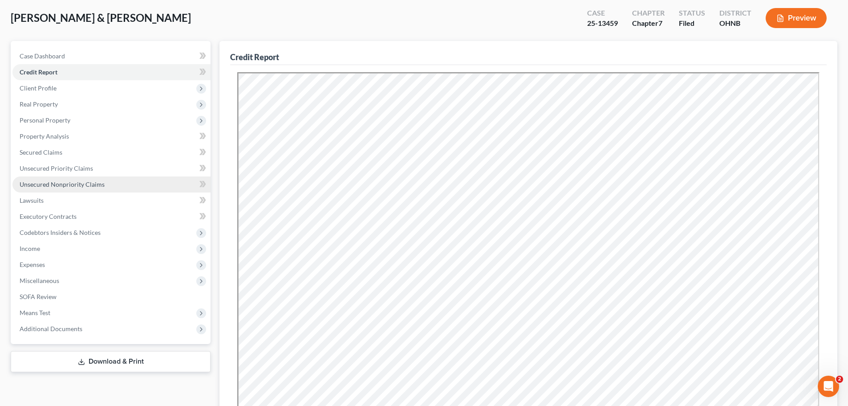
click at [90, 183] on span "Unsecured Nonpriority Claims" at bounding box center [62, 184] width 85 height 8
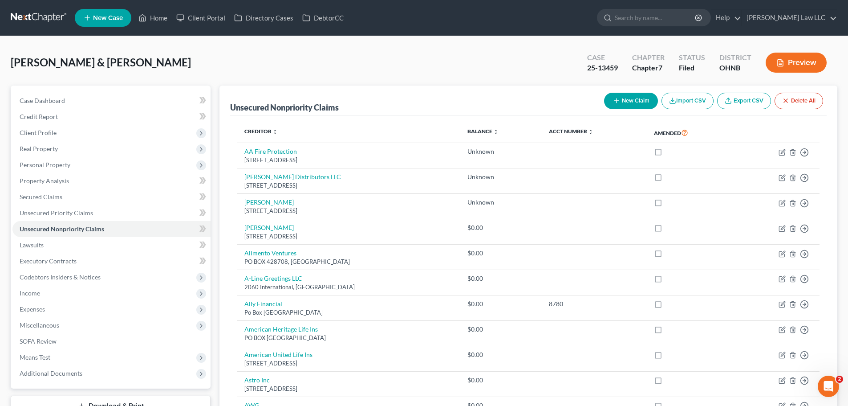
click at [631, 105] on button "New Claim" at bounding box center [631, 101] width 54 height 16
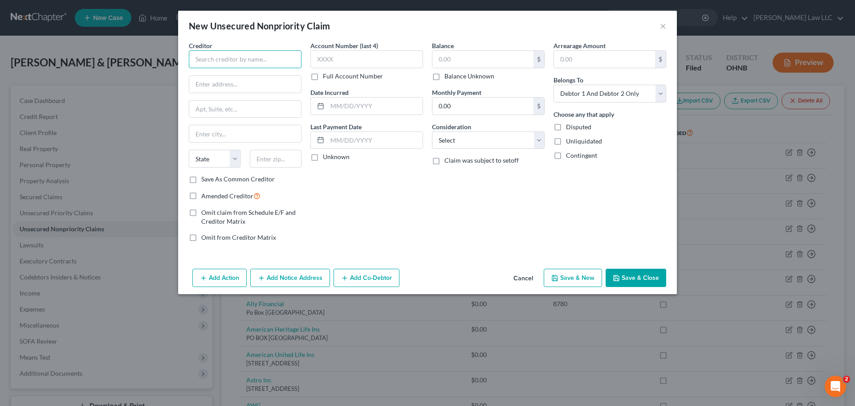
click at [232, 62] on input "text" at bounding box center [245, 59] width 113 height 18
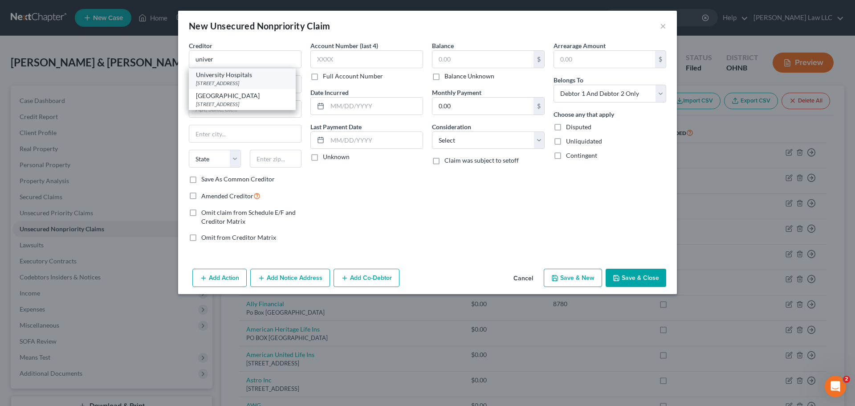
click at [237, 81] on div "[STREET_ADDRESS]" at bounding box center [242, 83] width 93 height 8
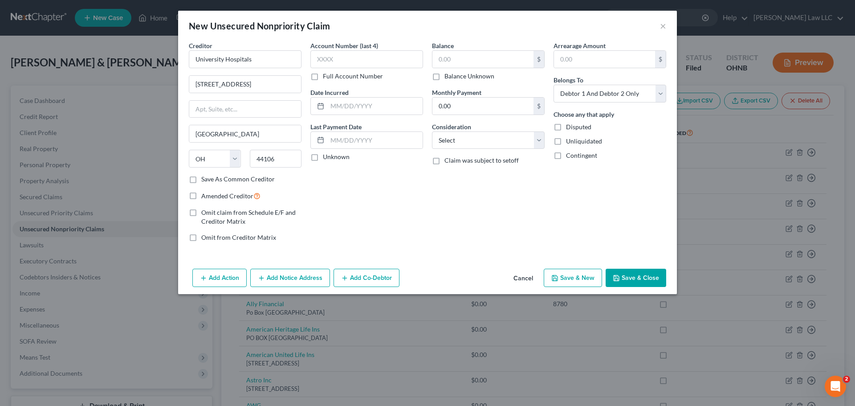
click at [650, 276] on button "Save & Close" at bounding box center [636, 278] width 61 height 19
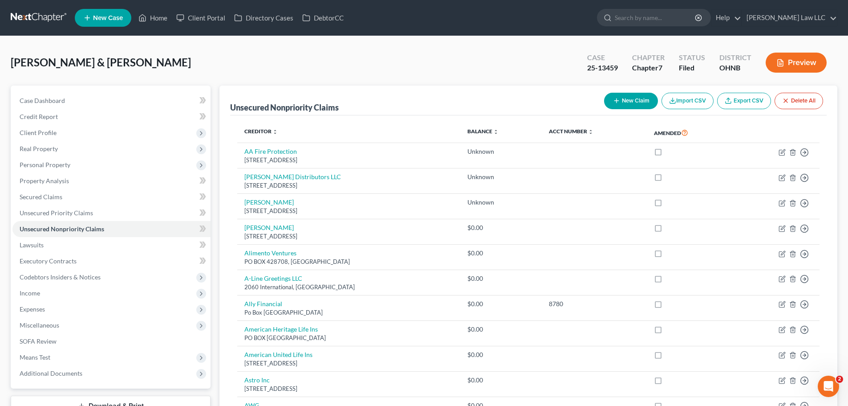
click at [624, 103] on button "New Claim" at bounding box center [631, 101] width 54 height 16
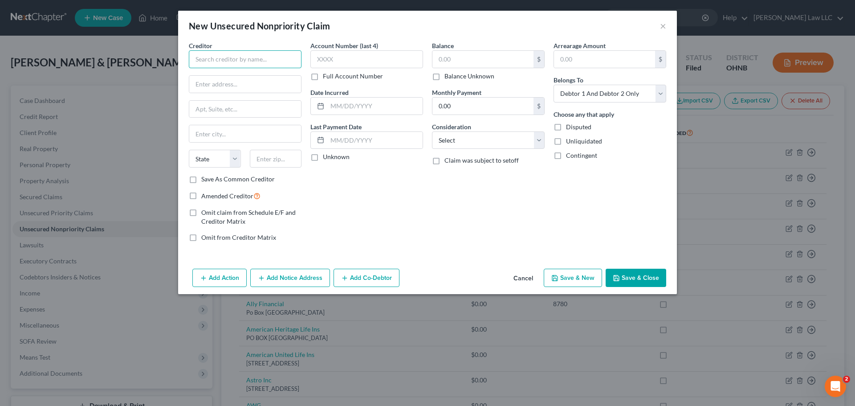
click at [258, 60] on input "text" at bounding box center [245, 59] width 113 height 18
click at [243, 83] on input "text" at bounding box center [245, 84] width 112 height 17
click at [257, 33] on div "New Unsecured Nonpriority Claim ×" at bounding box center [427, 26] width 499 height 30
click at [247, 81] on input "text" at bounding box center [245, 84] width 112 height 17
paste input "PO Box 14088"
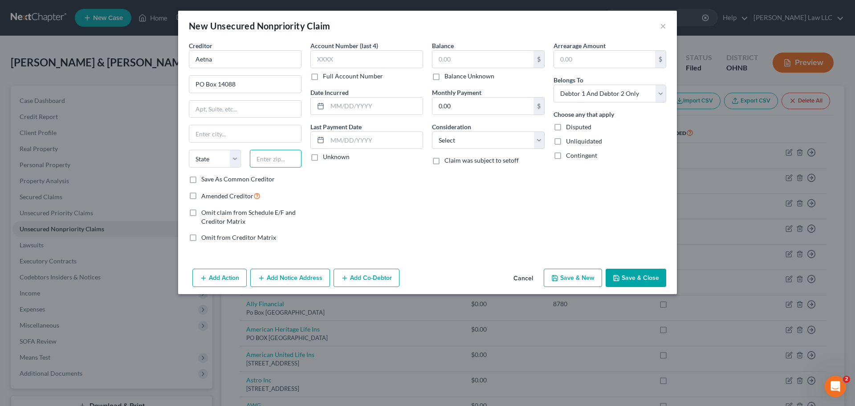
click at [266, 157] on input "text" at bounding box center [276, 159] width 52 height 18
click at [429, 179] on div "Balance $ Balance Unknown Balance Undetermined $ Balance Unknown Monthly Paymen…" at bounding box center [488, 145] width 122 height 208
click at [635, 278] on button "Save & Close" at bounding box center [636, 278] width 61 height 19
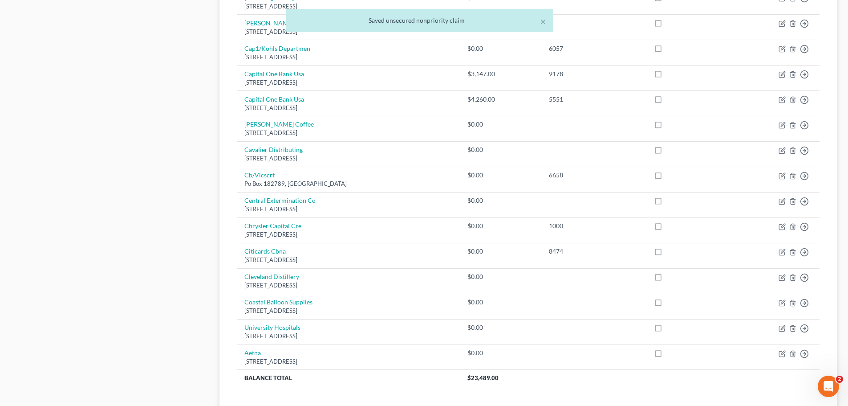
scroll to position [675, 0]
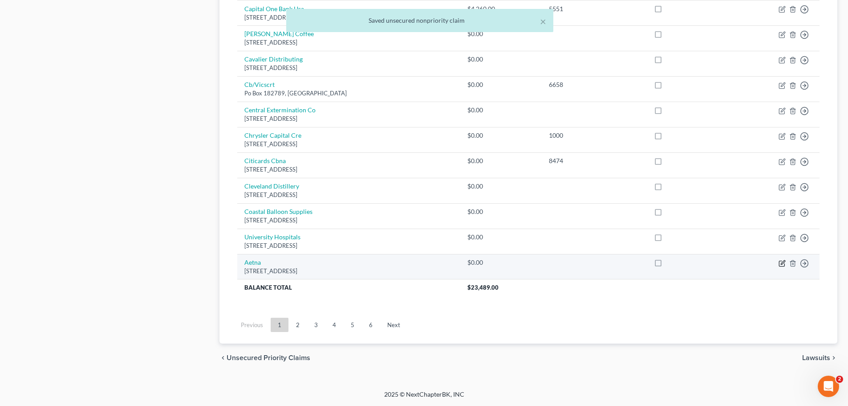
click at [784, 264] on icon "button" at bounding box center [782, 263] width 7 height 7
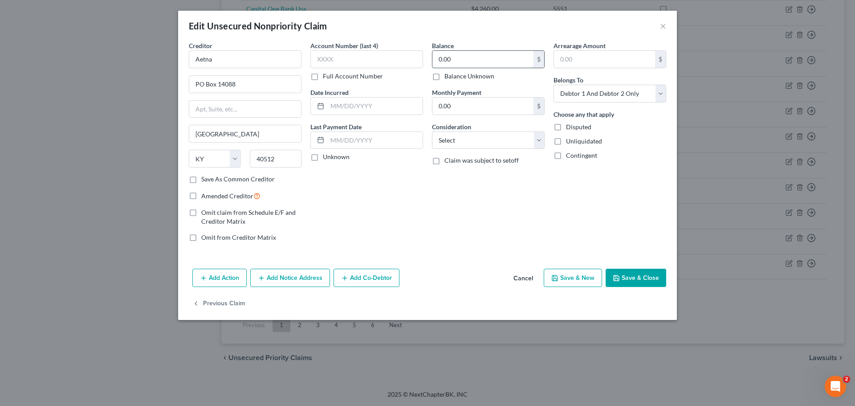
click at [474, 62] on input "0.00" at bounding box center [482, 59] width 101 height 17
click at [457, 202] on div "Balance 2,600.00 $ Balance Unknown Balance Undetermined 2,600 $ Balance Unknown…" at bounding box center [488, 145] width 122 height 208
click at [642, 279] on button "Save & Close" at bounding box center [636, 278] width 61 height 19
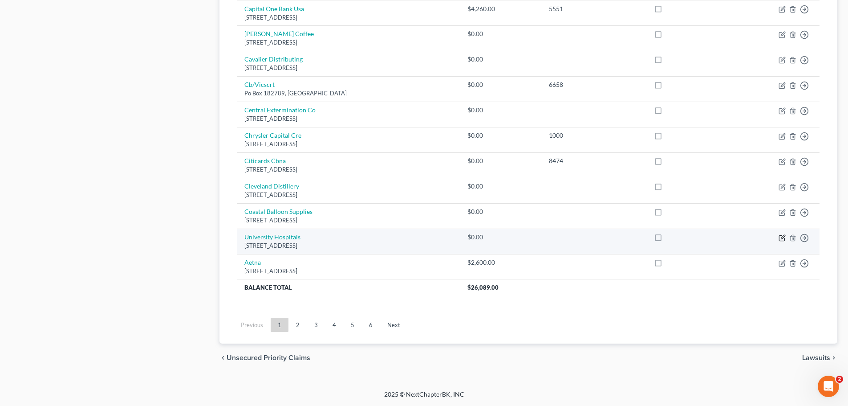
click at [782, 240] on icon "button" at bounding box center [782, 237] width 7 height 7
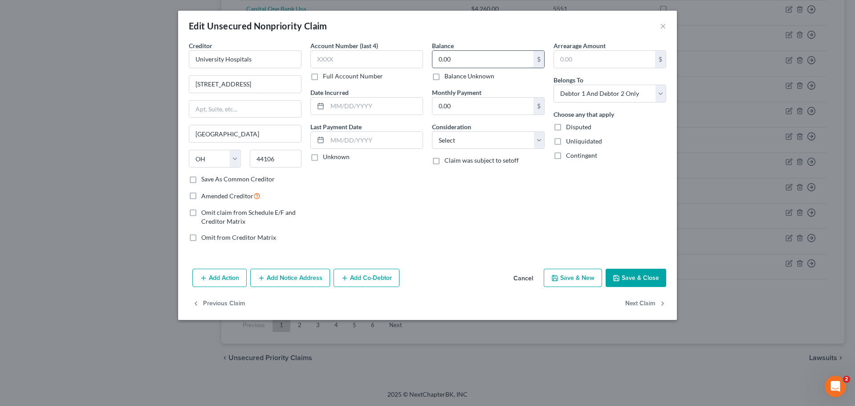
click at [464, 65] on input "0.00" at bounding box center [482, 59] width 101 height 17
click at [510, 204] on div "Balance 26,761.00 $ Balance Unknown Balance Undetermined 26,761 $ Balance Unkno…" at bounding box center [488, 145] width 122 height 208
click at [641, 278] on button "Save & Close" at bounding box center [636, 278] width 61 height 19
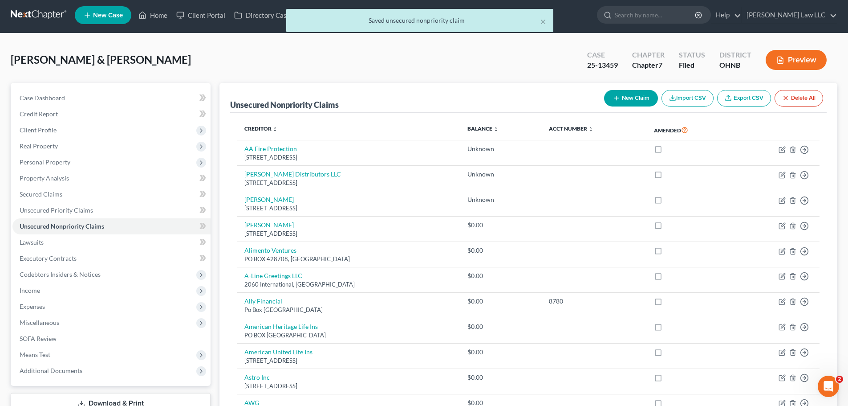
scroll to position [0, 0]
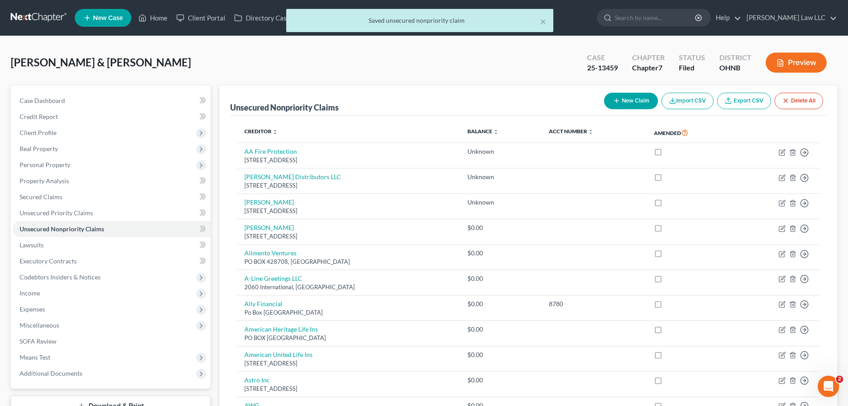
click at [627, 106] on button "New Claim" at bounding box center [631, 101] width 54 height 16
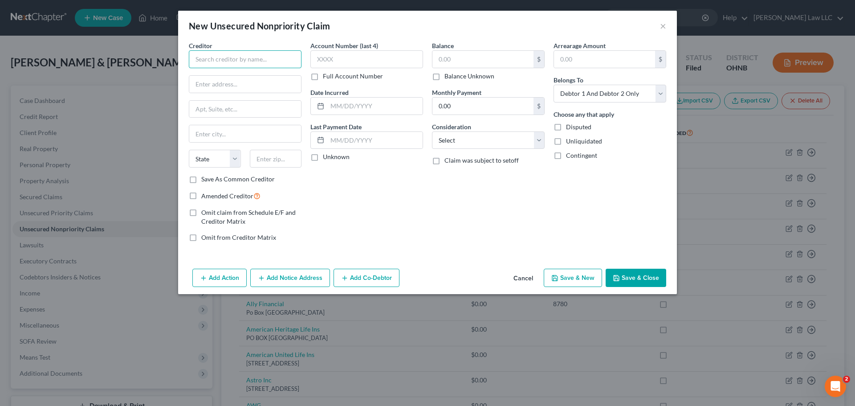
click at [277, 59] on input "text" at bounding box center [245, 59] width 113 height 18
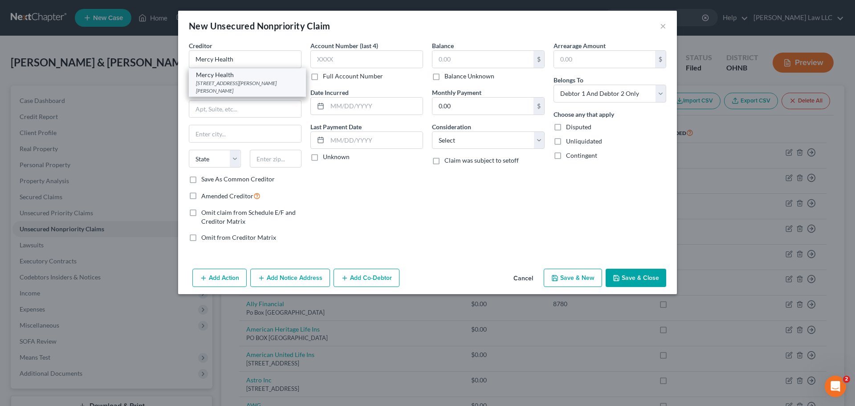
click at [260, 85] on div "[STREET_ADDRESS][PERSON_NAME][PERSON_NAME]" at bounding box center [247, 86] width 103 height 15
click at [451, 54] on input "text" at bounding box center [482, 59] width 101 height 17
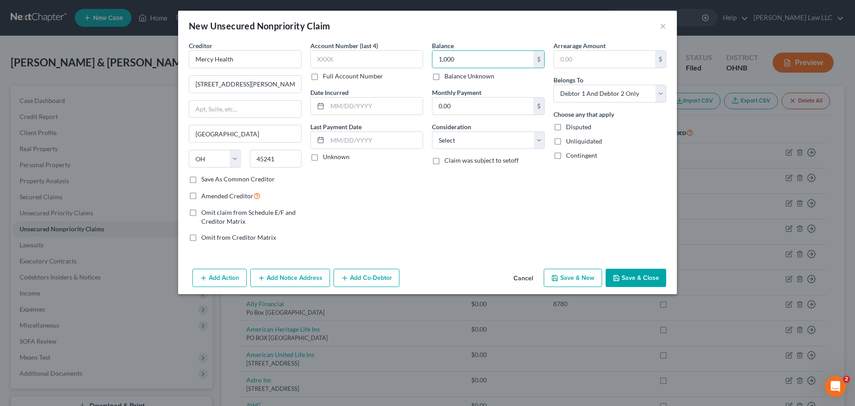
click at [647, 275] on button "Save & Close" at bounding box center [636, 278] width 61 height 19
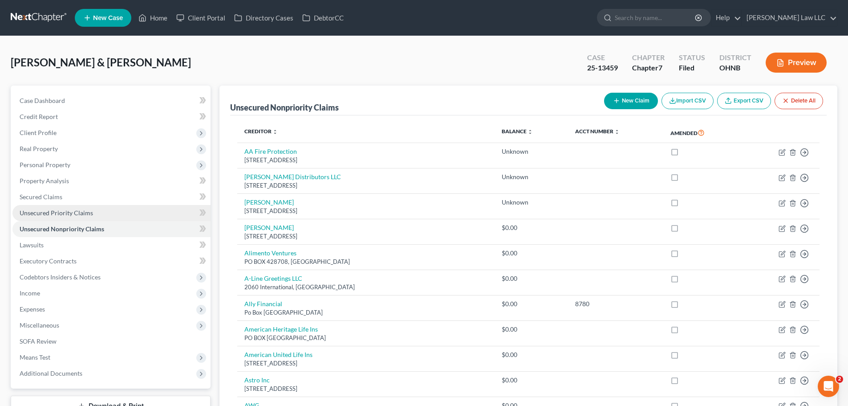
click at [66, 215] on span "Unsecured Priority Claims" at bounding box center [56, 213] width 73 height 8
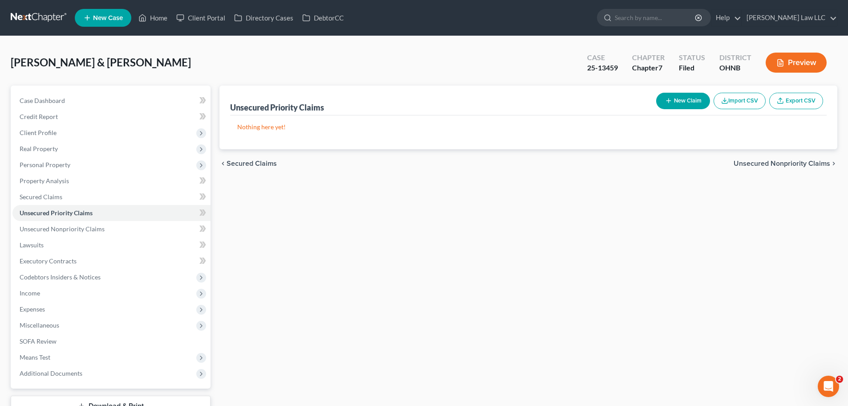
click at [689, 93] on button "New Claim" at bounding box center [683, 101] width 54 height 16
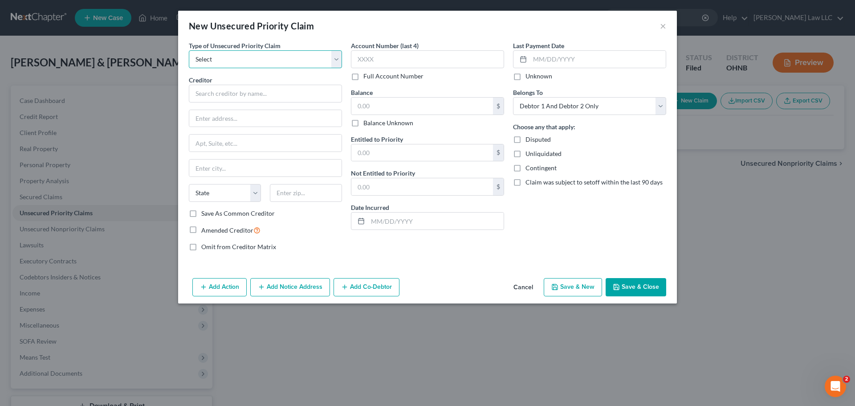
click at [242, 53] on select "Select Taxes & Other Government Units Domestic Support Obligations Extensions o…" at bounding box center [265, 59] width 153 height 18
click at [189, 50] on select "Select Taxes & Other Government Units Domestic Support Obligations Extensions o…" at bounding box center [265, 59] width 153 height 18
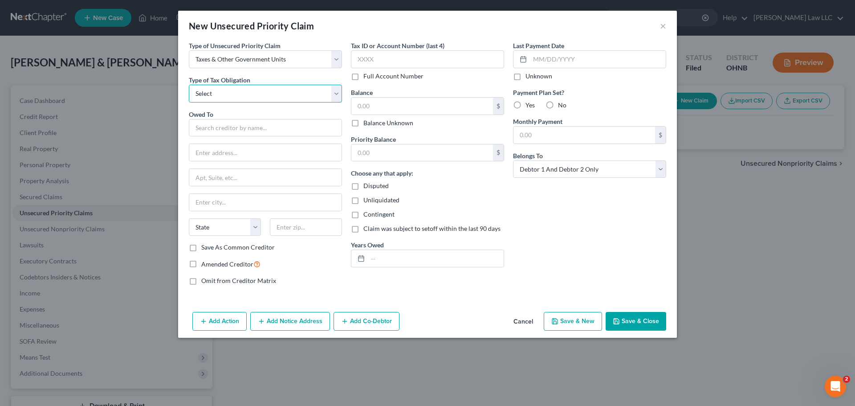
click at [225, 94] on select "Select Federal City State Franchise Tax Board Other" at bounding box center [265, 94] width 153 height 18
click at [189, 85] on select "Select Federal City State Franchise Tax Board Other" at bounding box center [265, 94] width 153 height 18
click at [220, 128] on input "text" at bounding box center [265, 128] width 153 height 18
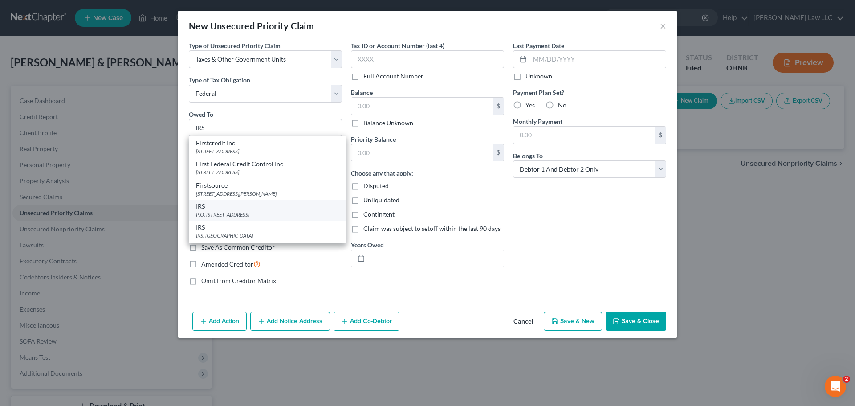
click at [226, 212] on div "P.O. [STREET_ADDRESS]" at bounding box center [267, 215] width 142 height 8
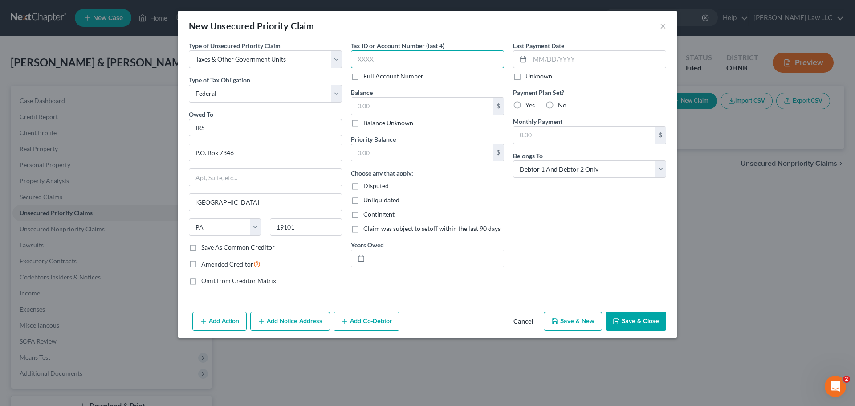
click at [419, 55] on input "text" at bounding box center [427, 59] width 153 height 18
click at [422, 113] on input "text" at bounding box center [422, 106] width 142 height 17
click at [642, 322] on button "Save & Close" at bounding box center [636, 321] width 61 height 19
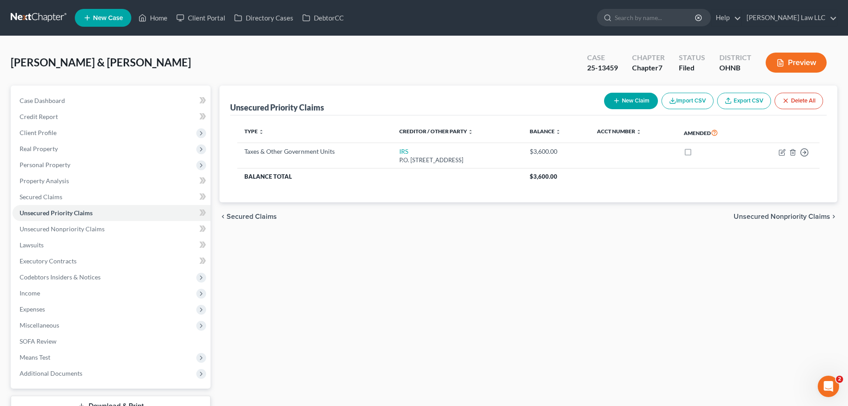
click at [608, 101] on button "New Claim" at bounding box center [631, 101] width 54 height 16
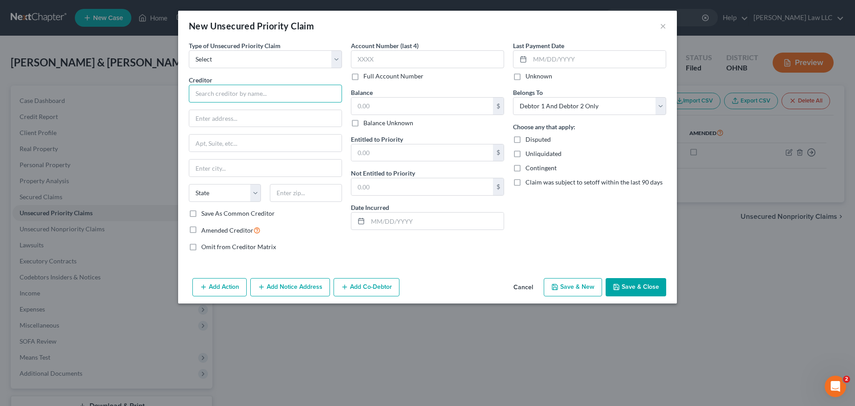
click at [269, 96] on input "text" at bounding box center [265, 94] width 153 height 18
paste input "[STREET_ADDRESS]"
click at [299, 193] on input "text" at bounding box center [306, 193] width 72 height 18
click at [316, 244] on div "Omit from Creditor Matrix" at bounding box center [265, 246] width 153 height 9
drag, startPoint x: 252, startPoint y: 93, endPoint x: 163, endPoint y: 90, distance: 89.5
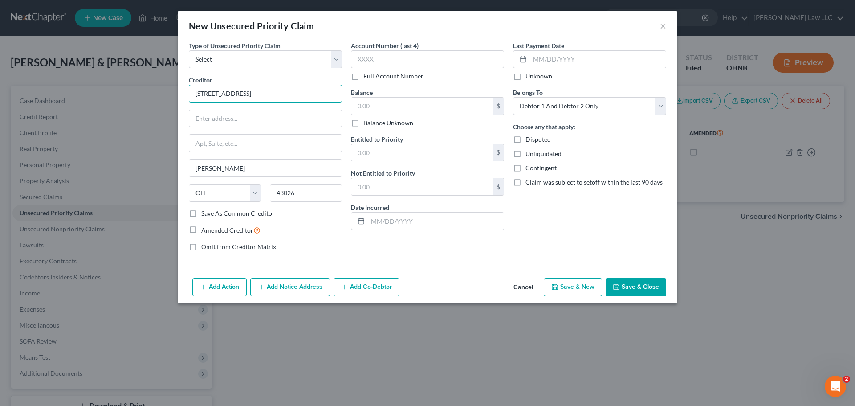
click at [163, 90] on div "New Unsecured Priority Claim × Type of Unsecured Priority Claim * Select Taxes …" at bounding box center [427, 203] width 855 height 406
click at [208, 110] on input "text" at bounding box center [265, 118] width 152 height 17
paste input "[STREET_ADDRESS]"
click at [218, 99] on input "text" at bounding box center [265, 94] width 153 height 18
click at [505, 258] on div "Type of Unsecured Priority Claim * Select Taxes & Other Government Units Domest…" at bounding box center [427, 157] width 499 height 233
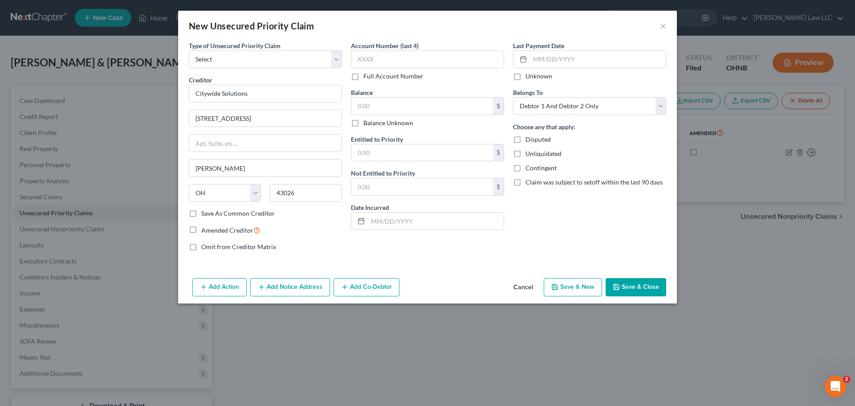
click at [643, 286] on button "Save & Close" at bounding box center [636, 287] width 61 height 19
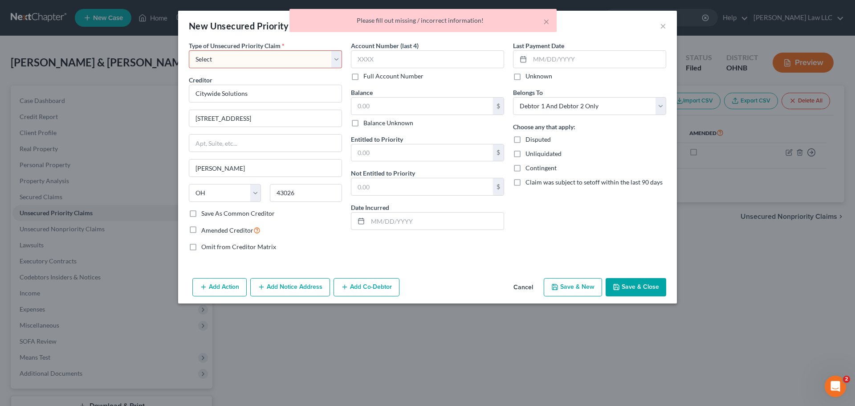
click at [255, 61] on select "Select Taxes & Other Government Units Domestic Support Obligations Extensions o…" at bounding box center [265, 59] width 153 height 18
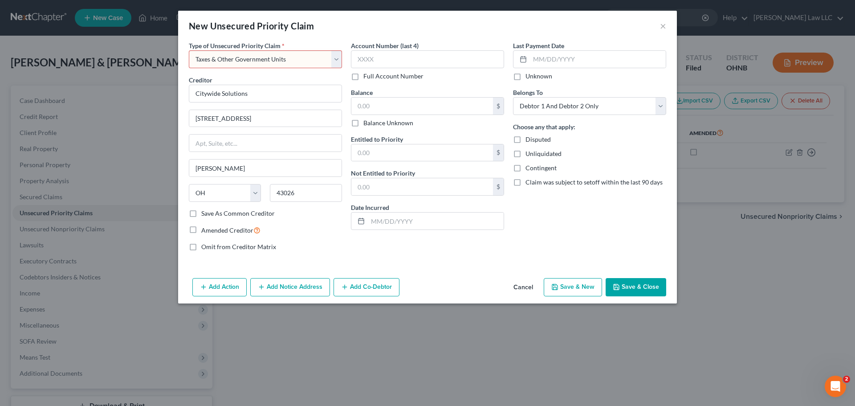
click at [189, 50] on select "Select Taxes & Other Government Units Domestic Support Obligations Extensions o…" at bounding box center [265, 59] width 153 height 18
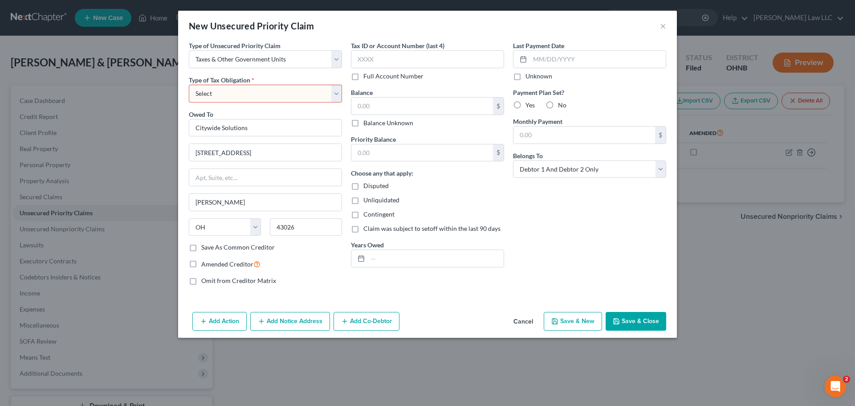
click at [201, 247] on label "Save As Common Creditor" at bounding box center [237, 247] width 73 height 9
click at [205, 247] on input "Save As Common Creditor" at bounding box center [208, 246] width 6 height 6
click at [648, 325] on button "Save & Close" at bounding box center [636, 321] width 61 height 19
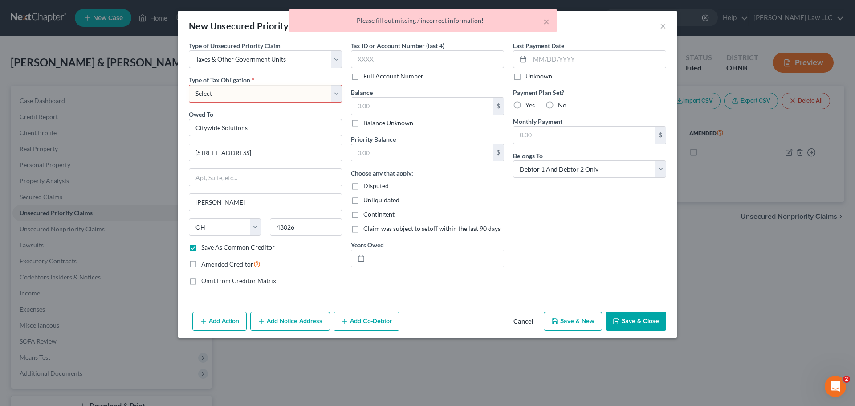
click at [281, 106] on div "Type of Unsecured Priority Claim * Select Taxes & Other Government Units Domest…" at bounding box center [265, 166] width 162 height 251
click at [274, 94] on select "Select Federal City State Franchise Tax Board Other" at bounding box center [265, 94] width 153 height 18
click at [189, 85] on select "Select Federal City State Franchise Tax Board Other" at bounding box center [265, 94] width 153 height 18
click at [631, 325] on button "Save & Close" at bounding box center [636, 321] width 61 height 19
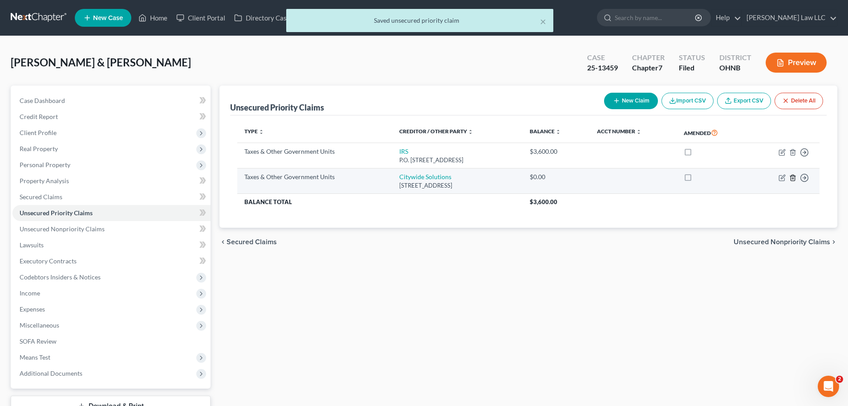
click at [793, 178] on icon "button" at bounding box center [792, 177] width 7 height 7
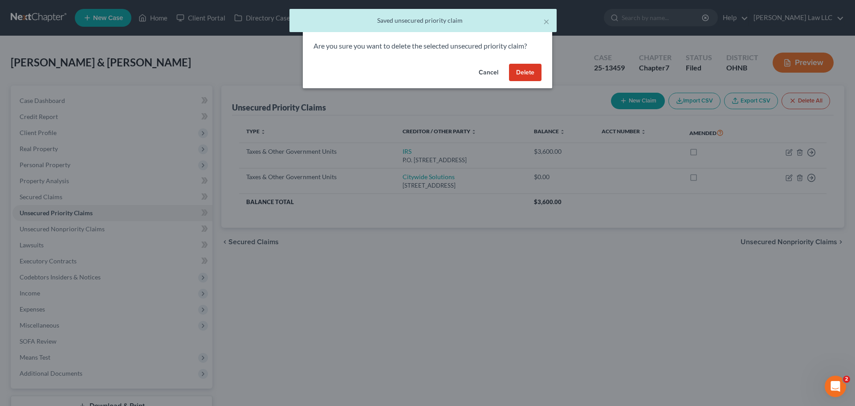
click at [528, 70] on button "Delete" at bounding box center [525, 73] width 33 height 18
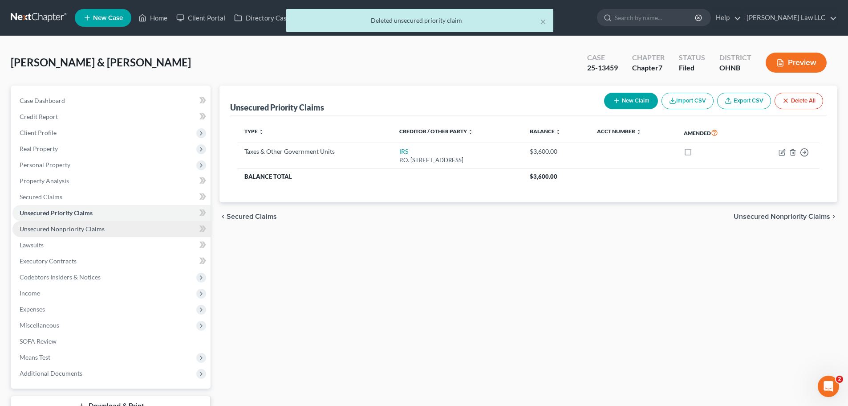
click at [70, 232] on span "Unsecured Nonpriority Claims" at bounding box center [62, 229] width 85 height 8
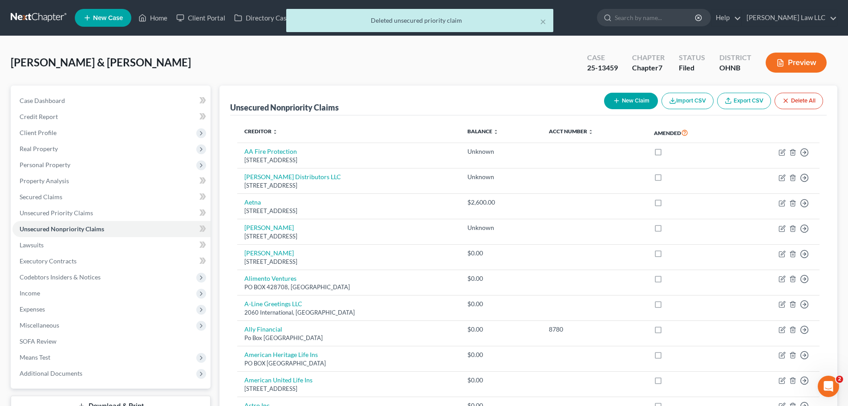
click at [638, 97] on button "New Claim" at bounding box center [631, 101] width 54 height 16
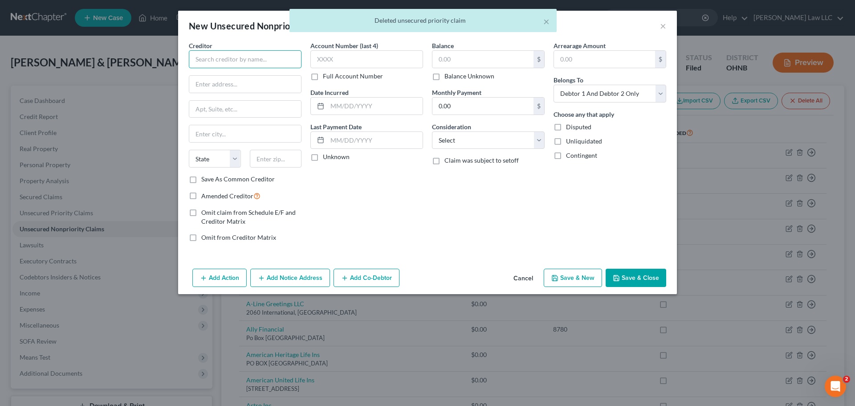
click at [231, 53] on input "text" at bounding box center [245, 59] width 113 height 18
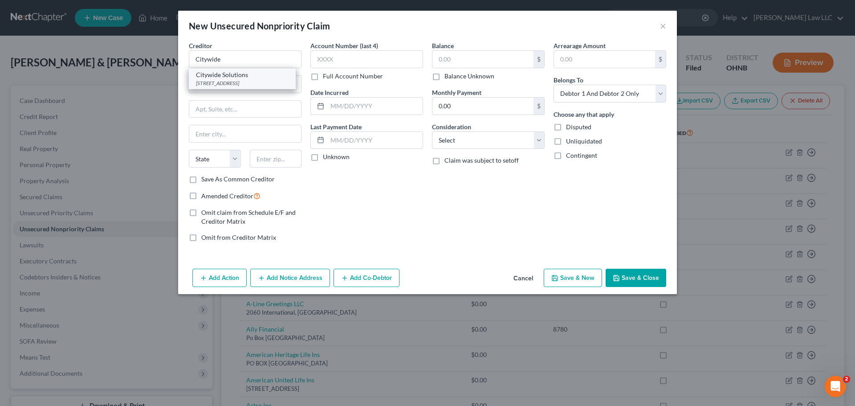
click at [234, 86] on div "[STREET_ADDRESS]" at bounding box center [242, 83] width 93 height 8
click at [475, 57] on input "text" at bounding box center [482, 59] width 101 height 17
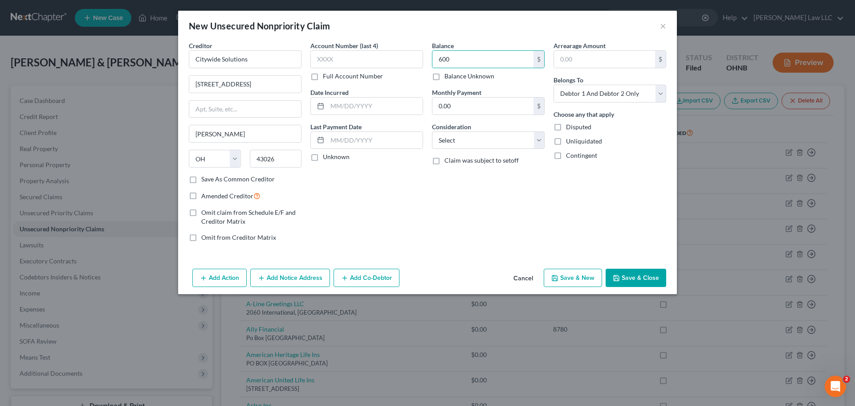
click at [635, 280] on button "Save & Close" at bounding box center [636, 278] width 61 height 19
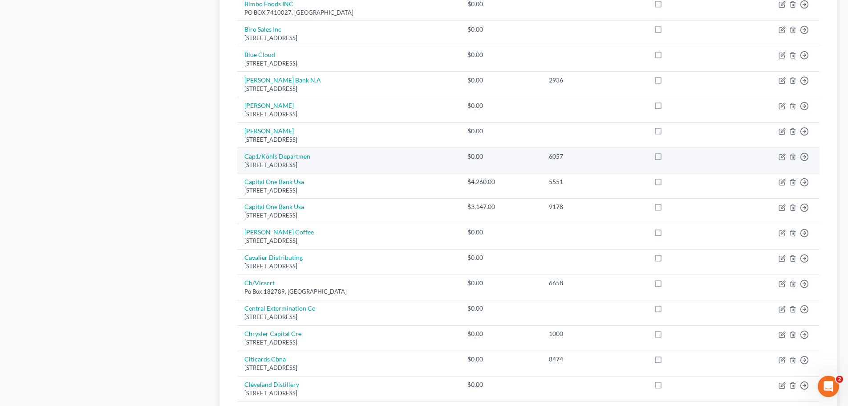
scroll to position [579, 0]
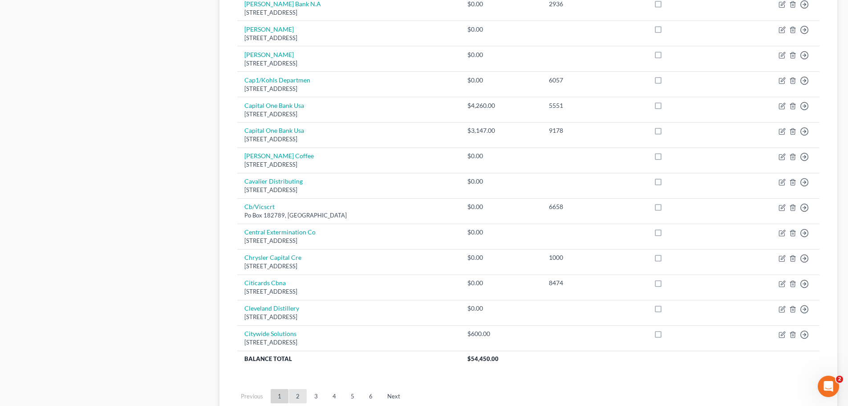
click at [299, 397] on link "2" at bounding box center [298, 396] width 18 height 14
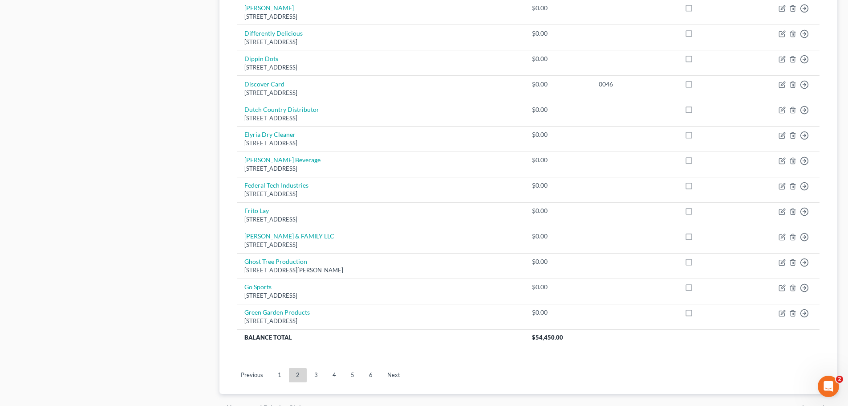
scroll to position [625, 0]
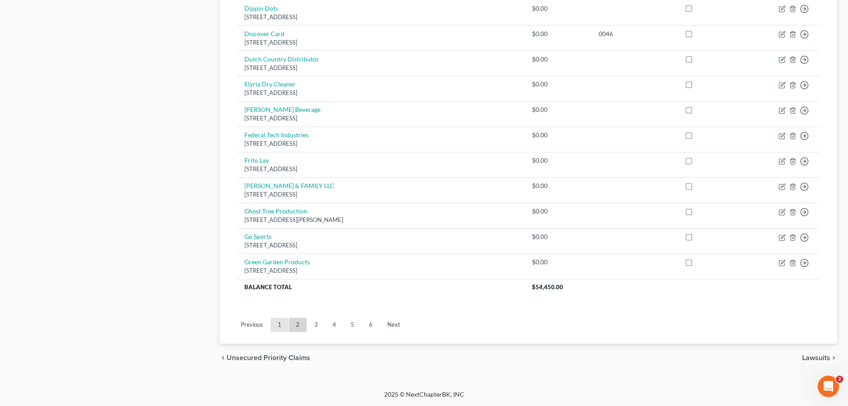
click at [276, 329] on link "1" at bounding box center [280, 324] width 18 height 14
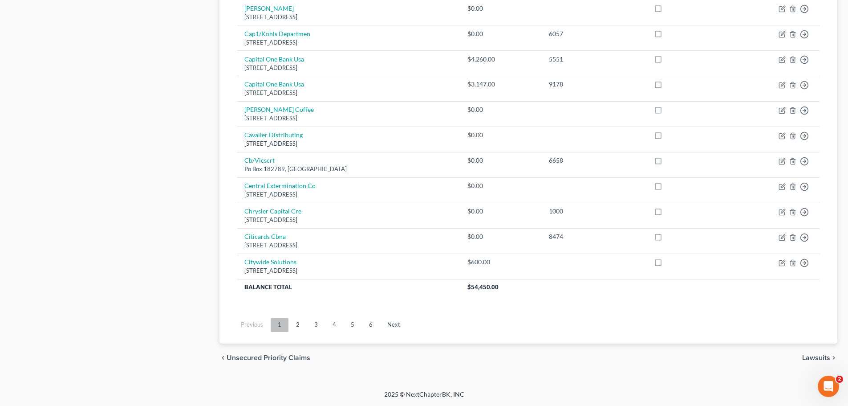
click at [276, 329] on link "1" at bounding box center [280, 324] width 18 height 14
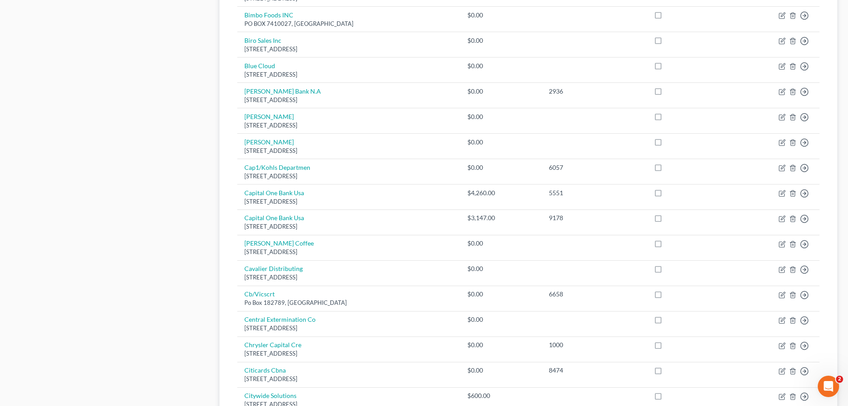
scroll to position [269, 0]
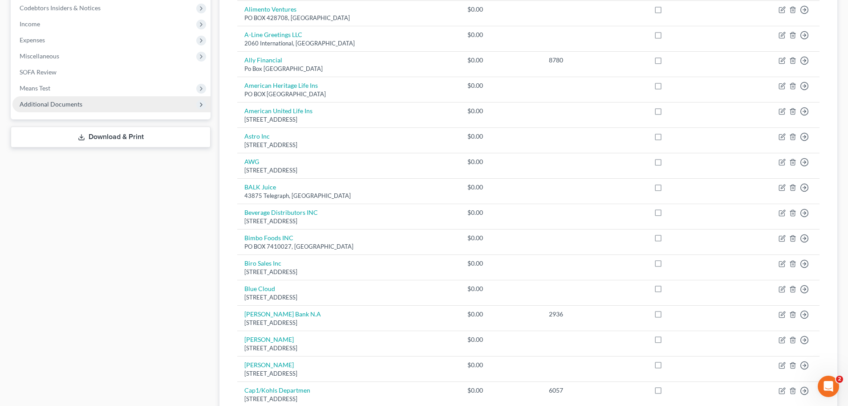
click at [46, 105] on span "Additional Documents" at bounding box center [51, 104] width 63 height 8
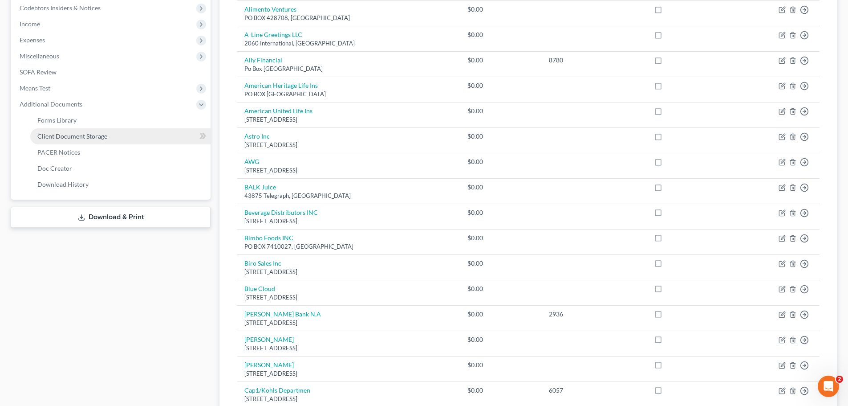
click at [96, 137] on span "Client Document Storage" at bounding box center [72, 136] width 70 height 8
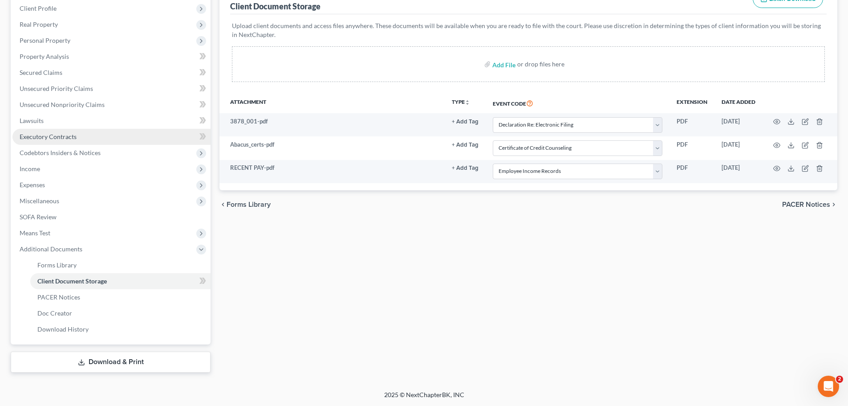
scroll to position [125, 0]
click at [41, 234] on span "Means Test" at bounding box center [35, 232] width 31 height 8
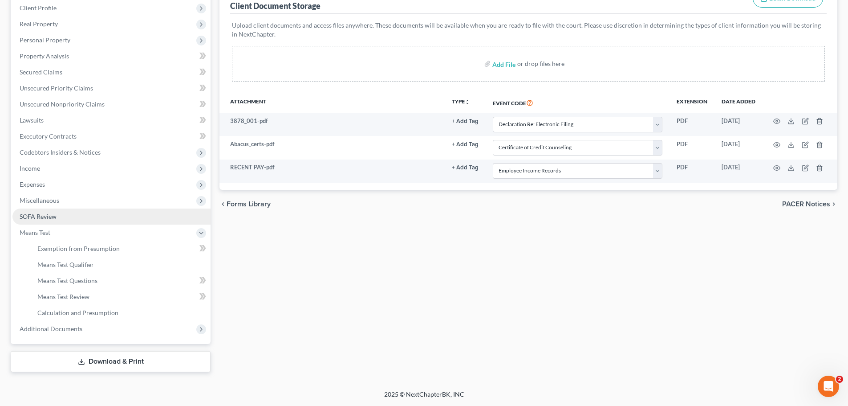
click at [60, 216] on link "SOFA Review" at bounding box center [111, 216] width 198 height 16
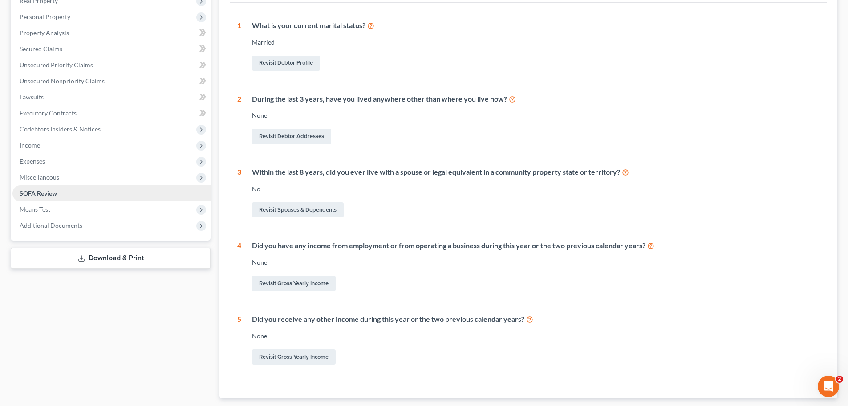
scroll to position [134, 0]
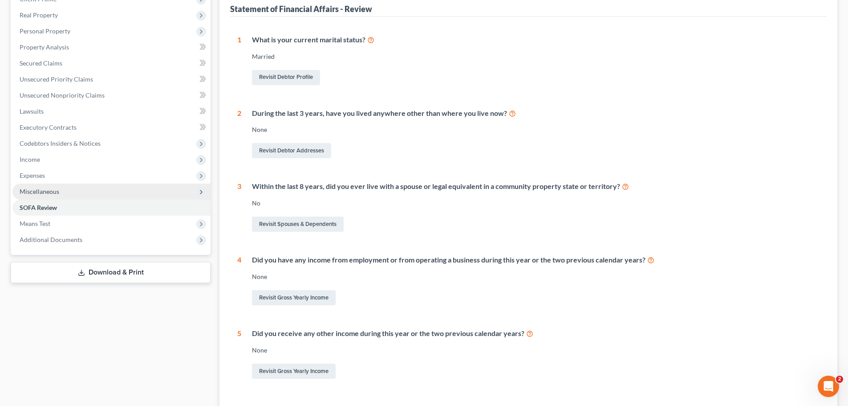
click at [47, 190] on span "Miscellaneous" at bounding box center [40, 191] width 40 height 8
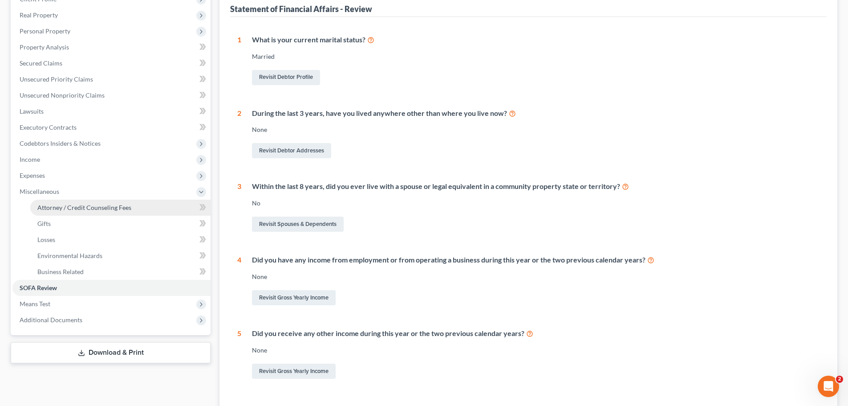
click at [65, 205] on span "Attorney / Credit Counseling Fees" at bounding box center [84, 207] width 94 height 8
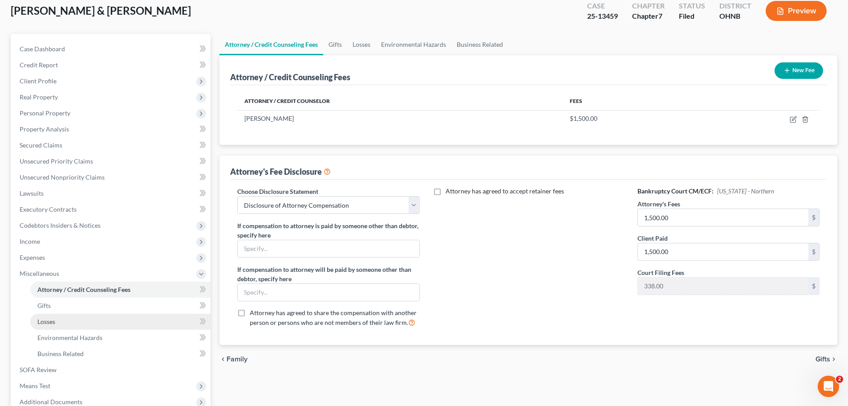
scroll to position [125, 0]
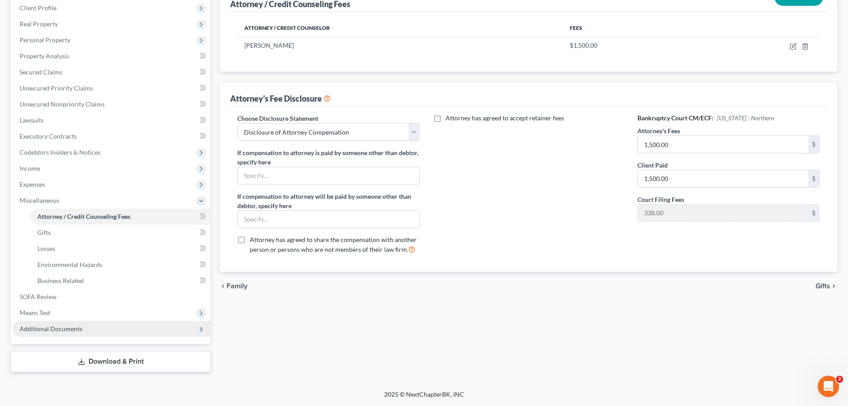
click at [61, 330] on span "Additional Documents" at bounding box center [51, 329] width 63 height 8
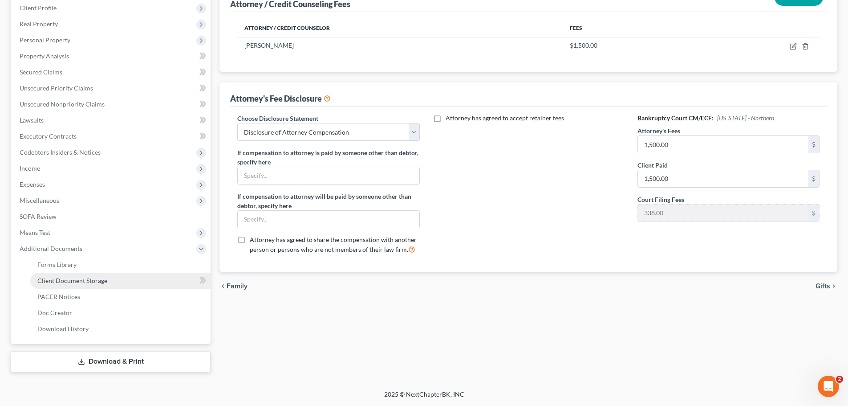
click at [77, 281] on span "Client Document Storage" at bounding box center [72, 281] width 70 height 8
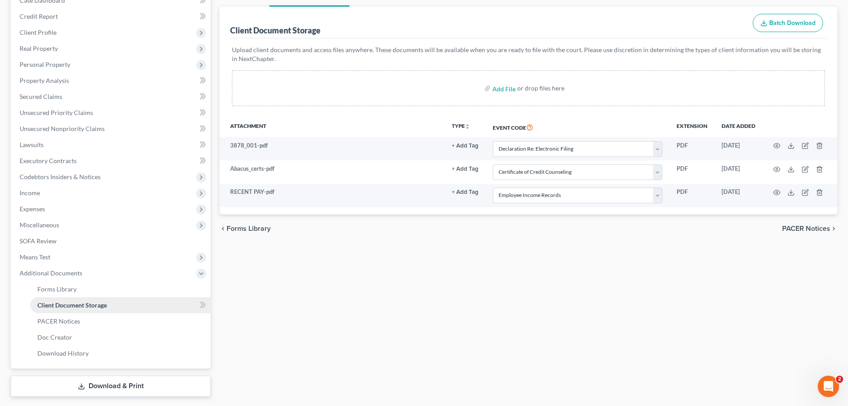
scroll to position [80, 0]
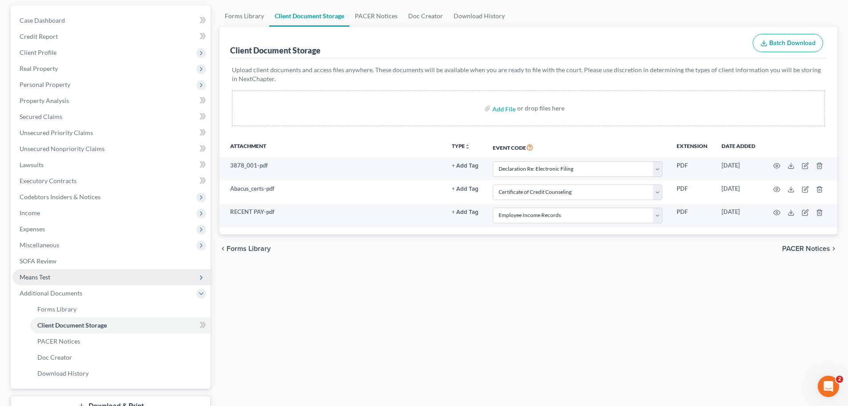
click at [65, 278] on span "Means Test" at bounding box center [111, 277] width 198 height 16
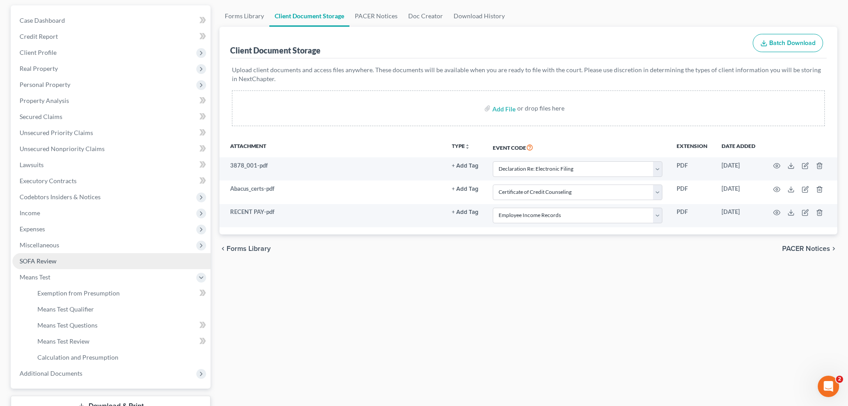
click at [41, 263] on span "SOFA Review" at bounding box center [38, 261] width 37 height 8
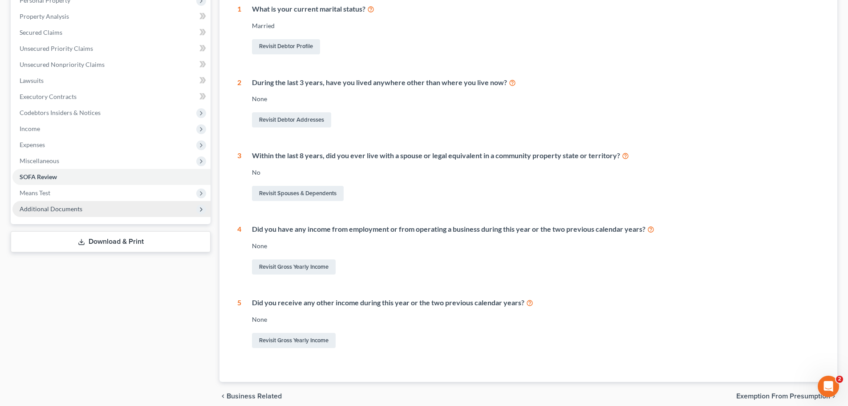
scroll to position [114, 0]
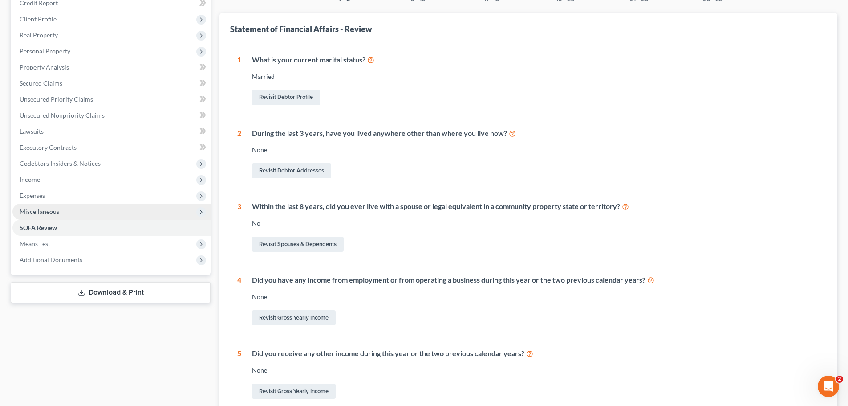
click at [38, 207] on span "Miscellaneous" at bounding box center [40, 211] width 40 height 8
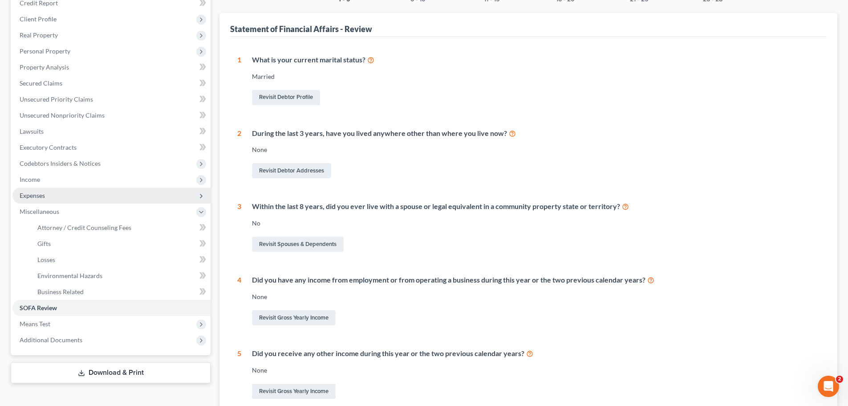
click at [46, 197] on span "Expenses" at bounding box center [111, 195] width 198 height 16
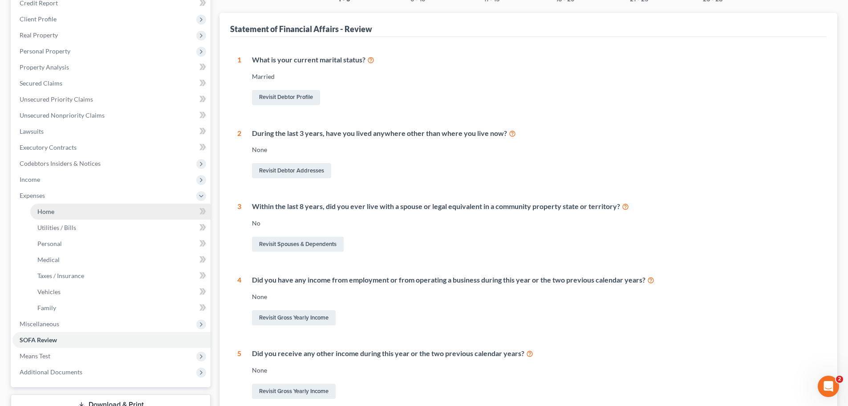
click at [58, 213] on link "Home" at bounding box center [120, 211] width 180 height 16
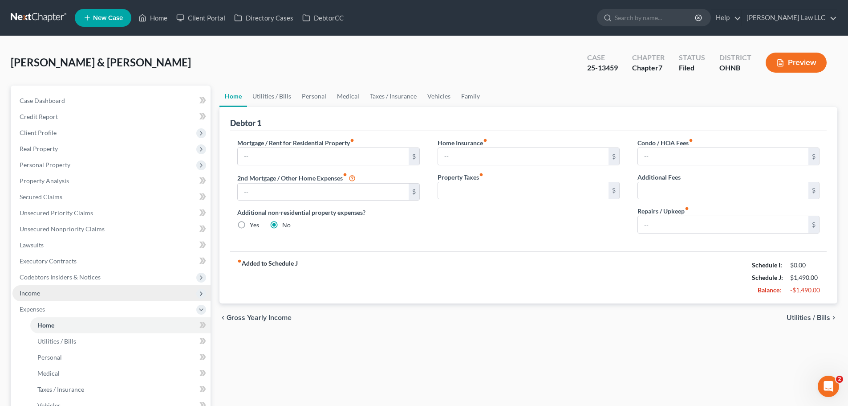
click at [55, 296] on span "Income" at bounding box center [111, 293] width 198 height 16
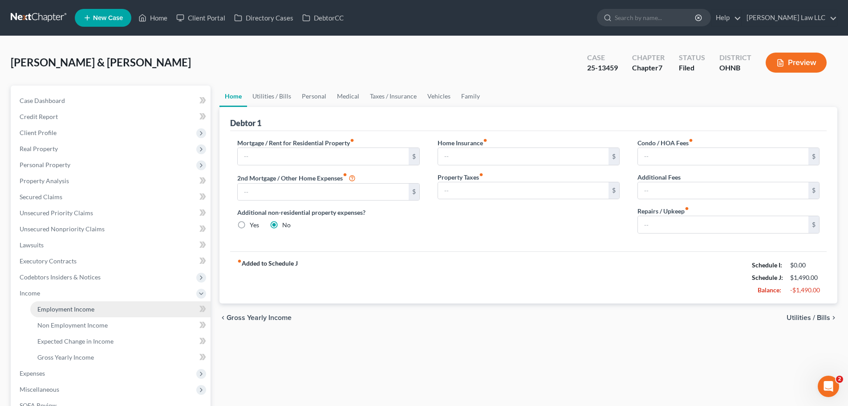
click at [63, 311] on span "Employment Income" at bounding box center [65, 309] width 57 height 8
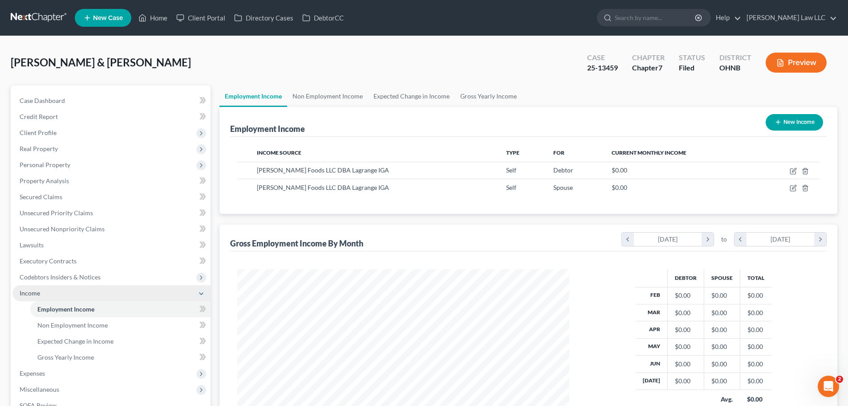
scroll to position [166, 350]
click at [67, 277] on span "Codebtors Insiders & Notices" at bounding box center [60, 277] width 81 height 8
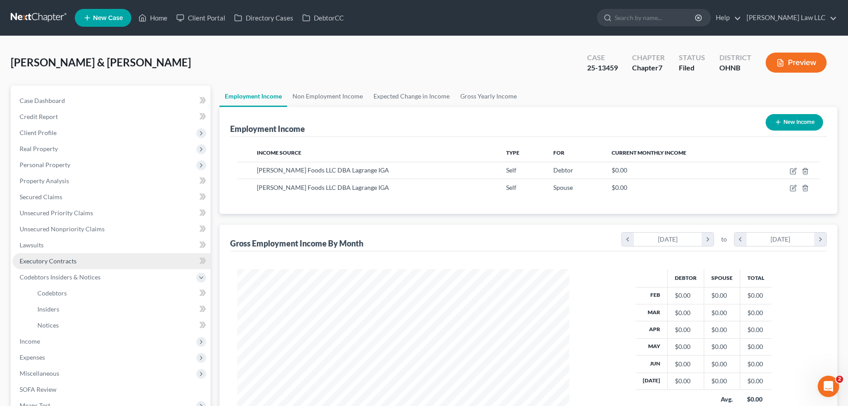
click at [69, 264] on link "Executory Contracts" at bounding box center [111, 261] width 198 height 16
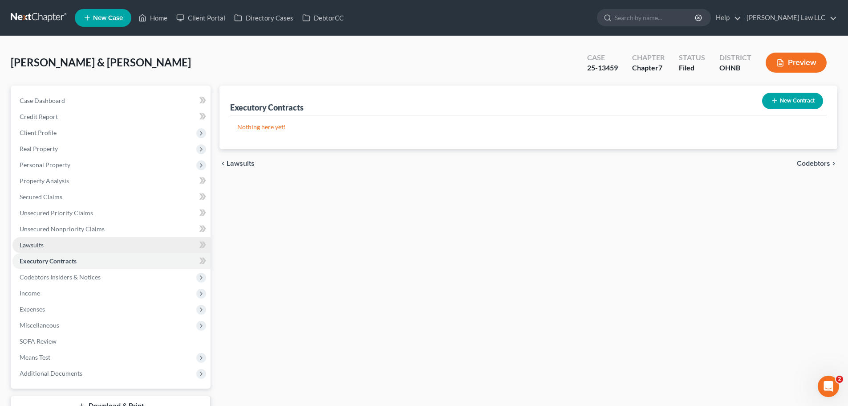
click at [72, 248] on link "Lawsuits" at bounding box center [111, 245] width 198 height 16
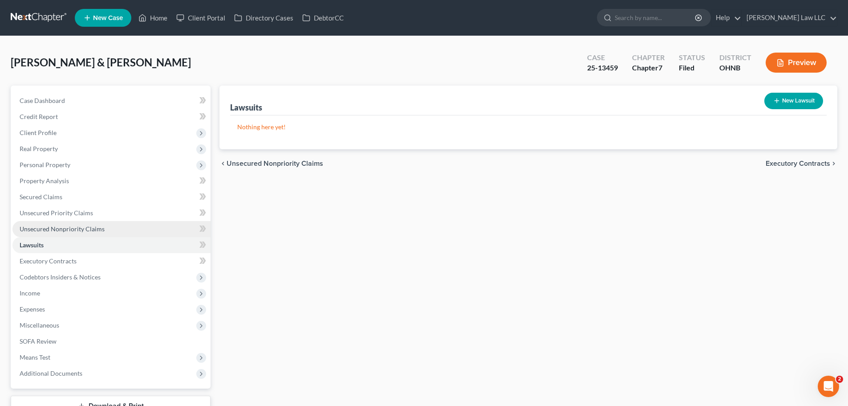
click at [86, 225] on span "Unsecured Nonpriority Claims" at bounding box center [62, 229] width 85 height 8
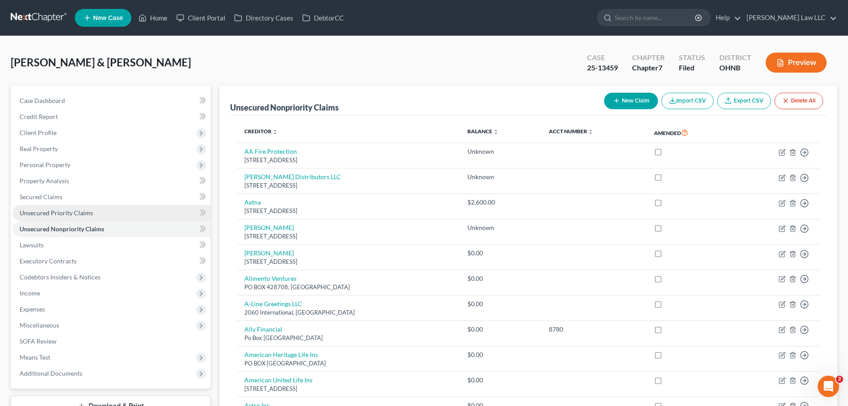
click at [88, 210] on span "Unsecured Priority Claims" at bounding box center [56, 213] width 73 height 8
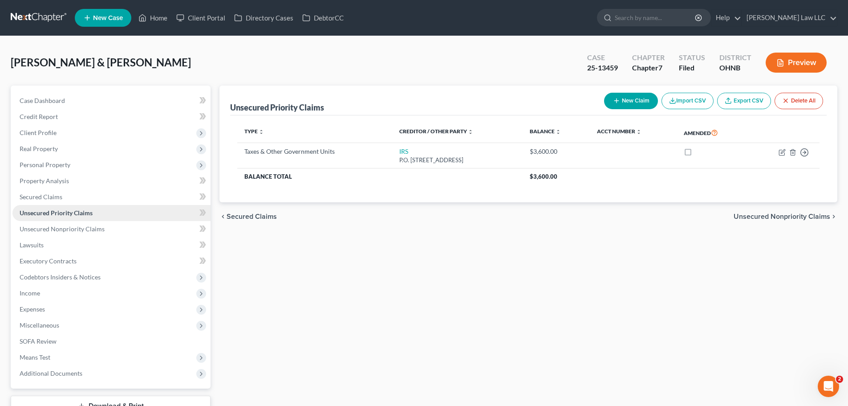
click at [80, 219] on link "Unsecured Priority Claims" at bounding box center [111, 213] width 198 height 16
click at [75, 197] on link "Secured Claims" at bounding box center [111, 197] width 198 height 16
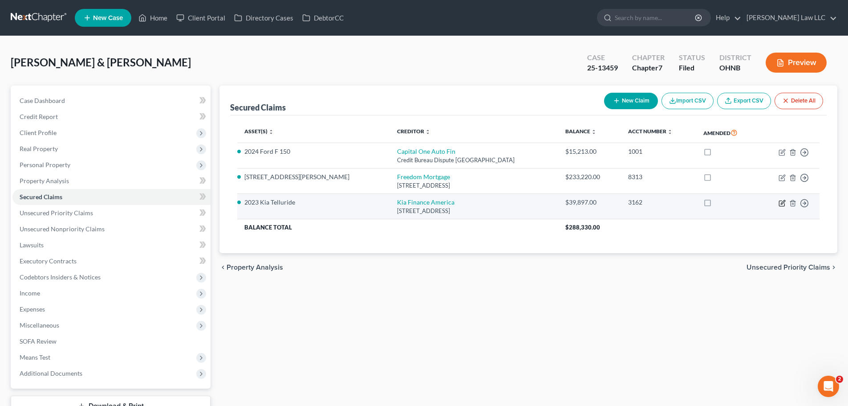
click at [782, 200] on icon "button" at bounding box center [782, 202] width 7 height 7
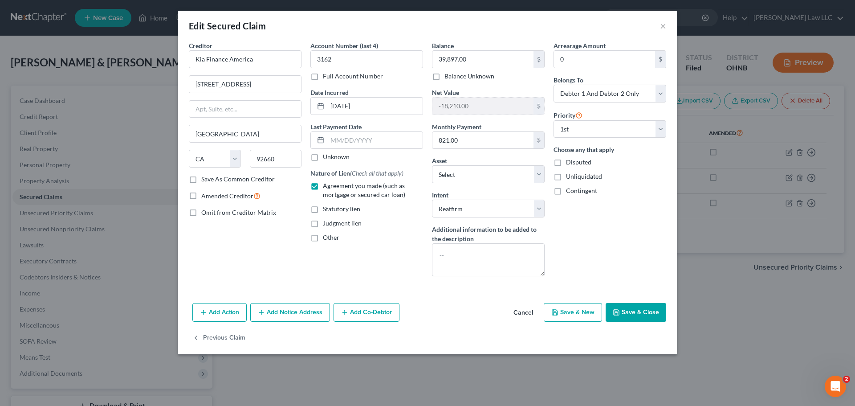
click at [641, 309] on button "Save & Close" at bounding box center [636, 312] width 61 height 19
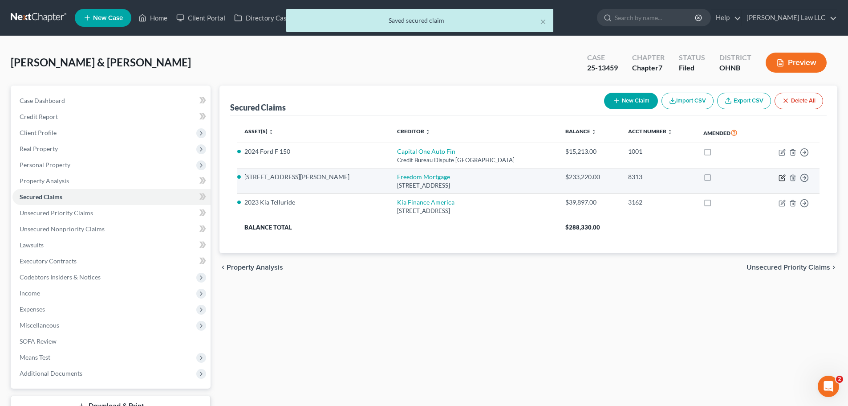
click at [785, 179] on icon "button" at bounding box center [782, 177] width 7 height 7
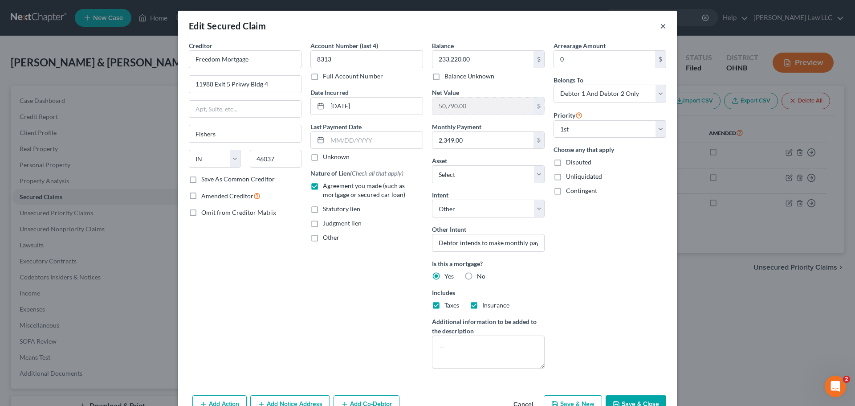
click at [660, 26] on button "×" at bounding box center [663, 25] width 6 height 11
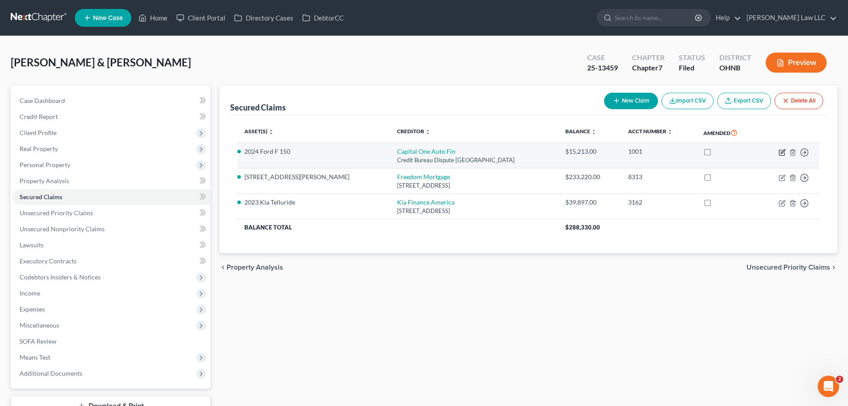
click at [782, 152] on icon "button" at bounding box center [782, 152] width 7 height 7
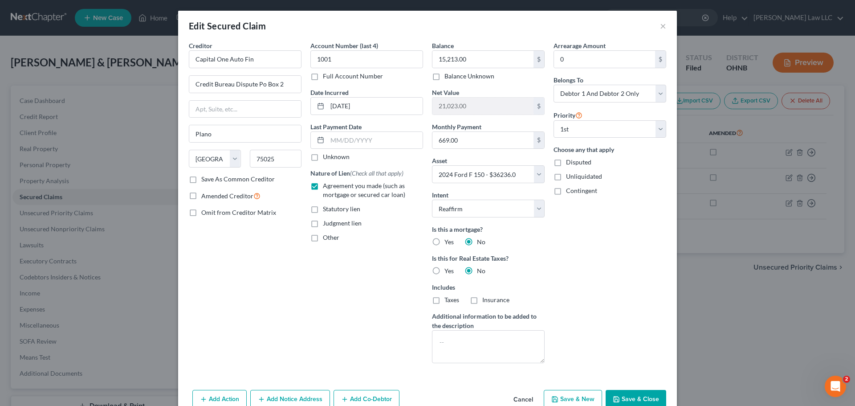
click at [616, 247] on div "Arrearage Amount 0 $ Belongs To * Select Debtor 1 Only Debtor 2 Only Debtor 1 A…" at bounding box center [610, 205] width 122 height 329
click at [639, 397] on button "Save & Close" at bounding box center [636, 399] width 61 height 19
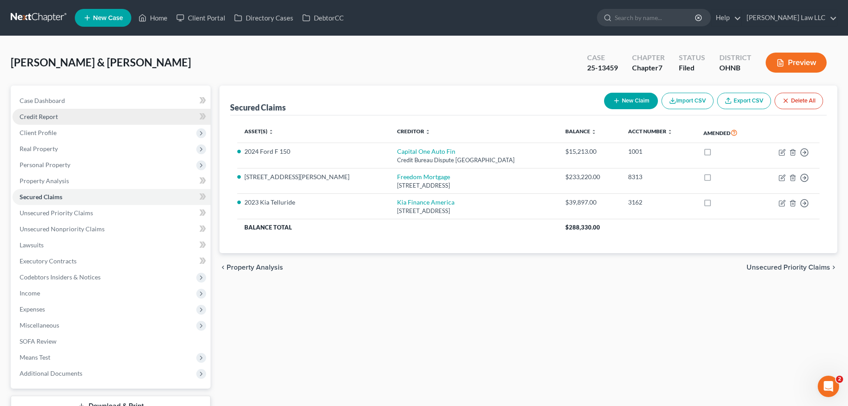
click at [65, 113] on link "Credit Report" at bounding box center [111, 117] width 198 height 16
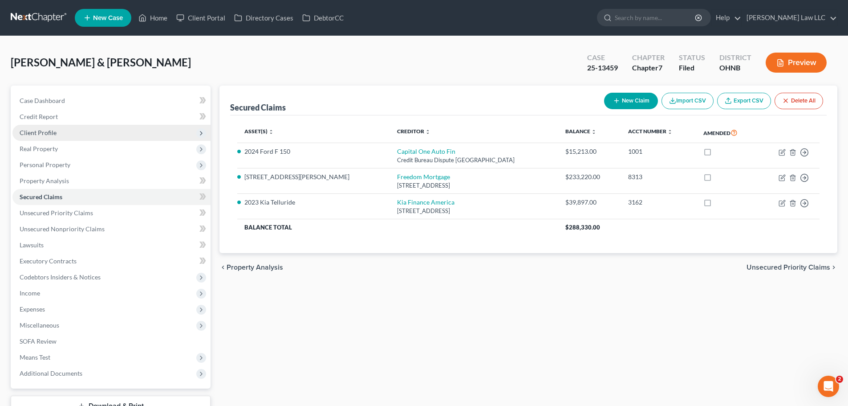
click at [61, 130] on span "Client Profile" at bounding box center [111, 133] width 198 height 16
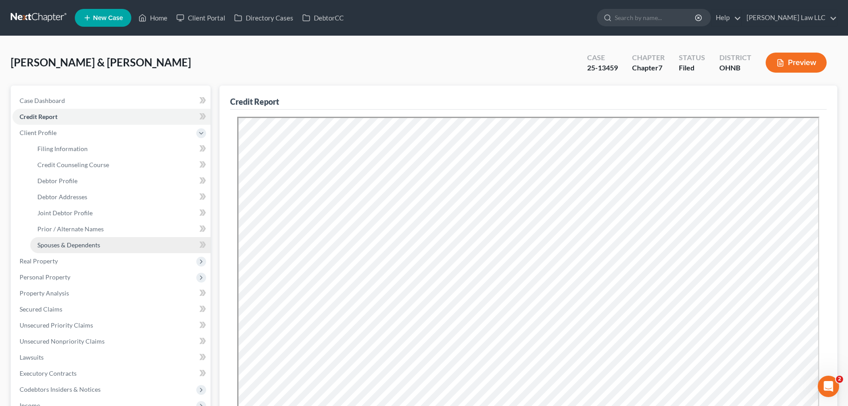
click at [96, 239] on link "Spouses & Dependents" at bounding box center [120, 245] width 180 height 16
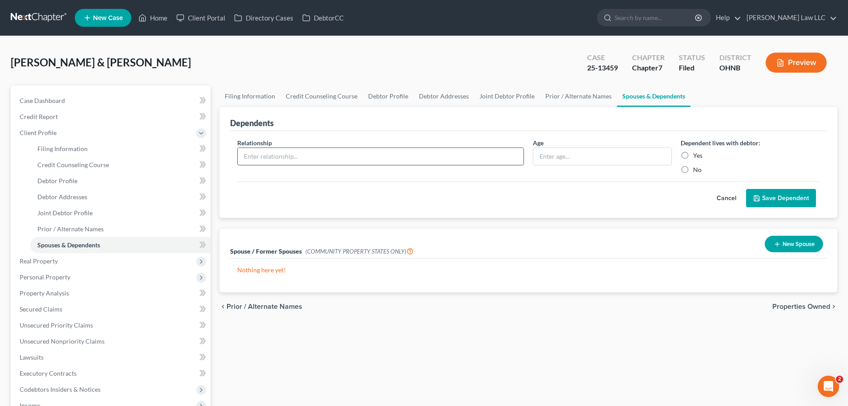
click at [412, 158] on input "text" at bounding box center [381, 156] width 286 height 17
click at [693, 158] on label "Yes" at bounding box center [697, 155] width 9 height 9
click at [697, 157] on input "Yes" at bounding box center [700, 154] width 6 height 6
click at [759, 193] on button "Save Dependent" at bounding box center [781, 198] width 70 height 19
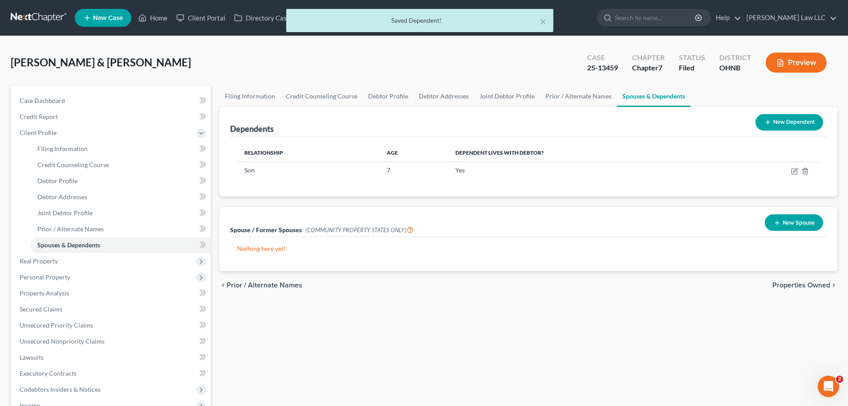
click at [777, 115] on button "New Dependent" at bounding box center [790, 122] width 68 height 16
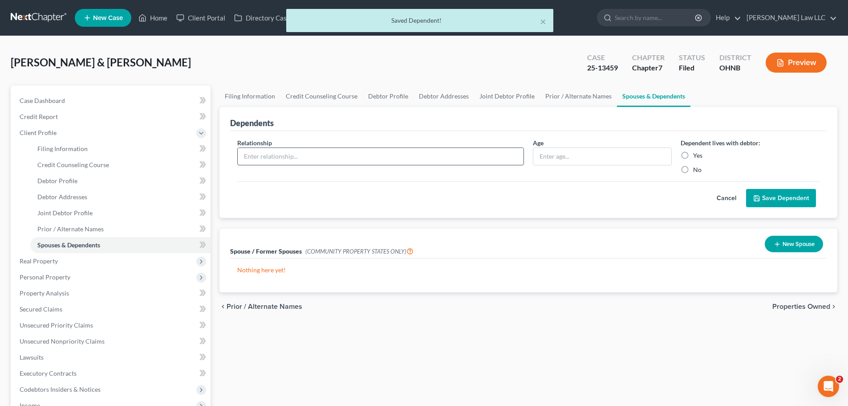
click at [328, 157] on input "text" at bounding box center [381, 156] width 286 height 17
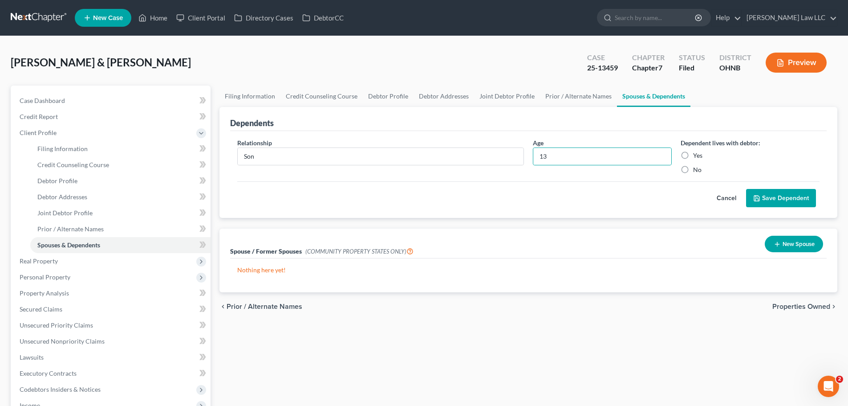
click at [693, 154] on label "Yes" at bounding box center [697, 155] width 9 height 9
click at [697, 154] on input "Yes" at bounding box center [700, 154] width 6 height 6
click at [765, 197] on button "Save Dependent" at bounding box center [781, 198] width 70 height 19
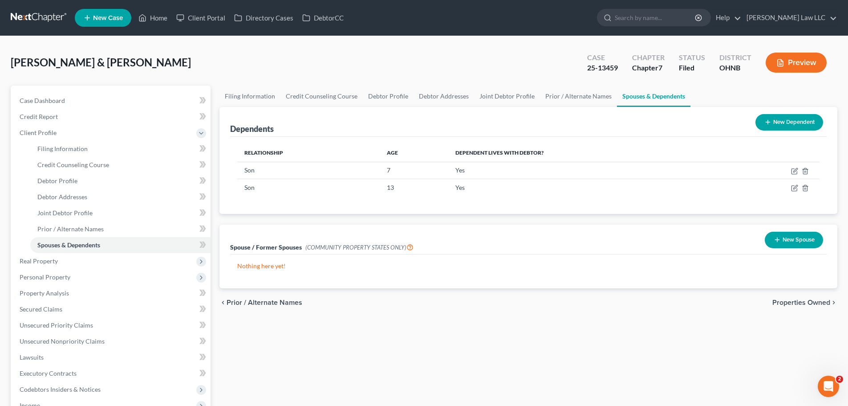
click at [794, 123] on button "New Dependent" at bounding box center [790, 122] width 68 height 16
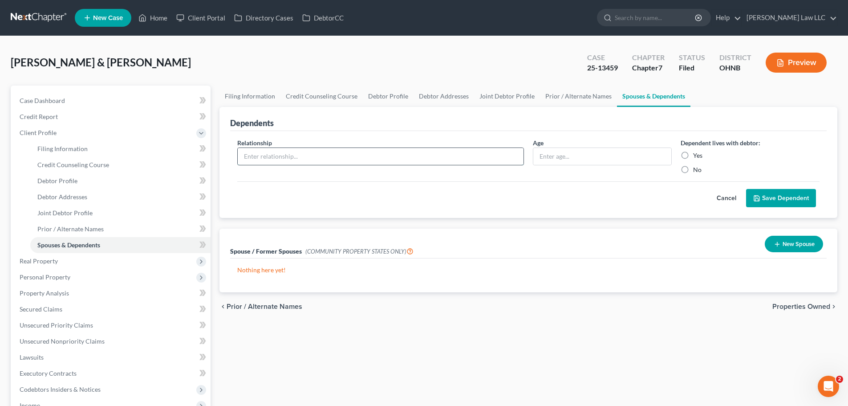
drag, startPoint x: 341, startPoint y: 149, endPoint x: 335, endPoint y: 165, distance: 16.6
click at [340, 150] on input "text" at bounding box center [381, 156] width 286 height 17
click at [693, 157] on label "Yes" at bounding box center [697, 155] width 9 height 9
click at [697, 157] on input "Yes" at bounding box center [700, 154] width 6 height 6
click at [770, 199] on button "Save Dependent" at bounding box center [781, 198] width 70 height 19
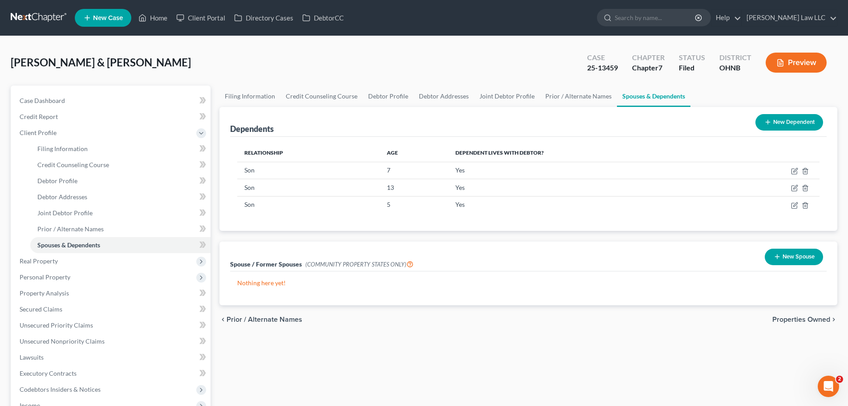
click at [770, 124] on icon at bounding box center [768, 121] width 7 height 7
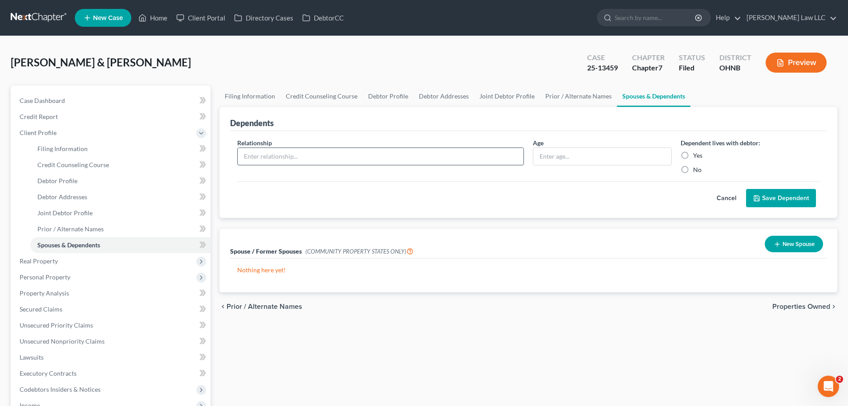
click at [284, 159] on input "text" at bounding box center [381, 156] width 286 height 17
click at [693, 155] on label "Yes" at bounding box center [697, 155] width 9 height 9
click at [697, 155] on input "Yes" at bounding box center [700, 154] width 6 height 6
click at [782, 198] on button "Save Dependent" at bounding box center [781, 198] width 70 height 19
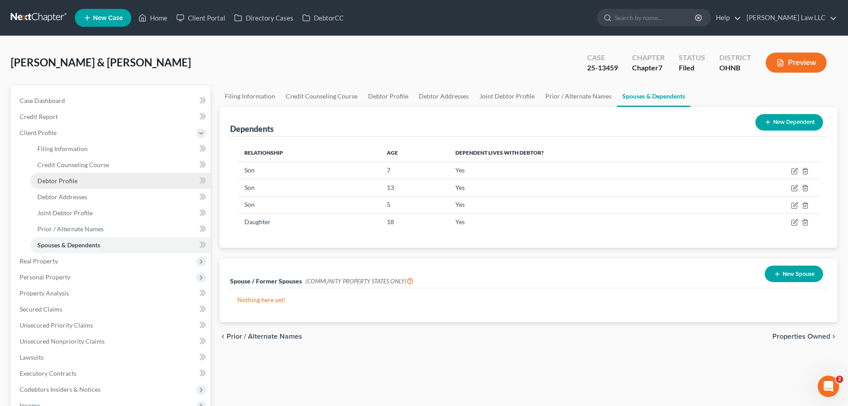
click at [109, 183] on link "Debtor Profile" at bounding box center [120, 181] width 180 height 16
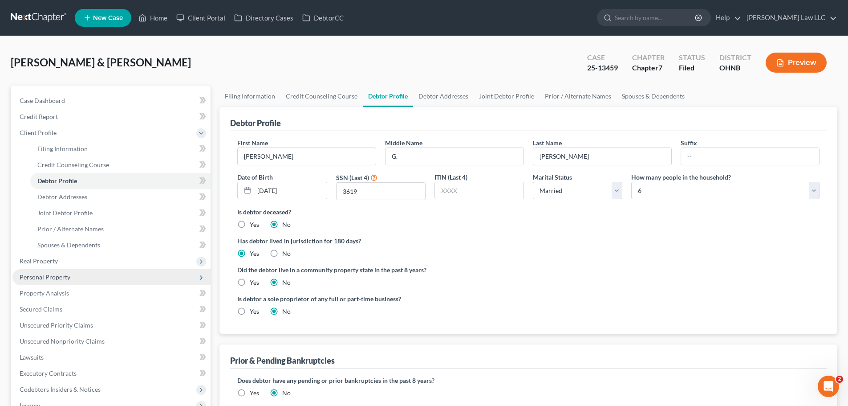
click at [68, 280] on span "Personal Property" at bounding box center [45, 277] width 51 height 8
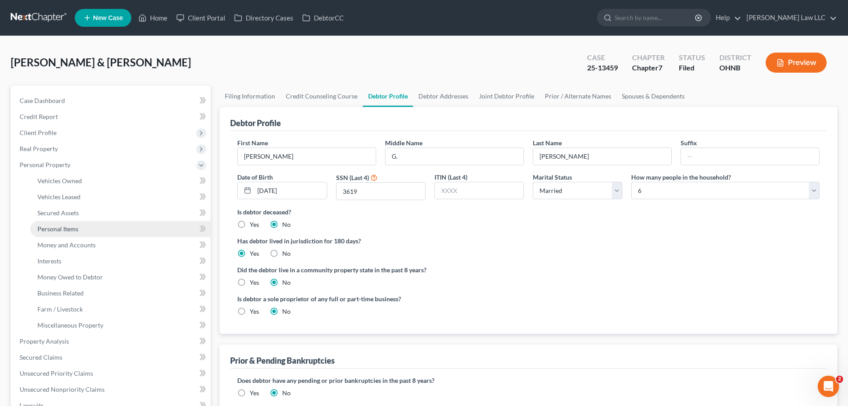
click at [74, 223] on link "Personal Items" at bounding box center [120, 229] width 180 height 16
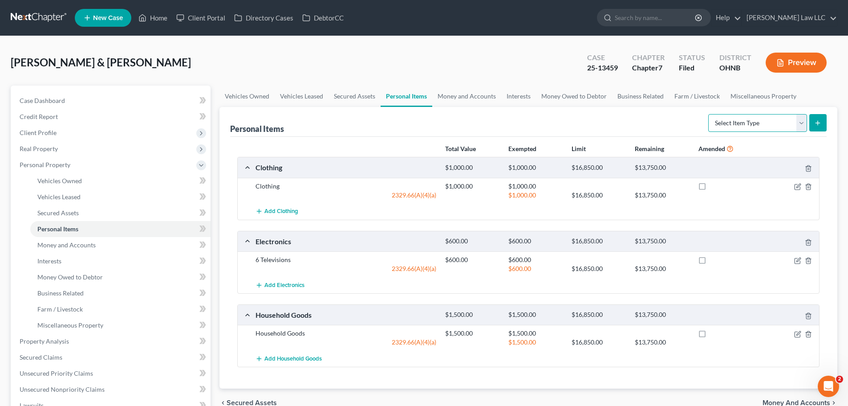
click at [764, 123] on select "Select Item Type Clothing Collectibles Of Value Electronics Firearms Household …" at bounding box center [757, 123] width 99 height 18
click at [709, 114] on select "Select Item Type Clothing Collectibles Of Value Electronics Firearms Household …" at bounding box center [757, 123] width 99 height 18
click at [819, 128] on button "submit" at bounding box center [818, 122] width 17 height 17
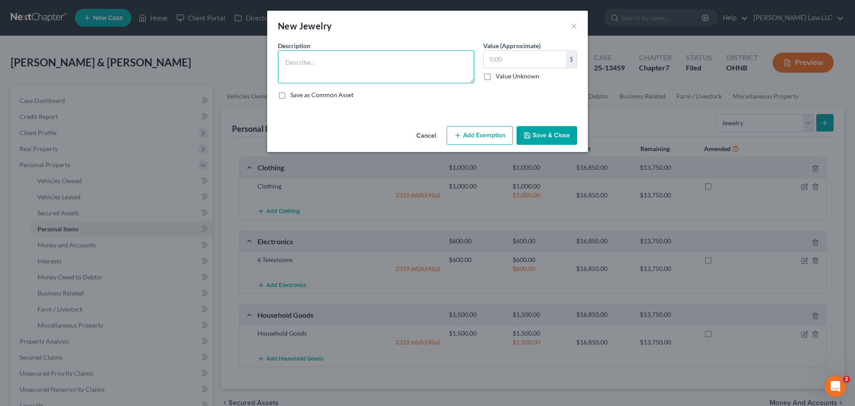
click at [351, 71] on textarea at bounding box center [376, 66] width 196 height 33
click at [547, 134] on button "Save & Close" at bounding box center [547, 135] width 61 height 19
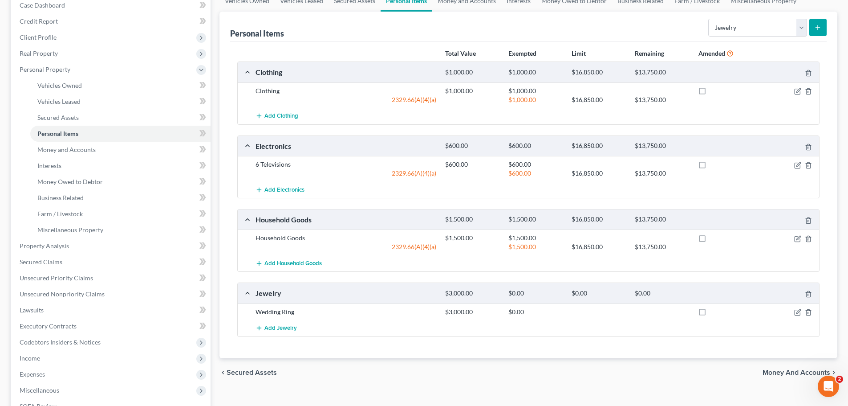
scroll to position [178, 0]
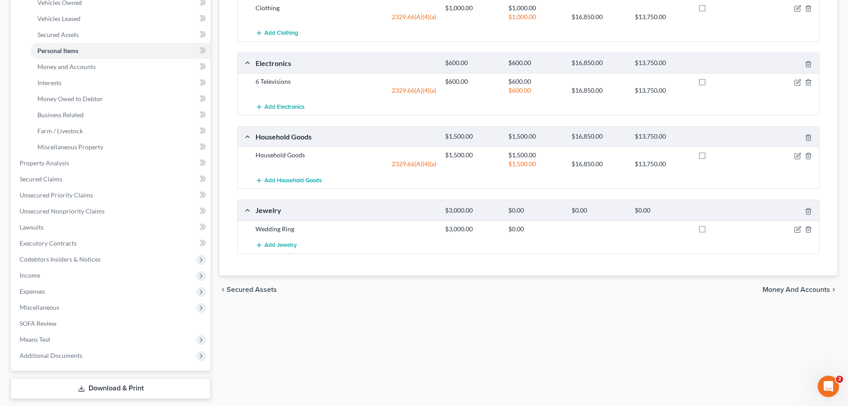
click at [801, 229] on div at bounding box center [788, 228] width 63 height 9
click at [800, 229] on icon "button" at bounding box center [797, 229] width 7 height 7
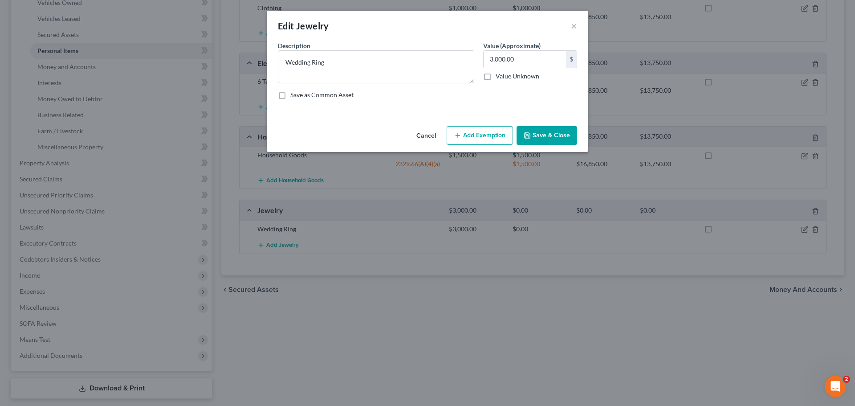
click at [461, 138] on icon "button" at bounding box center [457, 135] width 7 height 7
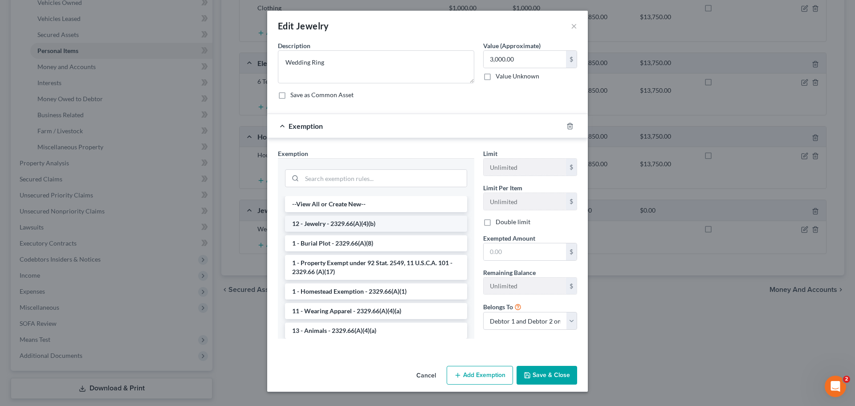
click at [339, 224] on li "12 - Jewelry - 2329.66(A)(4)(b)" at bounding box center [376, 224] width 182 height 16
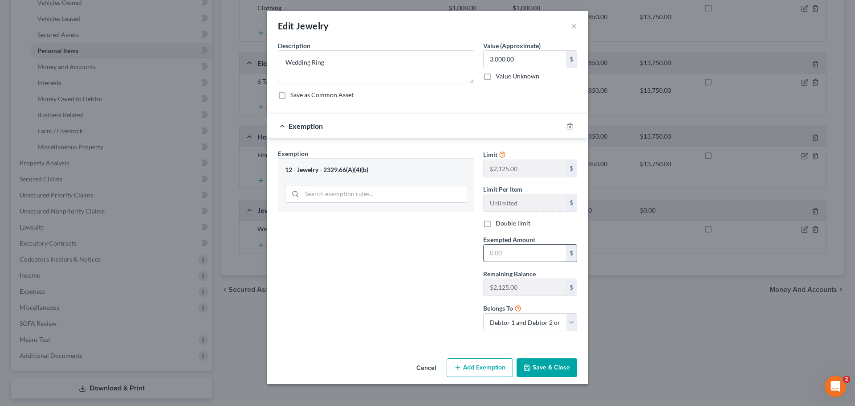
click at [538, 254] on input "text" at bounding box center [525, 252] width 82 height 17
click at [417, 294] on div "Exemption Set must be selected for CA. Exemption * 12 - Jewelry - 2329.66(A)(4)…" at bounding box center [375, 243] width 205 height 189
click at [532, 359] on button "Save & Close" at bounding box center [547, 367] width 61 height 19
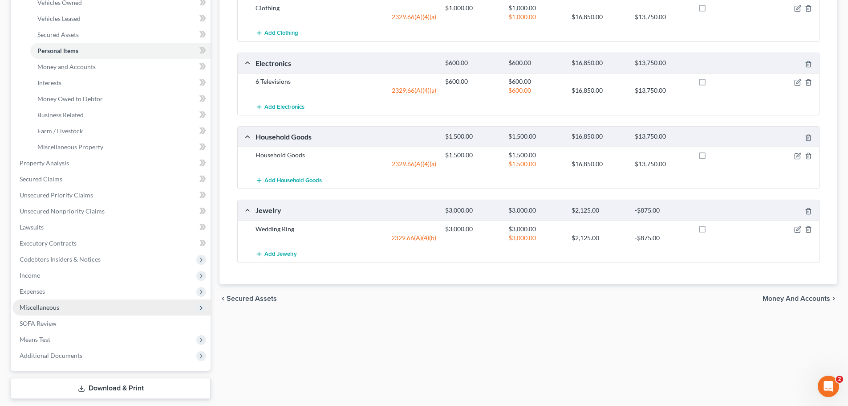
click at [73, 305] on span "Miscellaneous" at bounding box center [111, 307] width 198 height 16
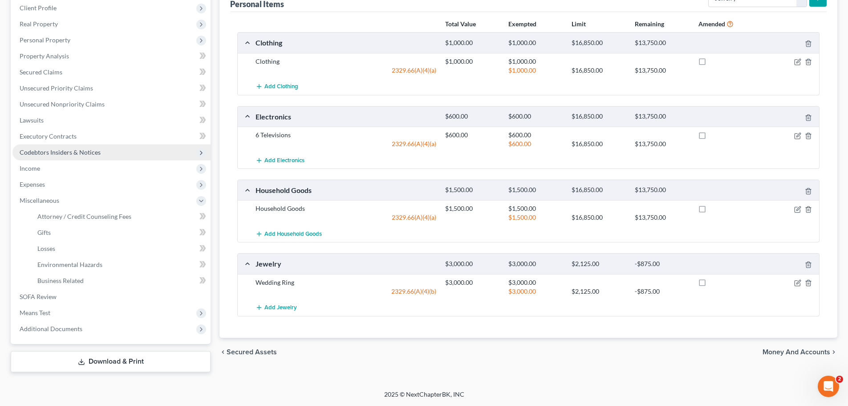
click at [56, 159] on span "Codebtors Insiders & Notices" at bounding box center [111, 152] width 198 height 16
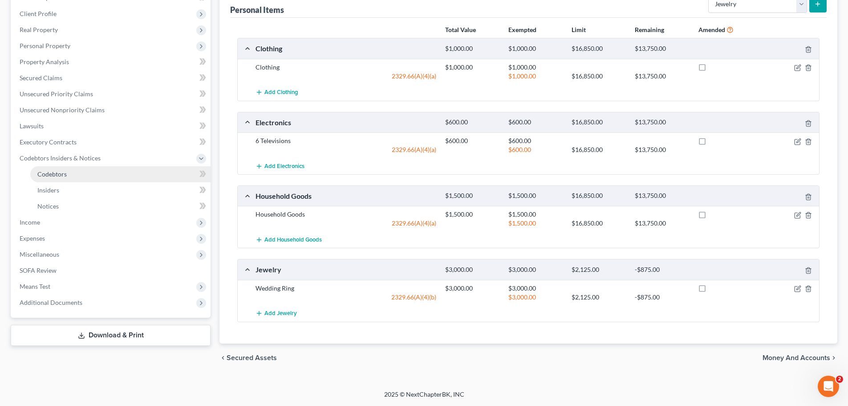
click at [51, 169] on link "Codebtors" at bounding box center [120, 174] width 180 height 16
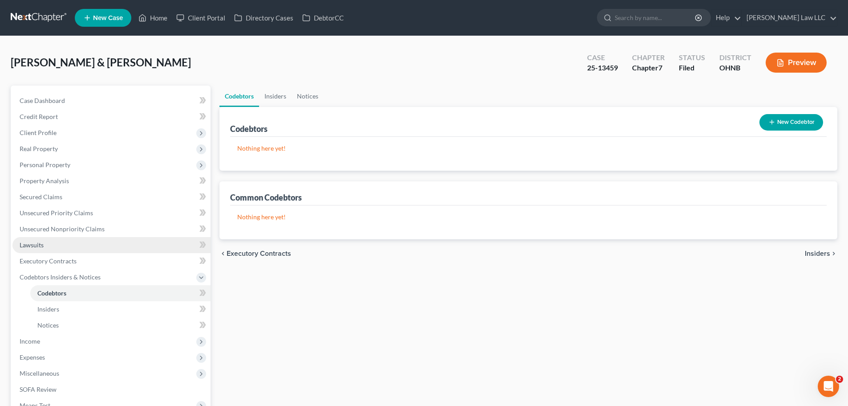
click at [67, 247] on link "Lawsuits" at bounding box center [111, 245] width 198 height 16
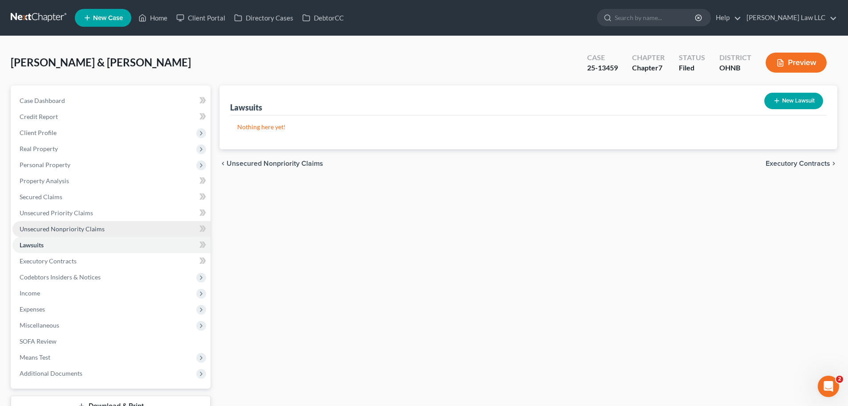
click at [72, 233] on link "Unsecured Nonpriority Claims" at bounding box center [111, 229] width 198 height 16
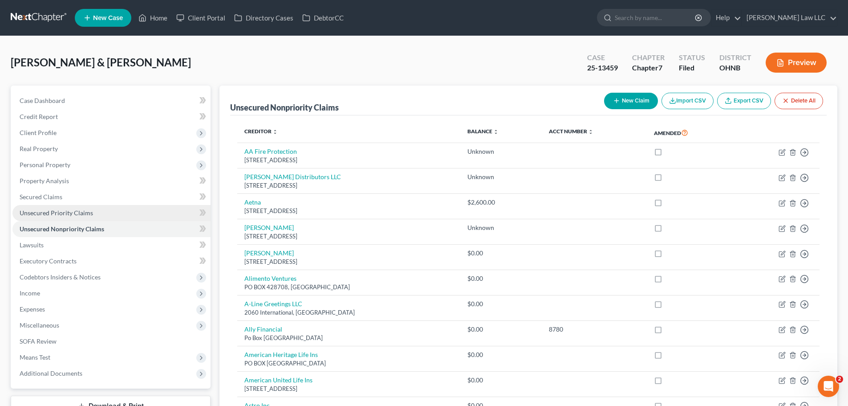
click at [78, 213] on span "Unsecured Priority Claims" at bounding box center [56, 213] width 73 height 8
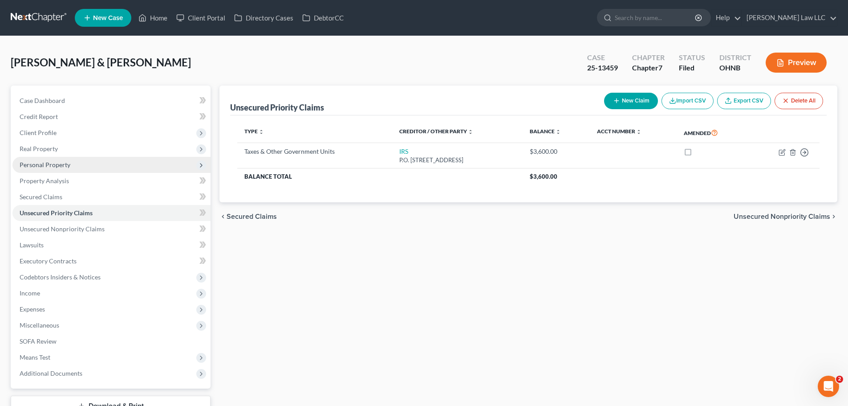
click at [66, 168] on span "Personal Property" at bounding box center [45, 165] width 51 height 8
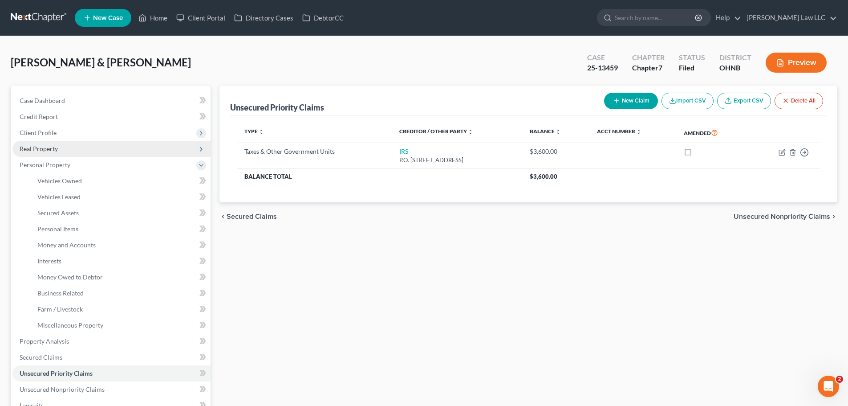
click at [57, 148] on span "Real Property" at bounding box center [39, 149] width 38 height 8
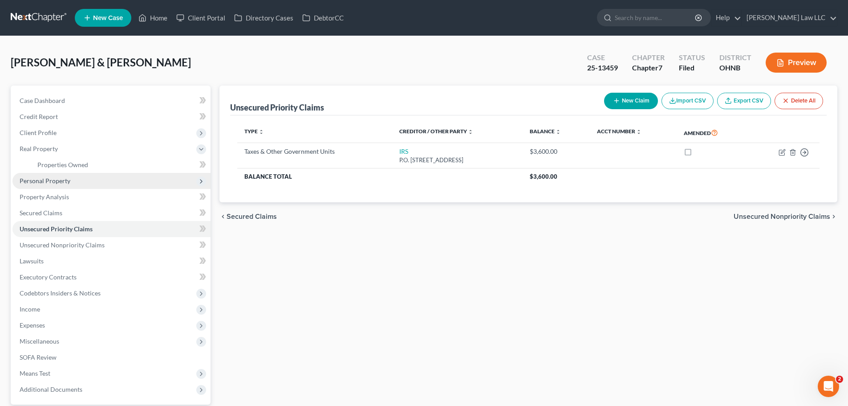
click at [69, 181] on span "Personal Property" at bounding box center [45, 181] width 51 height 8
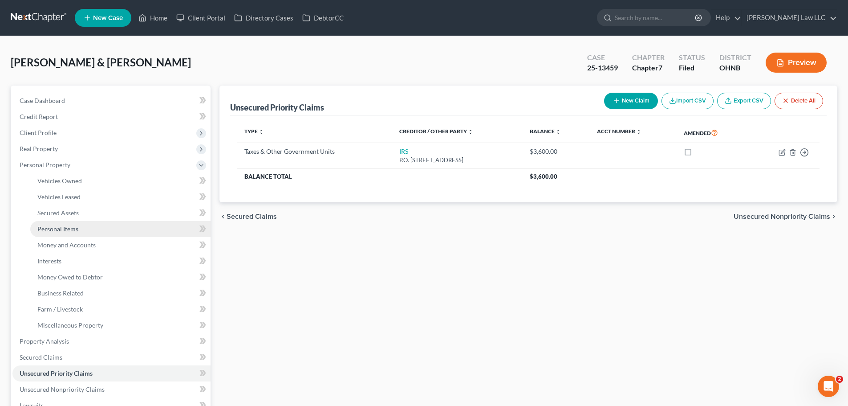
click at [69, 233] on link "Personal Items" at bounding box center [120, 229] width 180 height 16
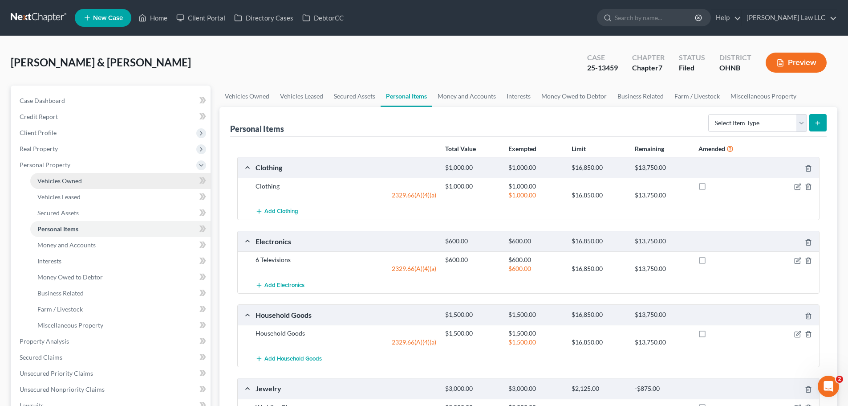
click at [82, 177] on link "Vehicles Owned" at bounding box center [120, 181] width 180 height 16
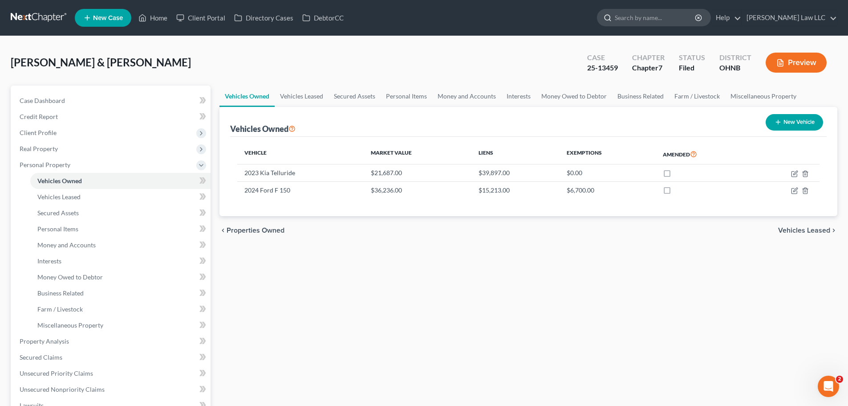
click at [651, 18] on input "search" at bounding box center [655, 17] width 81 height 16
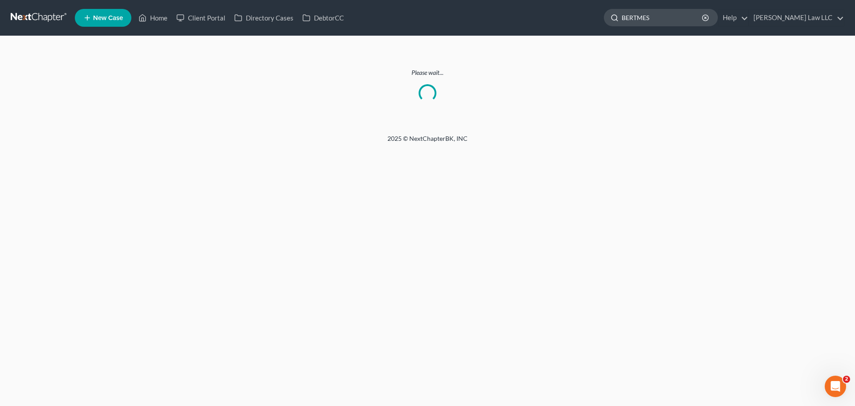
click at [665, 18] on input "BERTMES" at bounding box center [662, 17] width 81 height 16
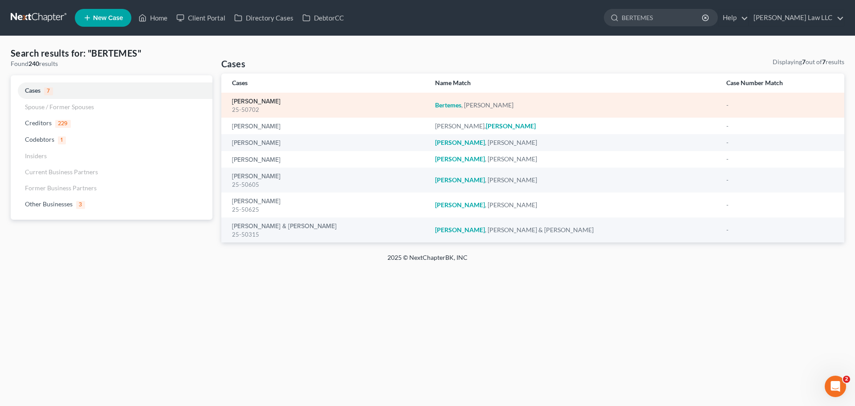
click at [260, 102] on link "[PERSON_NAME]" at bounding box center [256, 101] width 49 height 6
click at [270, 101] on link "[PERSON_NAME]" at bounding box center [256, 101] width 49 height 6
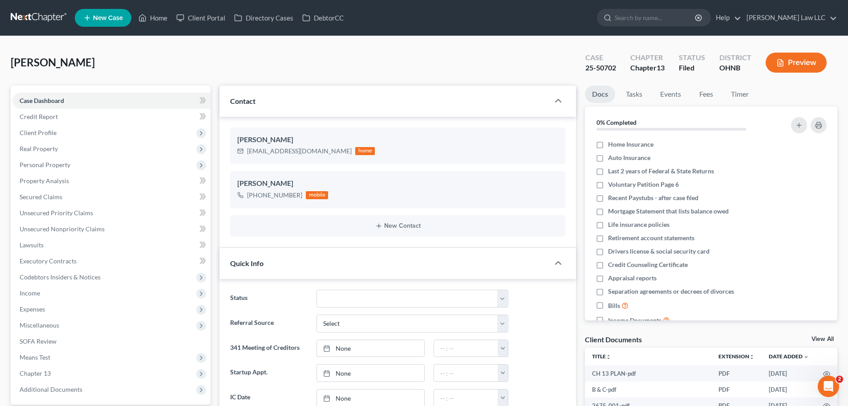
scroll to position [262, 0]
click at [607, 65] on div "25-50702" at bounding box center [601, 68] width 31 height 10
click at [607, 69] on div "25-50702" at bounding box center [601, 68] width 31 height 10
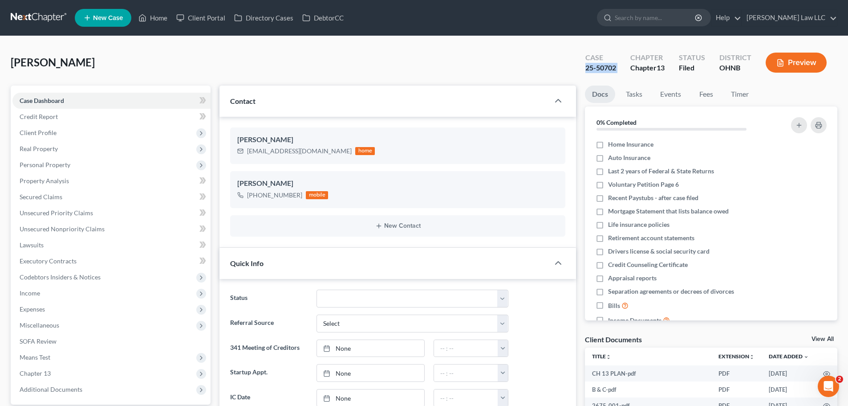
copy div "25-50702"
click at [41, 63] on span "[PERSON_NAME]" at bounding box center [53, 62] width 84 height 13
click at [37, 21] on link at bounding box center [39, 18] width 57 height 16
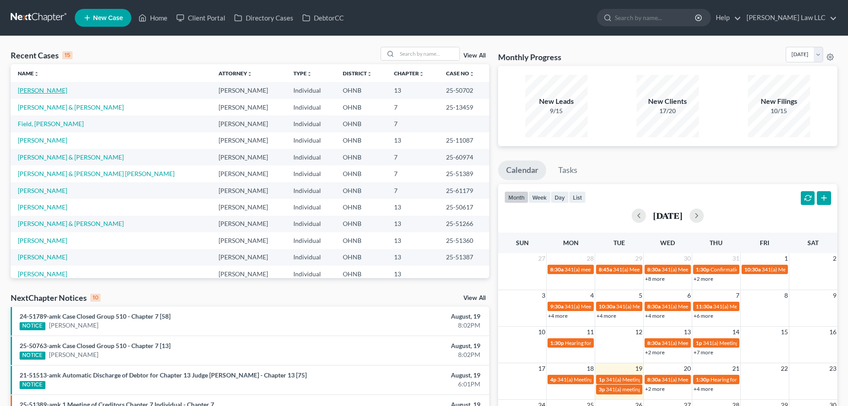
click at [57, 90] on link "Bertemes, Joshua" at bounding box center [42, 90] width 49 height 8
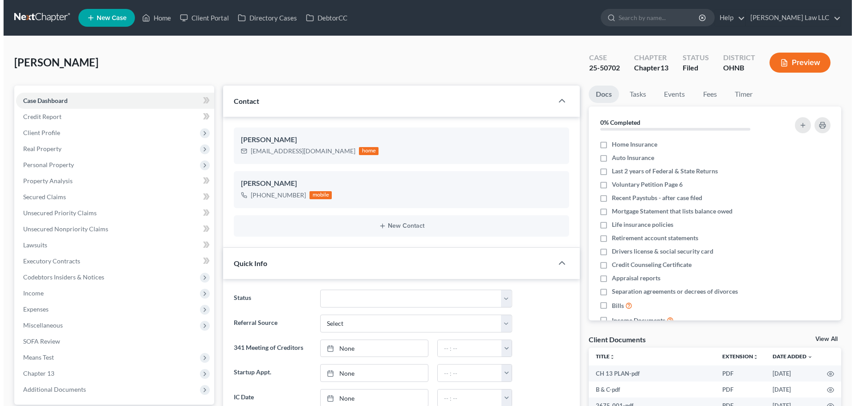
scroll to position [262, 0]
click at [657, 19] on input "search" at bounding box center [655, 17] width 81 height 16
type input "BERTEMES"
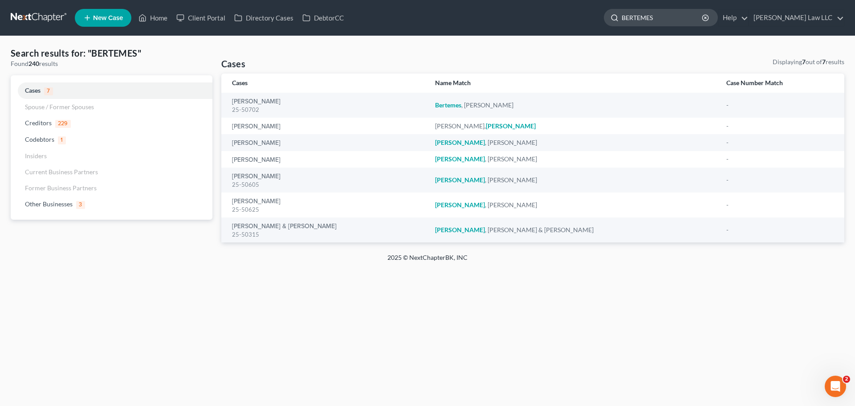
click at [691, 18] on input "BERTEMES" at bounding box center [662, 17] width 81 height 16
type input "KOUBA"
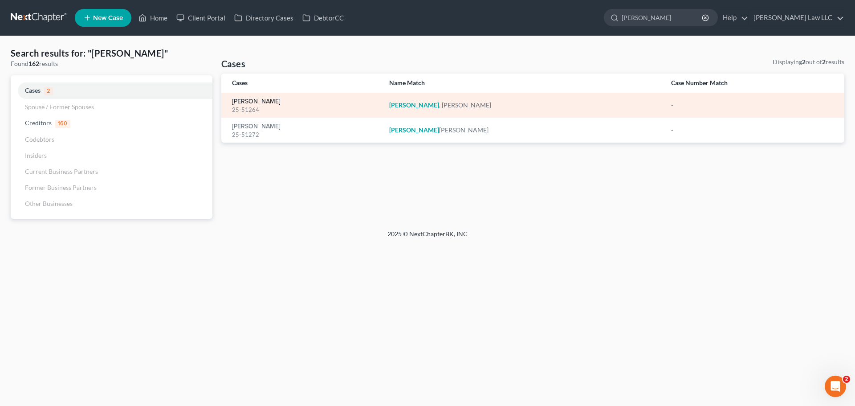
click at [247, 98] on link "Kouba, Shelley" at bounding box center [256, 101] width 49 height 6
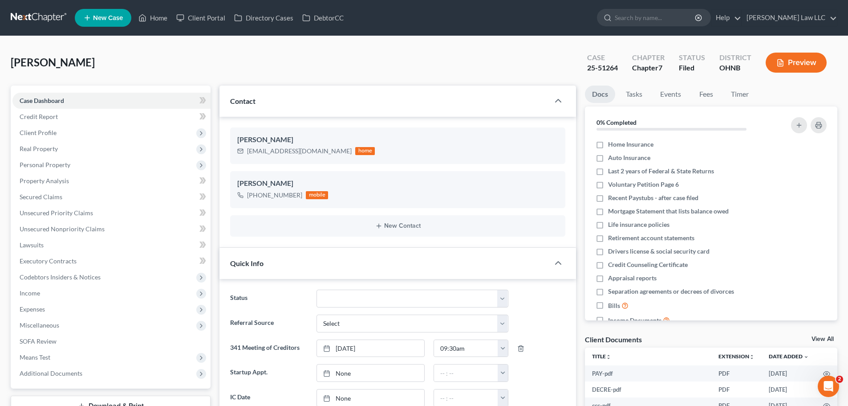
scroll to position [122, 0]
click at [66, 167] on span "Personal Property" at bounding box center [45, 165] width 51 height 8
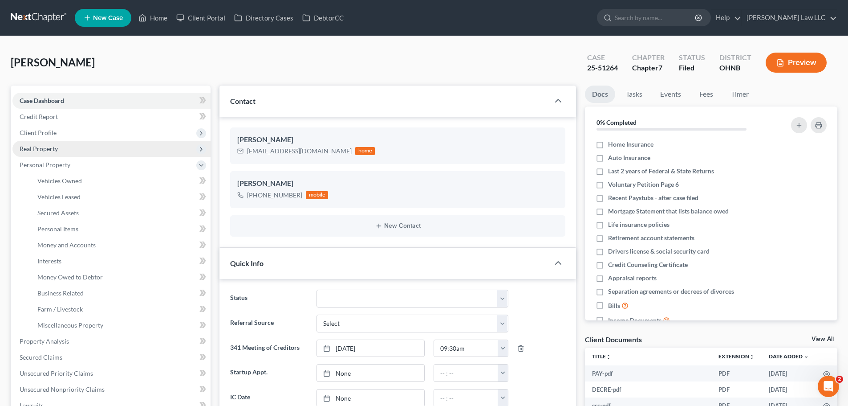
click at [62, 149] on span "Real Property" at bounding box center [111, 149] width 198 height 16
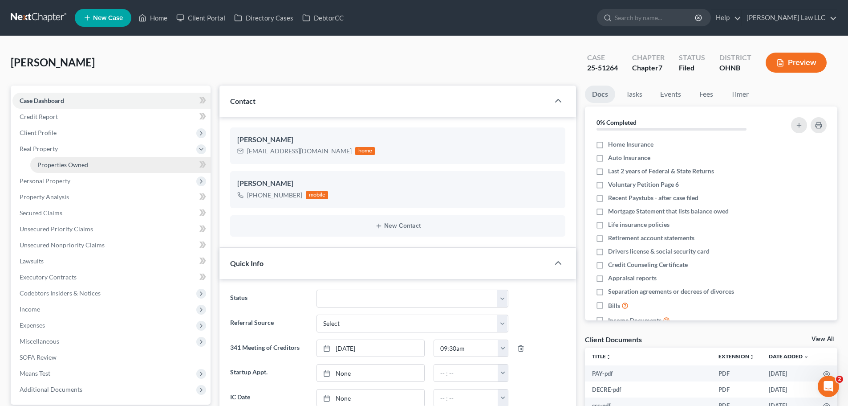
click at [66, 161] on span "Properties Owned" at bounding box center [62, 165] width 51 height 8
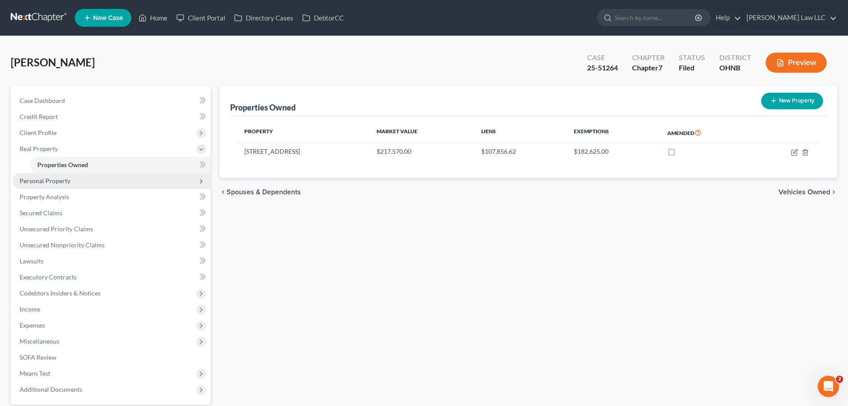
click at [70, 177] on span "Personal Property" at bounding box center [111, 181] width 198 height 16
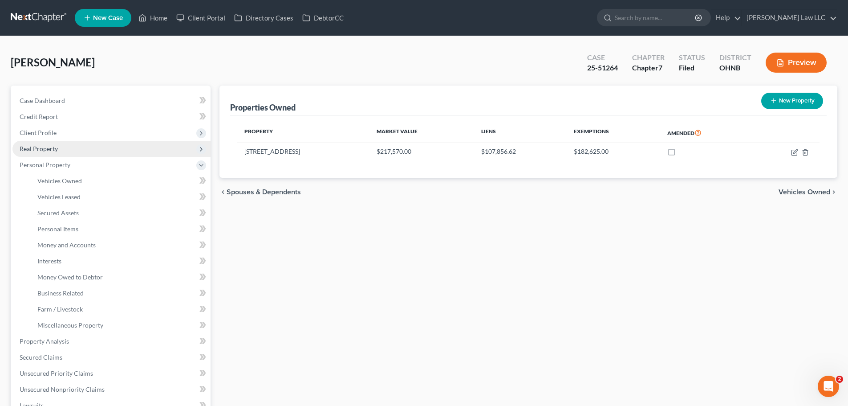
click at [63, 150] on span "Real Property" at bounding box center [111, 149] width 198 height 16
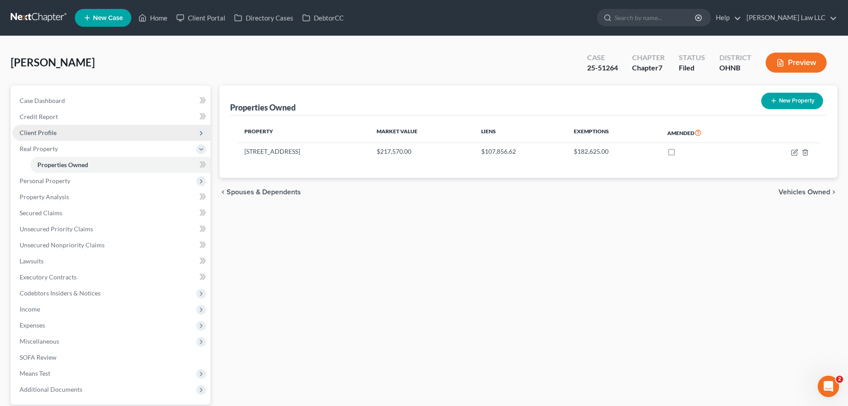
click at [61, 132] on span "Client Profile" at bounding box center [111, 133] width 198 height 16
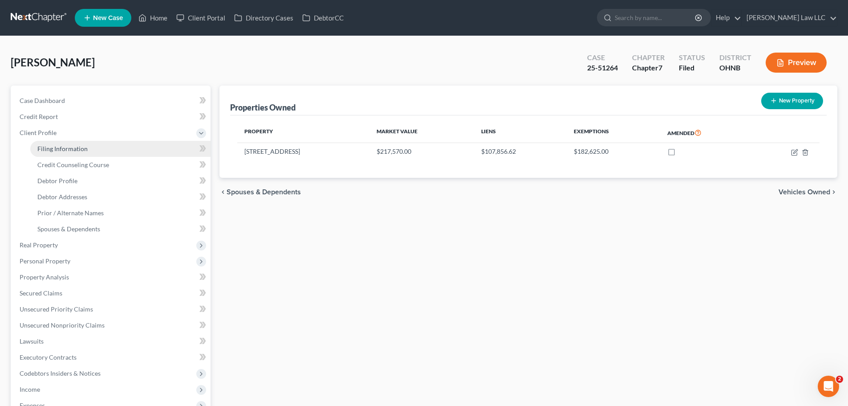
click at [63, 149] on span "Filing Information" at bounding box center [62, 149] width 50 height 8
select select "1"
select select "0"
select select "36"
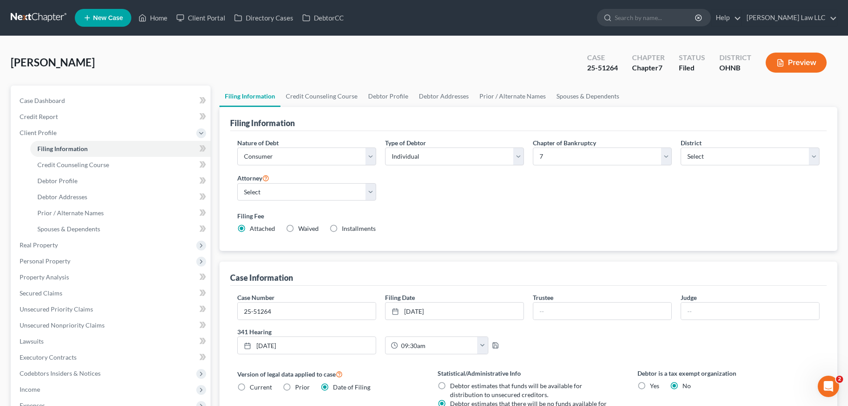
click at [464, 203] on div "Nature of Debt Select Business Consumer Other Nature of Business Select Clearin…" at bounding box center [528, 189] width 591 height 102
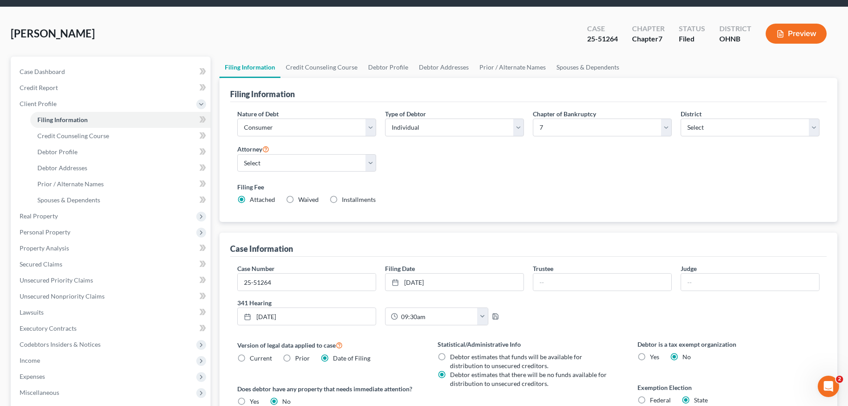
scroll to position [45, 0]
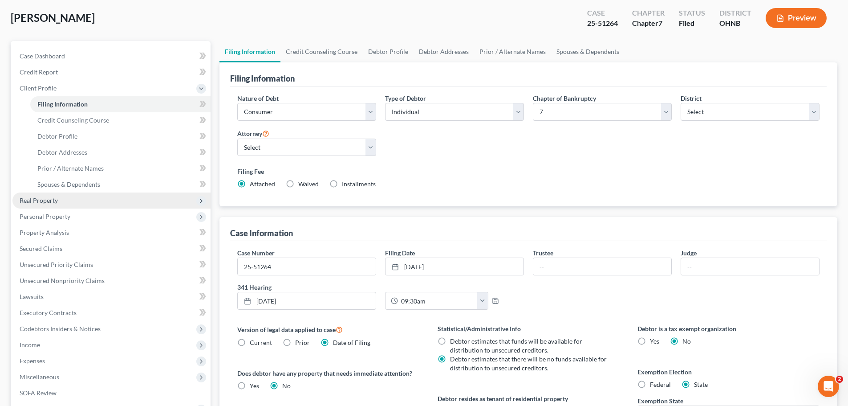
click at [54, 201] on span "Real Property" at bounding box center [39, 200] width 38 height 8
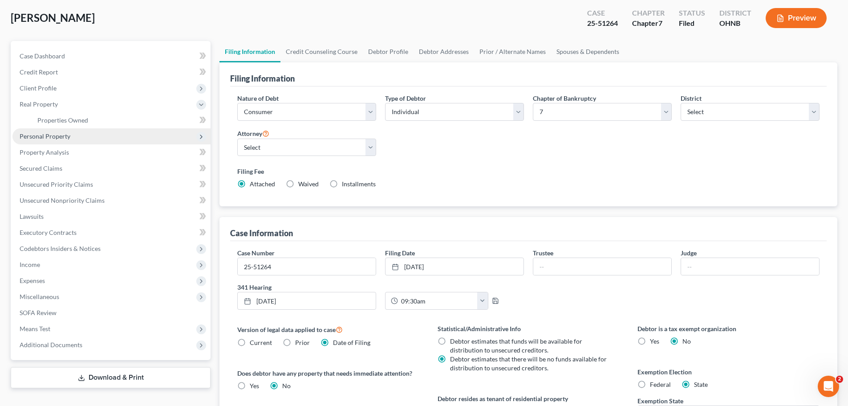
click at [65, 137] on span "Personal Property" at bounding box center [45, 136] width 51 height 8
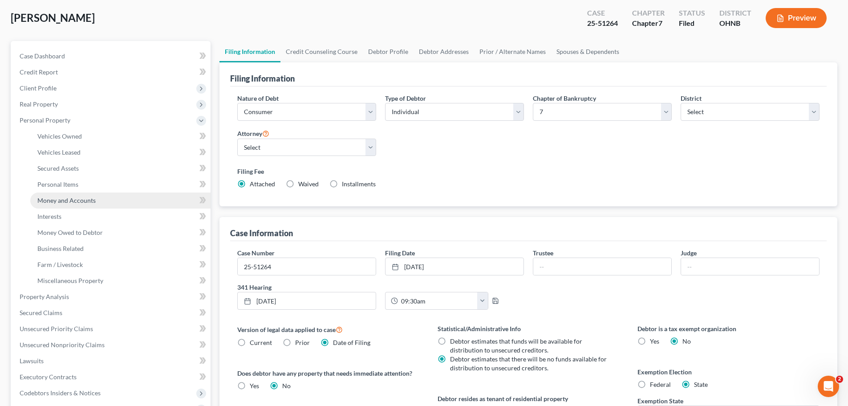
click at [78, 199] on span "Money and Accounts" at bounding box center [66, 200] width 58 height 8
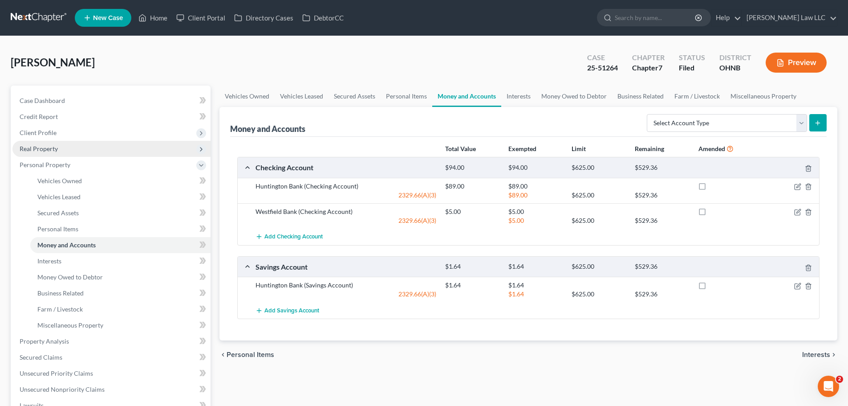
click at [53, 152] on span "Real Property" at bounding box center [39, 149] width 38 height 8
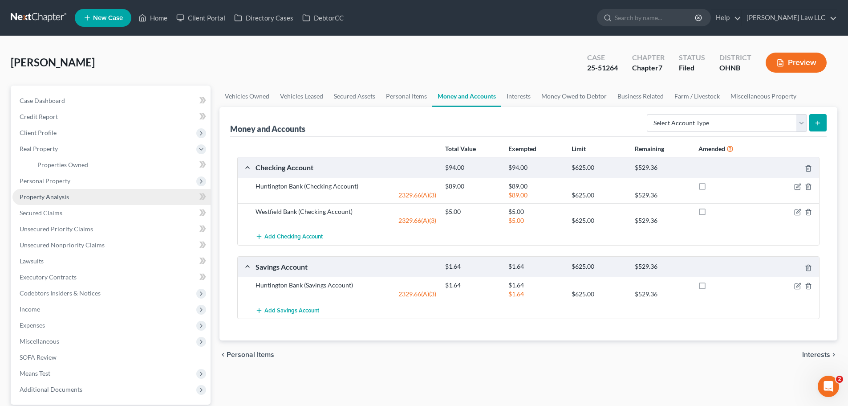
click at [63, 198] on span "Property Analysis" at bounding box center [44, 197] width 49 height 8
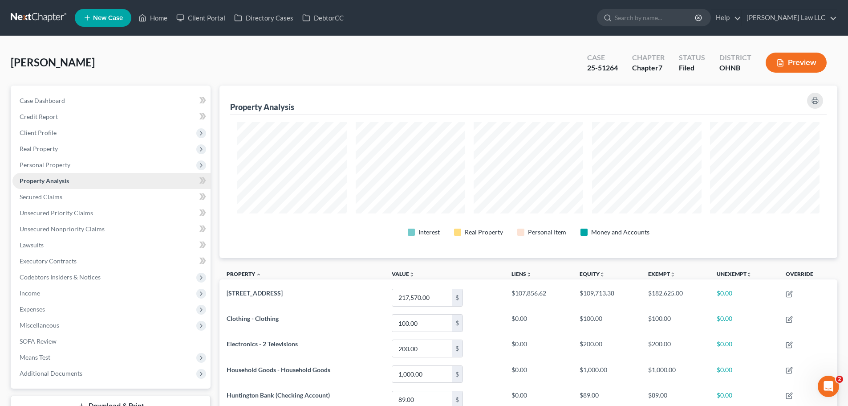
scroll to position [172, 618]
click at [61, 136] on span "Client Profile" at bounding box center [111, 133] width 198 height 16
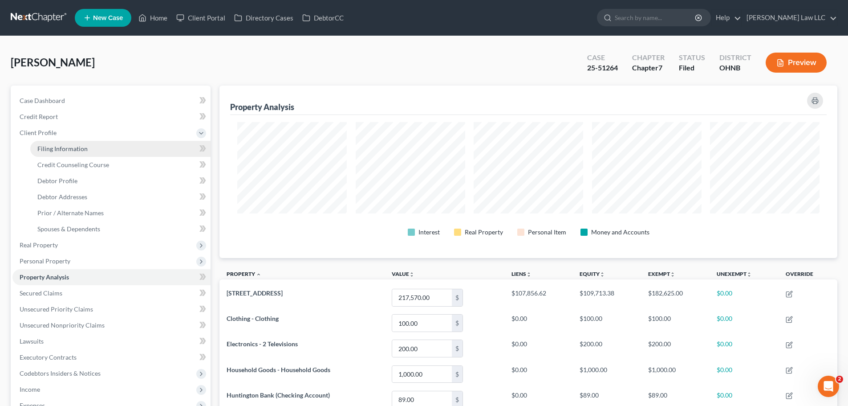
click at [64, 148] on span "Filing Information" at bounding box center [62, 149] width 50 height 8
select select "1"
select select "0"
select select "61"
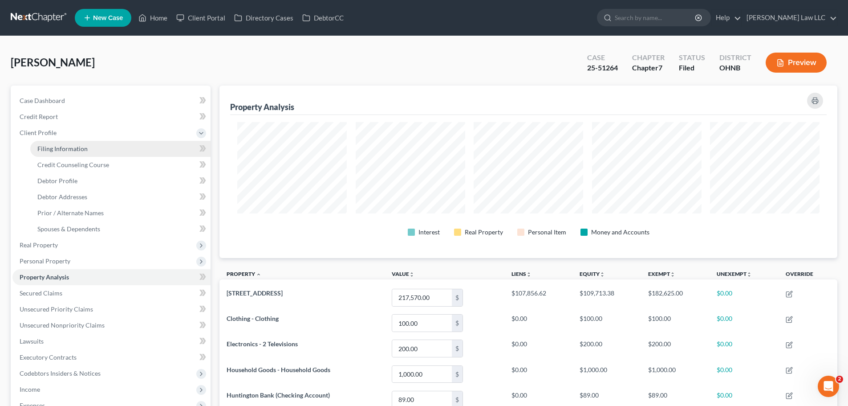
select select "0"
select select "36"
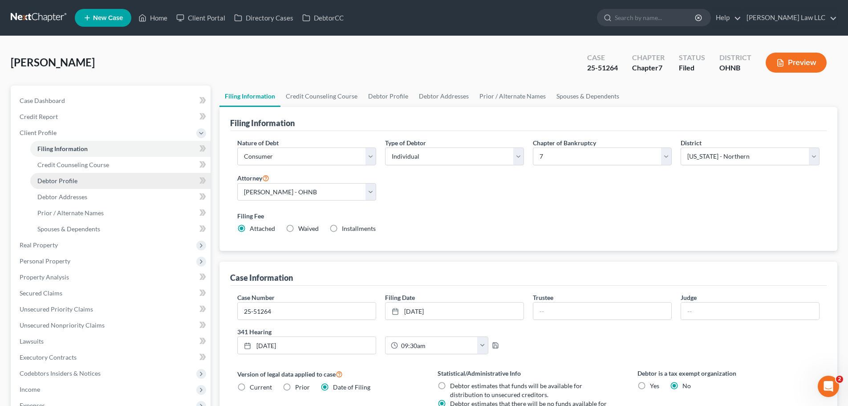
click at [75, 184] on span "Debtor Profile" at bounding box center [57, 181] width 40 height 8
select select "0"
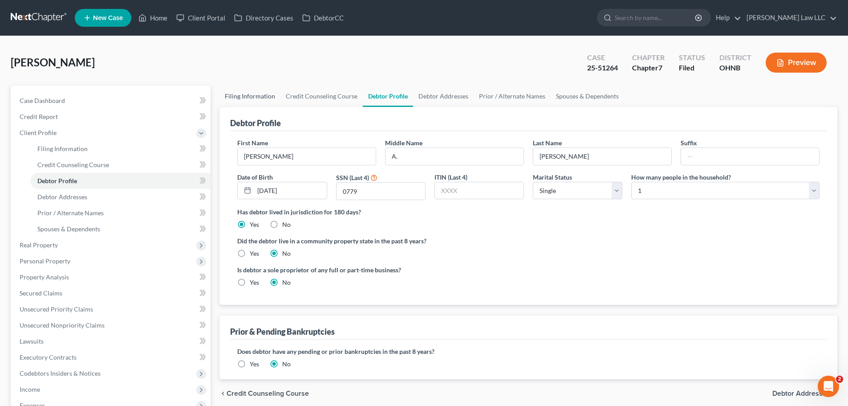
click at [254, 95] on link "Filing Information" at bounding box center [250, 95] width 61 height 21
select select "1"
select select "0"
select select "61"
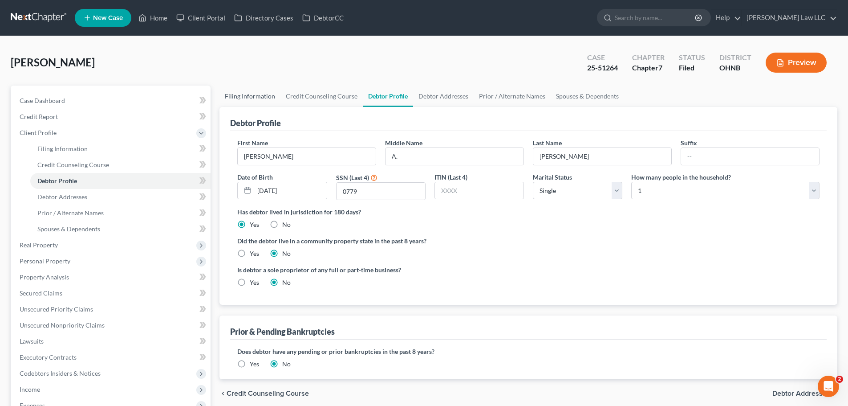
select select "0"
select select "36"
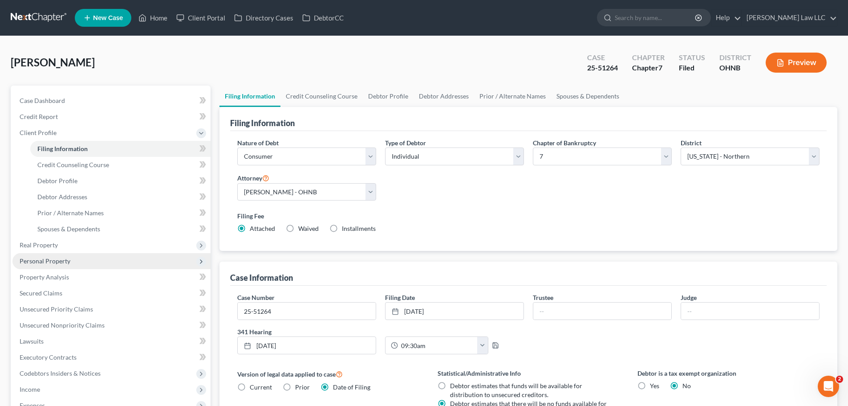
click at [53, 262] on span "Personal Property" at bounding box center [45, 261] width 51 height 8
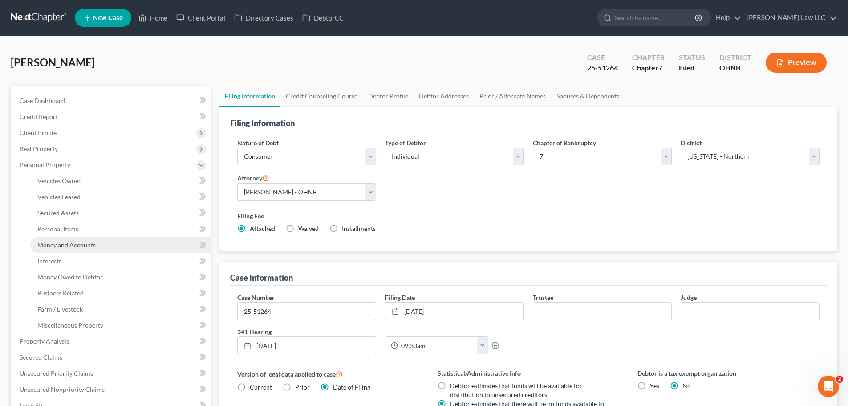
click at [66, 245] on span "Money and Accounts" at bounding box center [66, 245] width 58 height 8
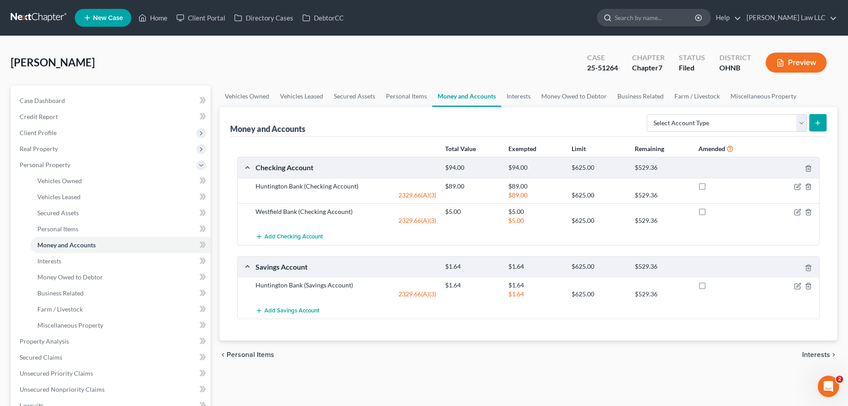
click at [670, 22] on input "search" at bounding box center [655, 17] width 81 height 16
type input "sheldon"
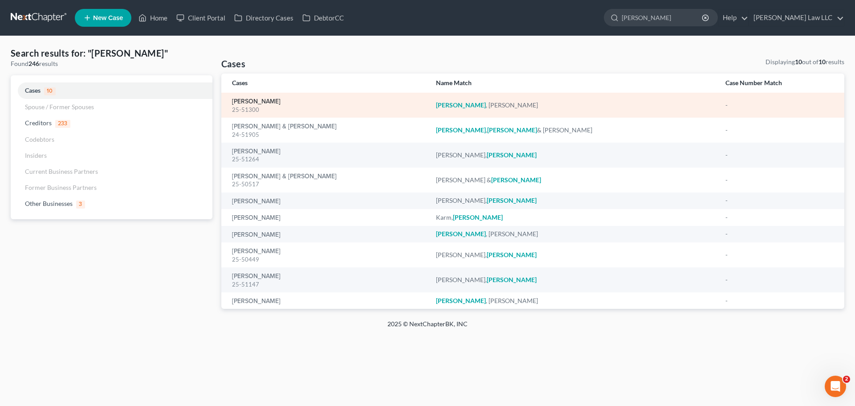
click at [262, 103] on link "Sheldon, Jessica" at bounding box center [256, 101] width 49 height 6
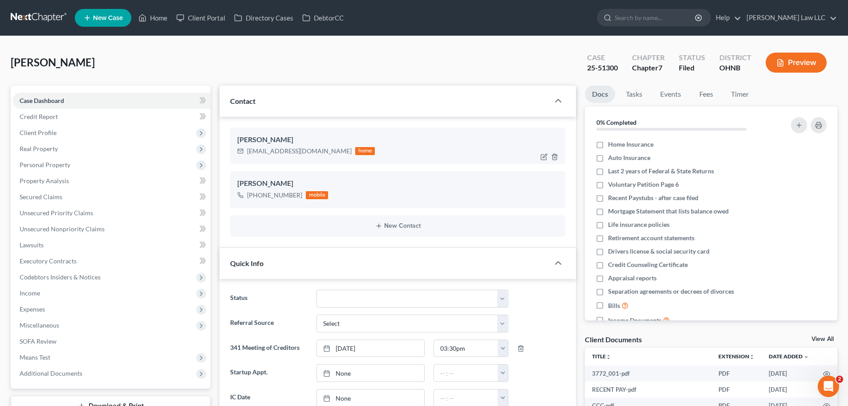
scroll to position [122, 0]
click at [265, 151] on div "bluesea1228@aol.com" at bounding box center [299, 150] width 105 height 9
click at [318, 156] on div "bluesea1228@aol.com home" at bounding box center [306, 151] width 138 height 12
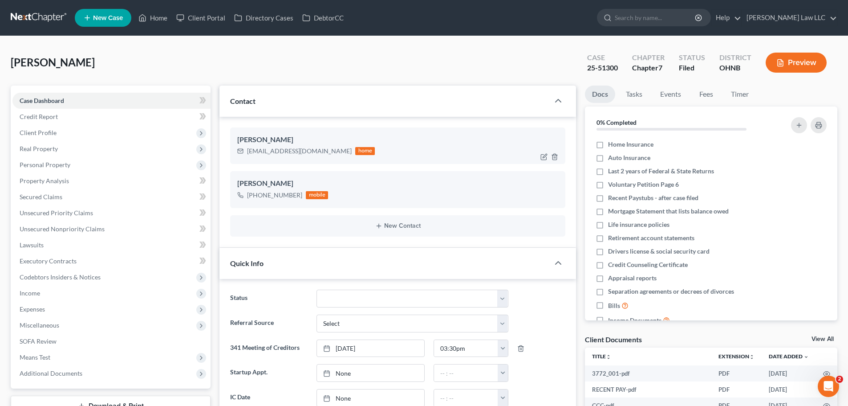
click at [288, 154] on div "bluesea1228@aol.com" at bounding box center [299, 150] width 105 height 9
copy div "bluesea1228@aol.com"
click at [49, 132] on span "Client Profile" at bounding box center [38, 133] width 37 height 8
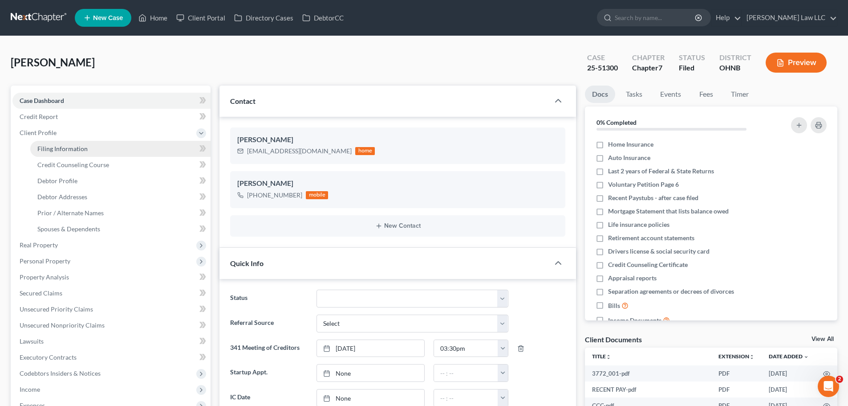
click at [66, 146] on span "Filing Information" at bounding box center [62, 149] width 50 height 8
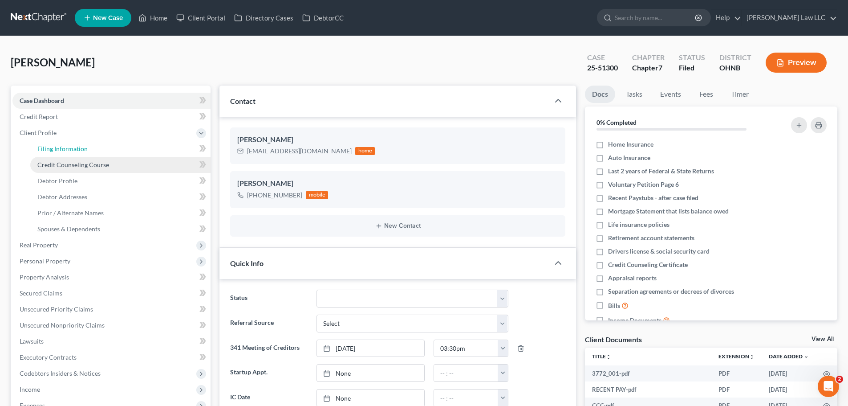
select select "1"
select select "0"
select select "61"
select select "0"
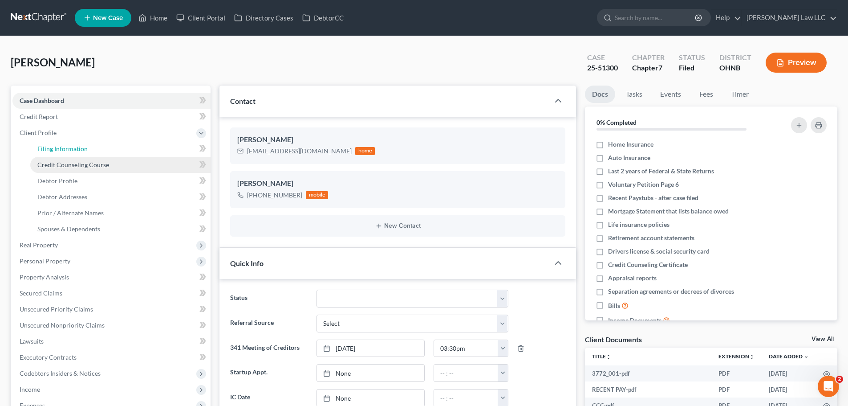
select select "36"
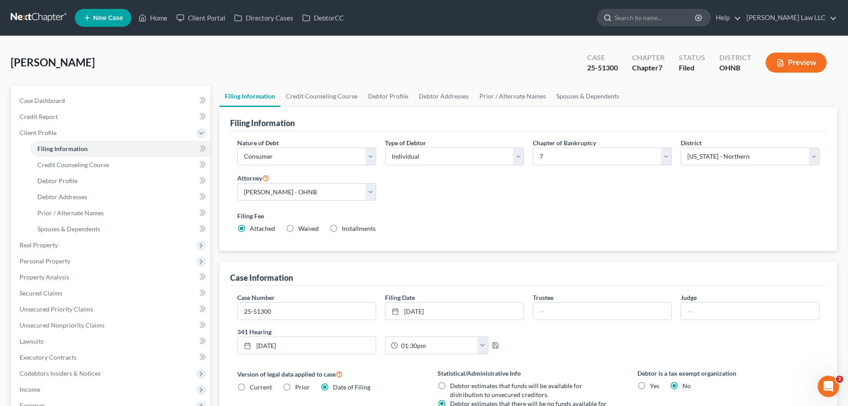
click at [696, 17] on input "search" at bounding box center [655, 17] width 81 height 16
type input "CLARK"
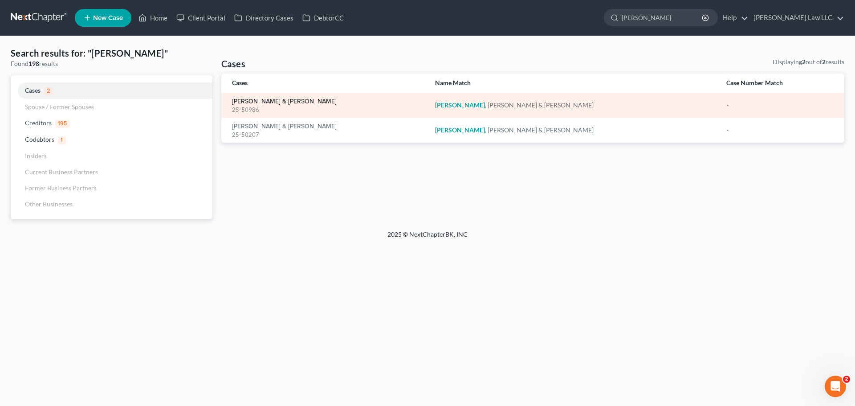
click at [269, 100] on link "[PERSON_NAME] & [PERSON_NAME]" at bounding box center [284, 101] width 105 height 6
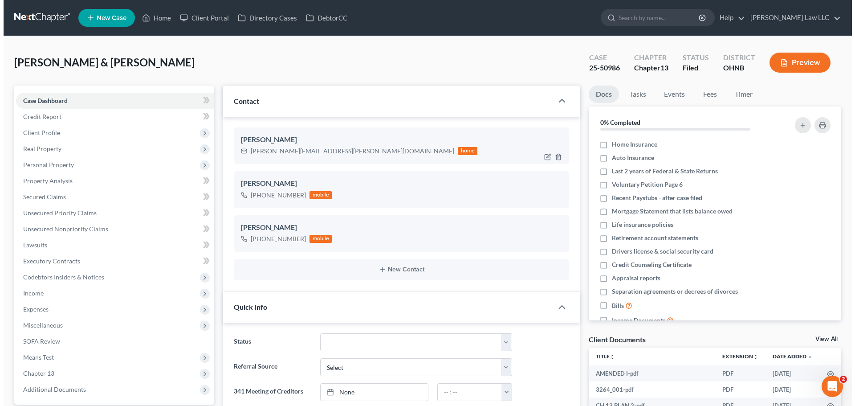
scroll to position [187, 0]
click at [605, 69] on div "25-50986" at bounding box center [601, 68] width 31 height 10
copy div "25-50986"
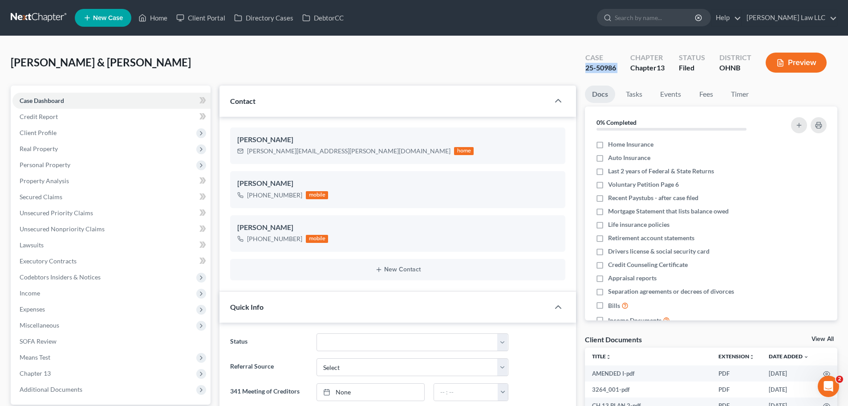
copy div "25-50986"
click at [662, 16] on input "search" at bounding box center [655, 17] width 81 height 16
type input "schenz"
